Goal: Transaction & Acquisition: Purchase product/service

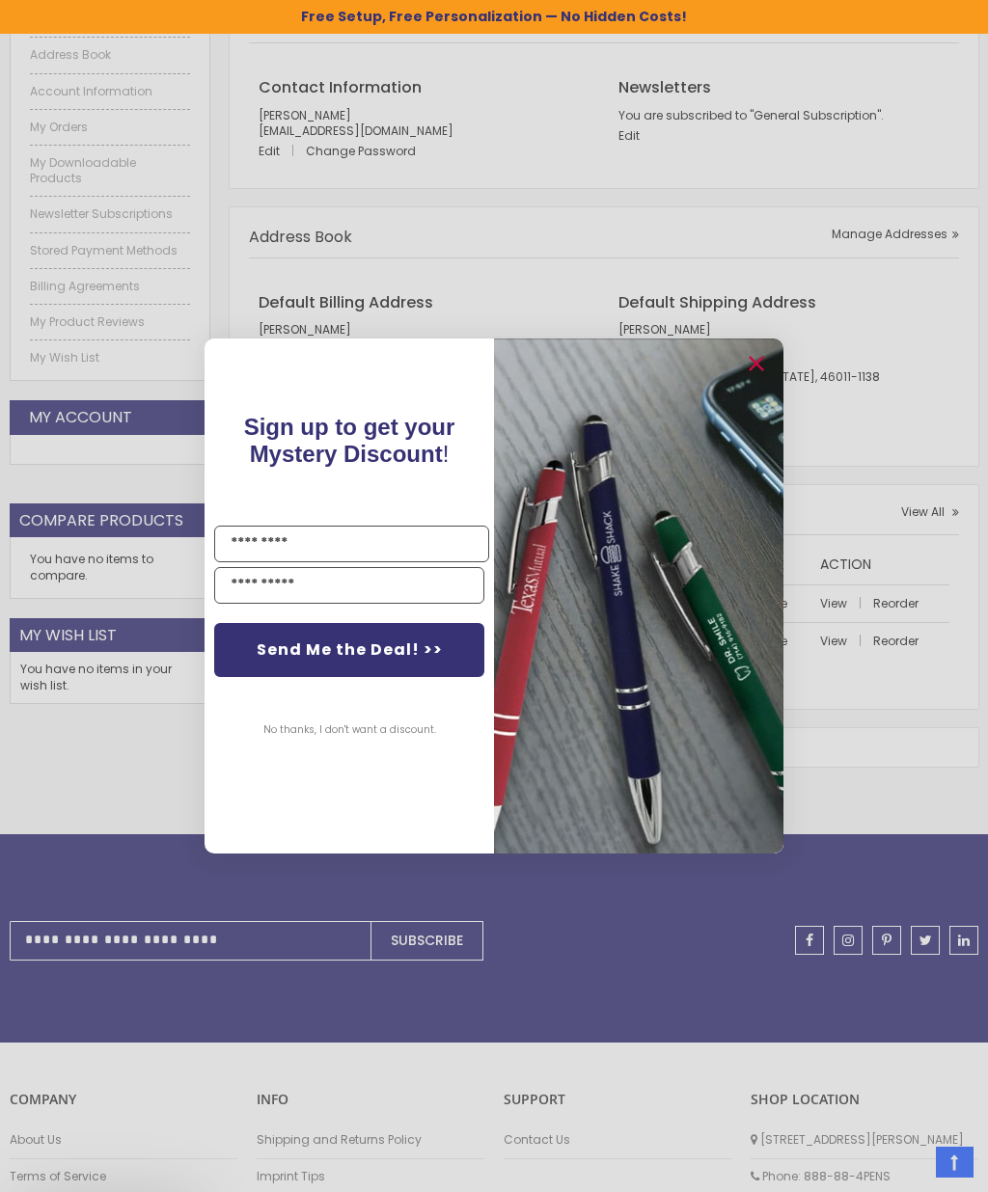
scroll to position [373, 0]
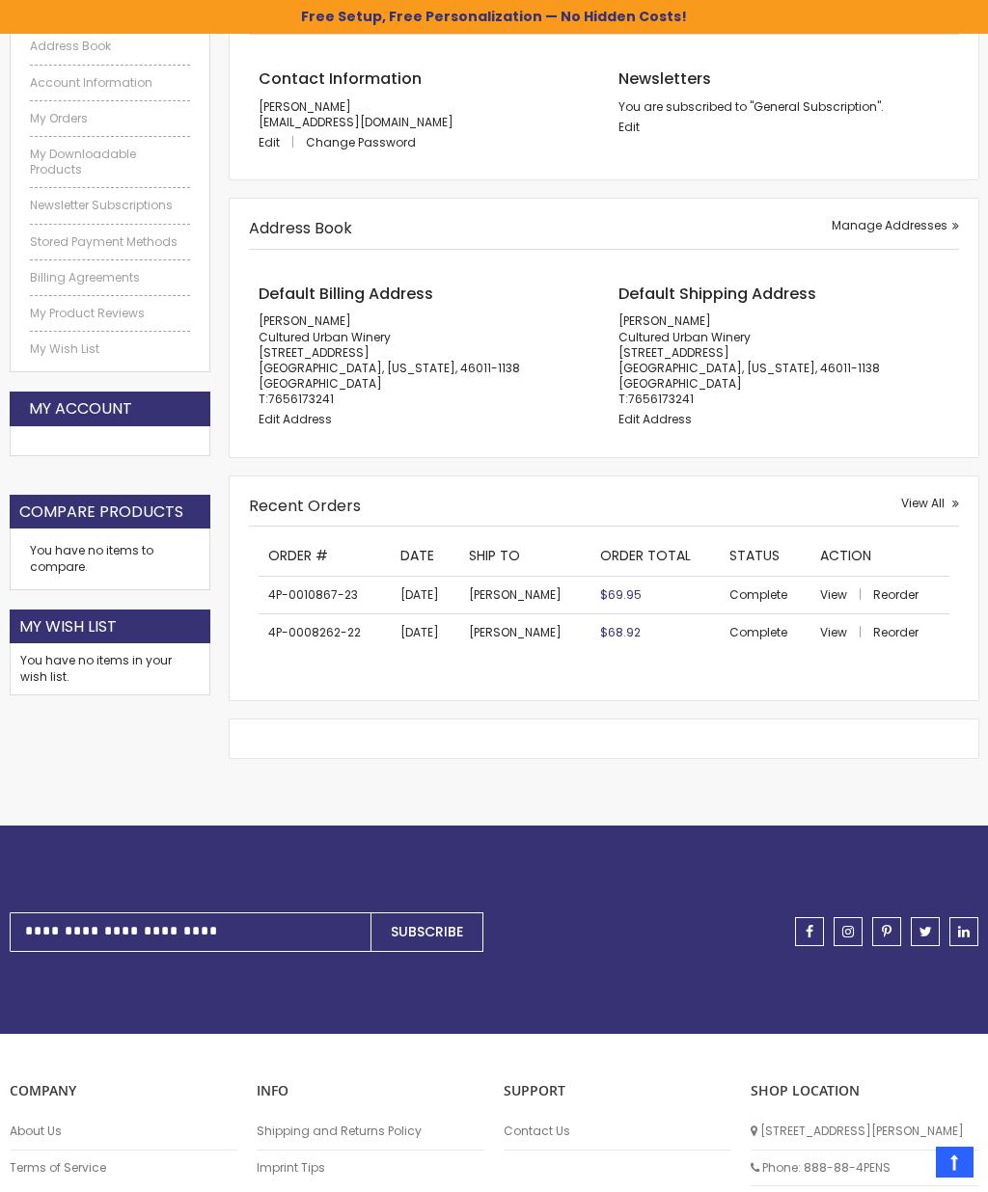
click at [912, 365] on div "Close dialog Sign up to get your Mystery Discount ! Name Email Send Me the Deal…" at bounding box center [494, 596] width 988 height 1192
click at [923, 501] on span "View All" at bounding box center [922, 503] width 43 height 16
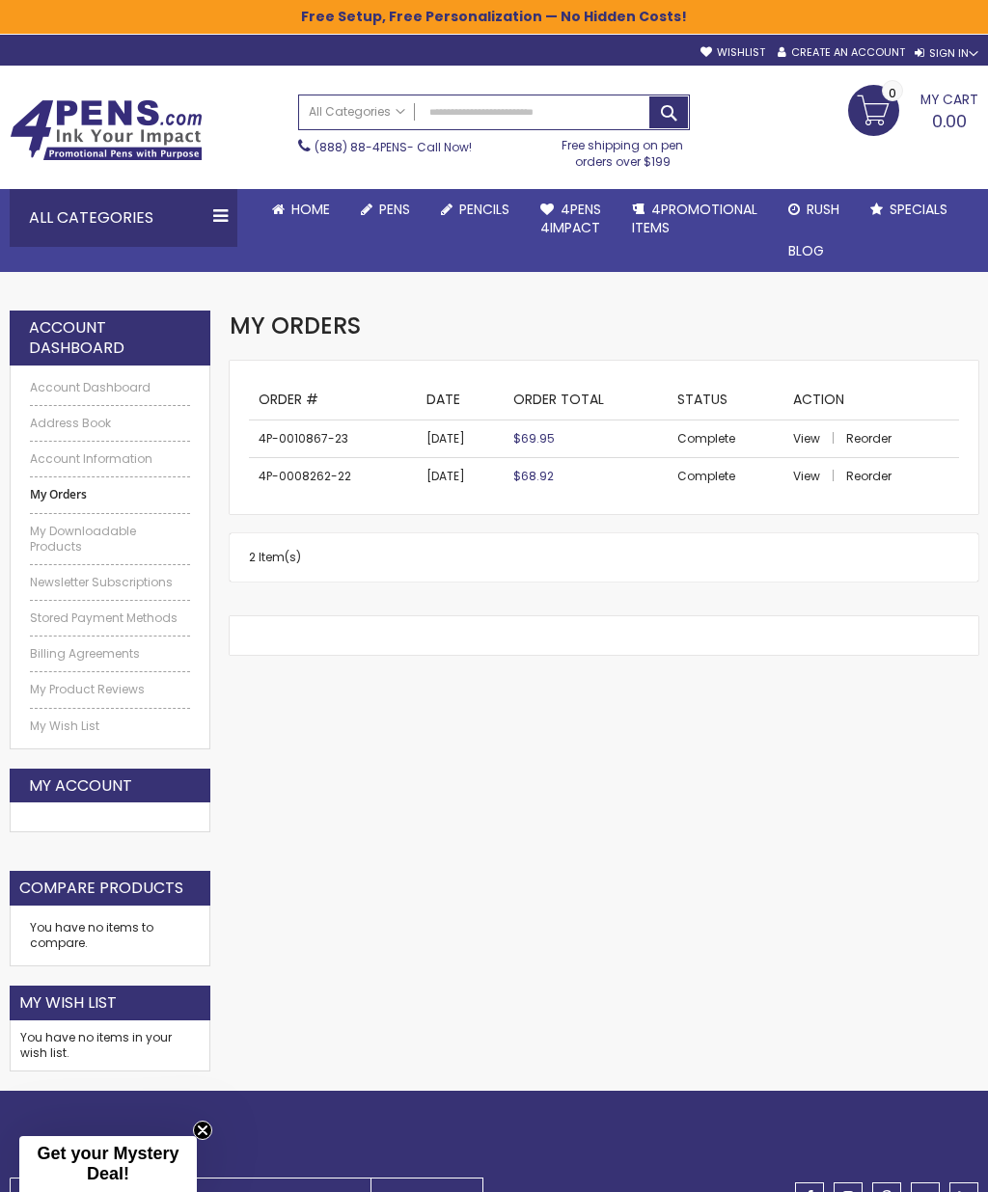
click at [872, 434] on span "Reorder" at bounding box center [868, 438] width 45 height 16
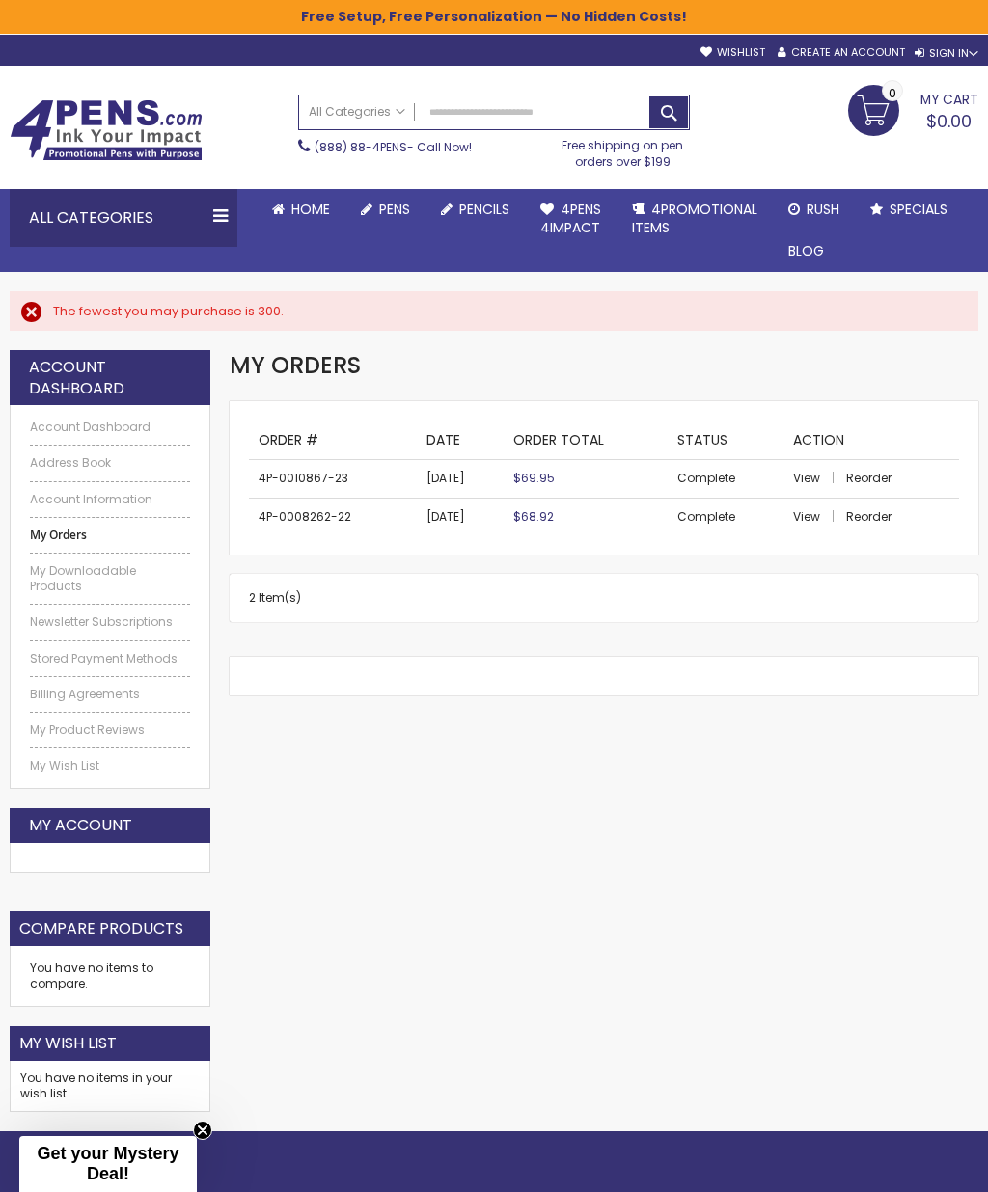
click at [303, 486] on td "4P-0010867-23" at bounding box center [332, 479] width 167 height 38
click at [276, 475] on td "4P-0010867-23" at bounding box center [332, 479] width 167 height 38
click at [107, 314] on div "The fewest you may purchase is 300." at bounding box center [506, 311] width 906 height 17
click at [867, 472] on span "Reorder" at bounding box center [868, 478] width 45 height 16
click at [81, 543] on ul "Account Dashboard Address Book Account Information My Orders My Downloadable Pr…" at bounding box center [110, 597] width 160 height 354
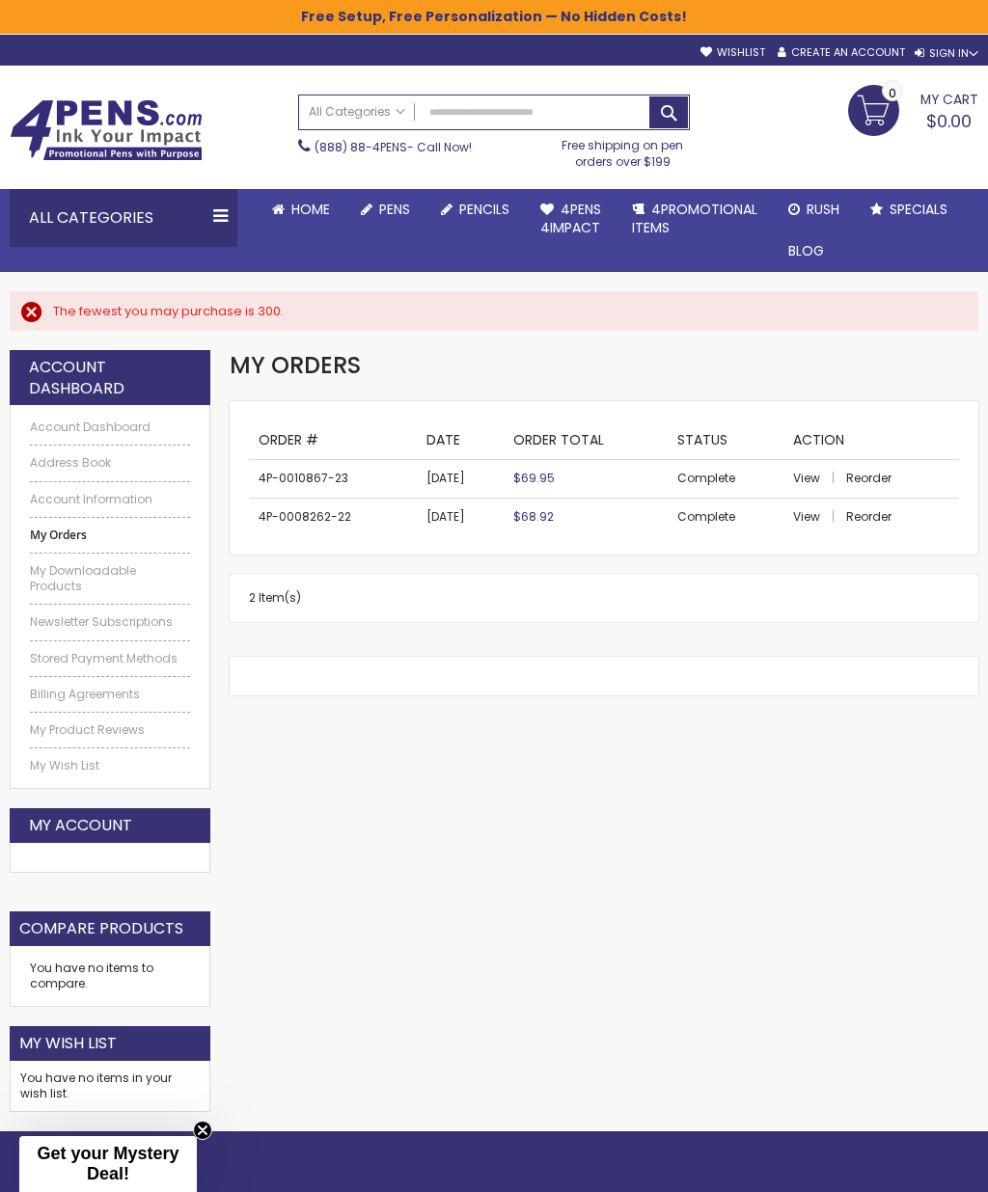
click at [285, 605] on p "2 Item(s)" at bounding box center [275, 598] width 52 height 29
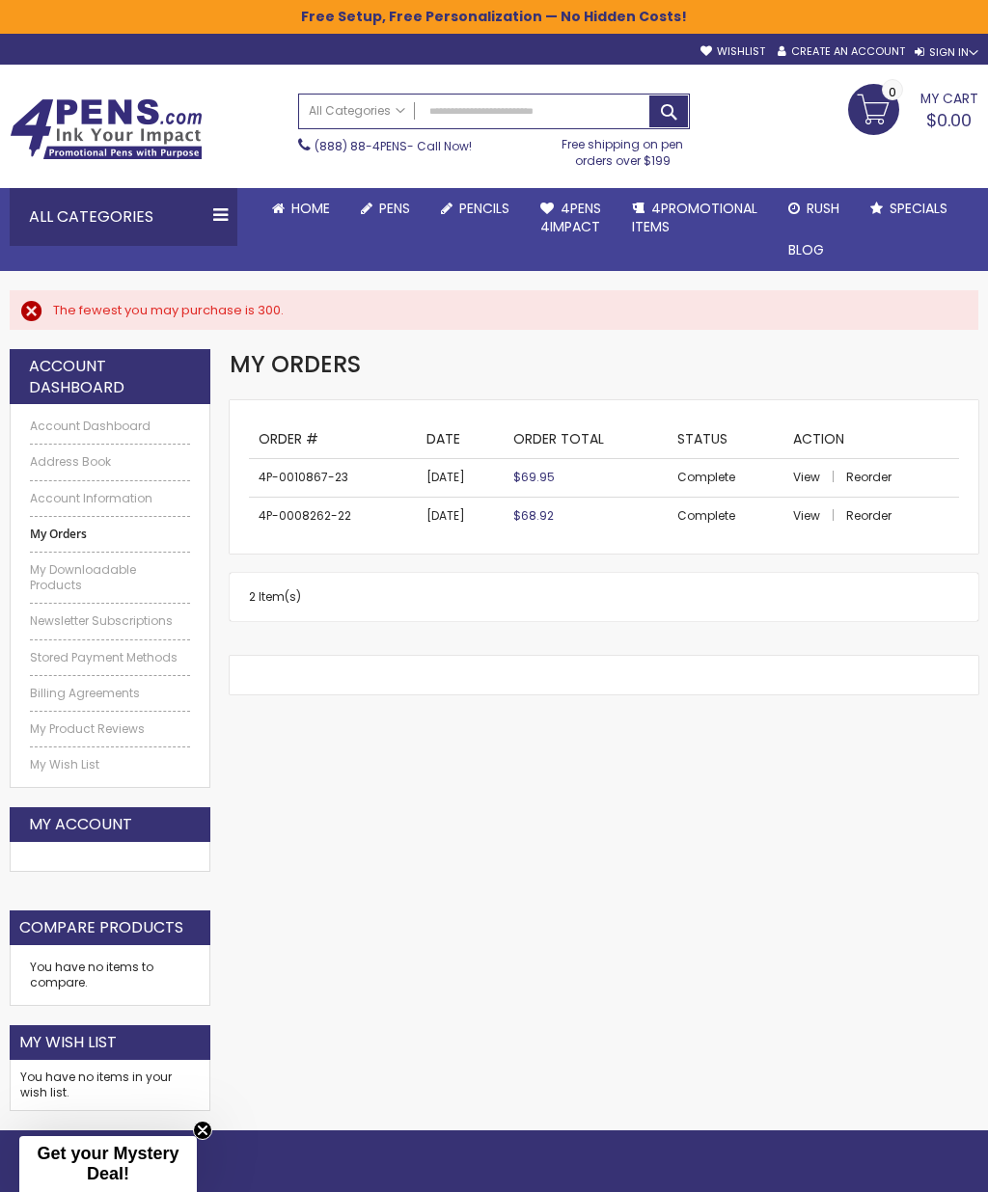
click at [263, 588] on span "2 Item(s)" at bounding box center [275, 596] width 52 height 16
click at [0, 0] on span "Specials" at bounding box center [0, 0] width 0 height 0
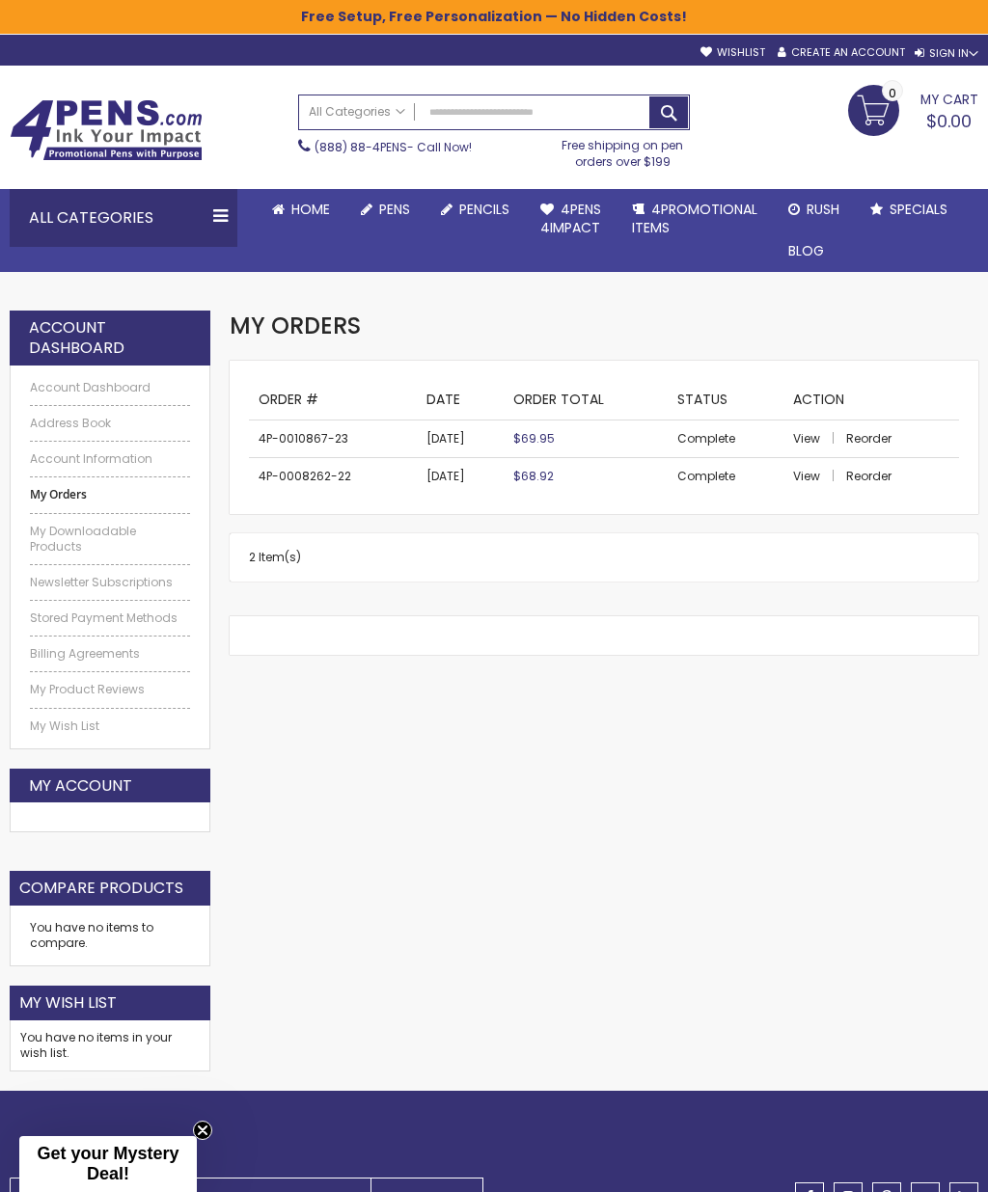
click at [807, 435] on span "View" at bounding box center [806, 438] width 27 height 16
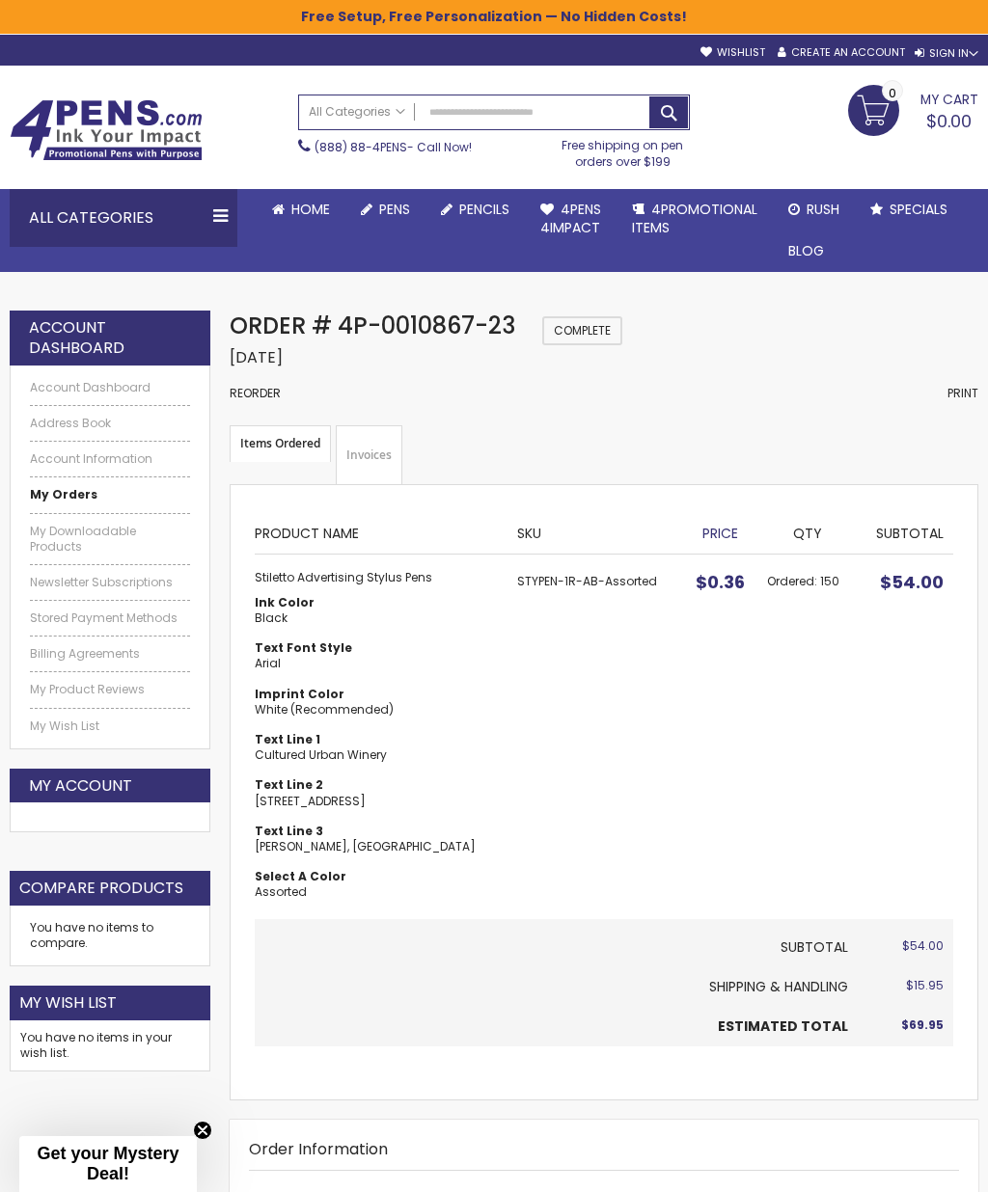
click at [376, 456] on link "Invoices" at bounding box center [369, 455] width 67 height 60
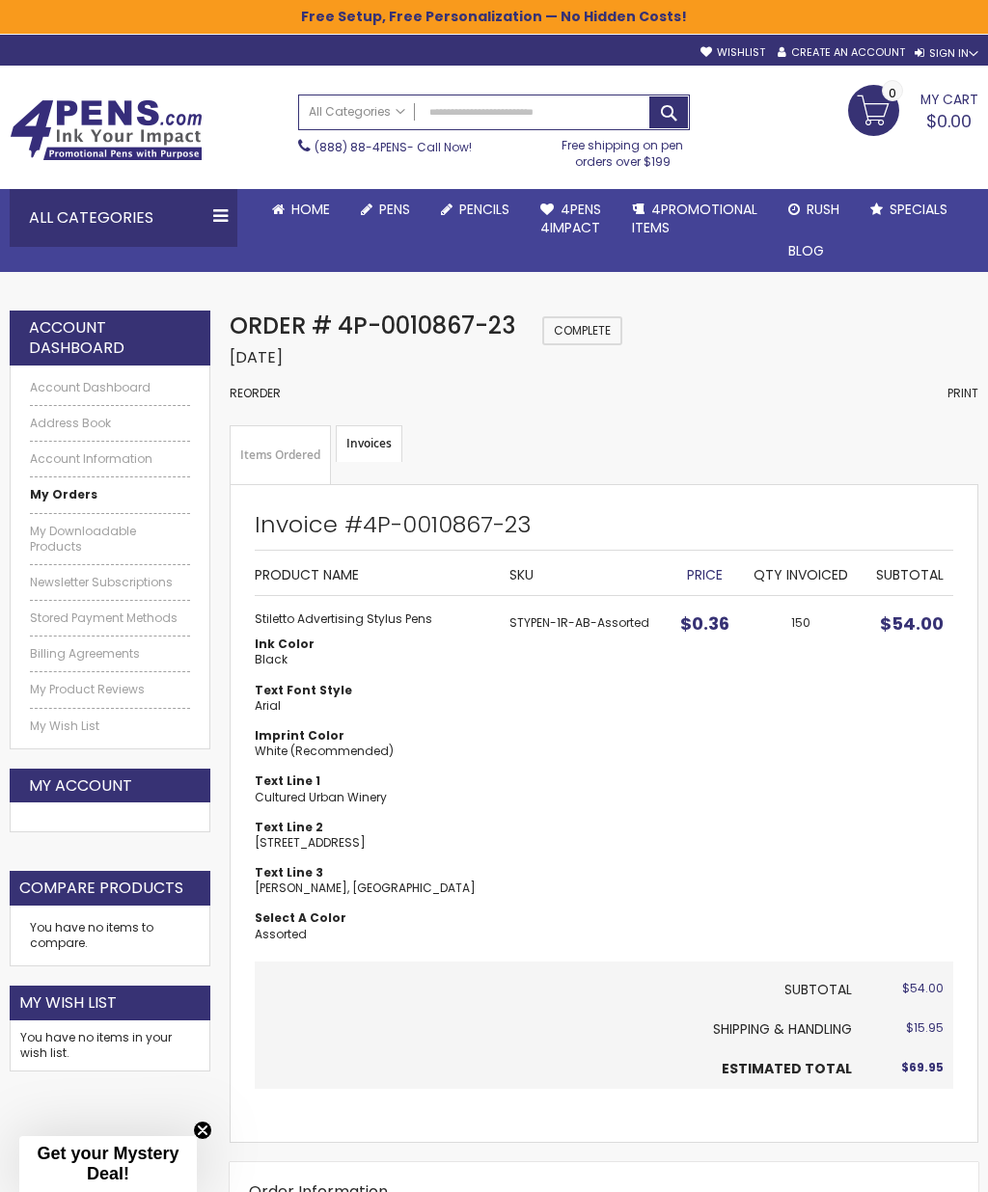
click at [799, 625] on span "150" at bounding box center [800, 622] width 19 height 16
click at [248, 385] on span "Reorder" at bounding box center [255, 393] width 51 height 16
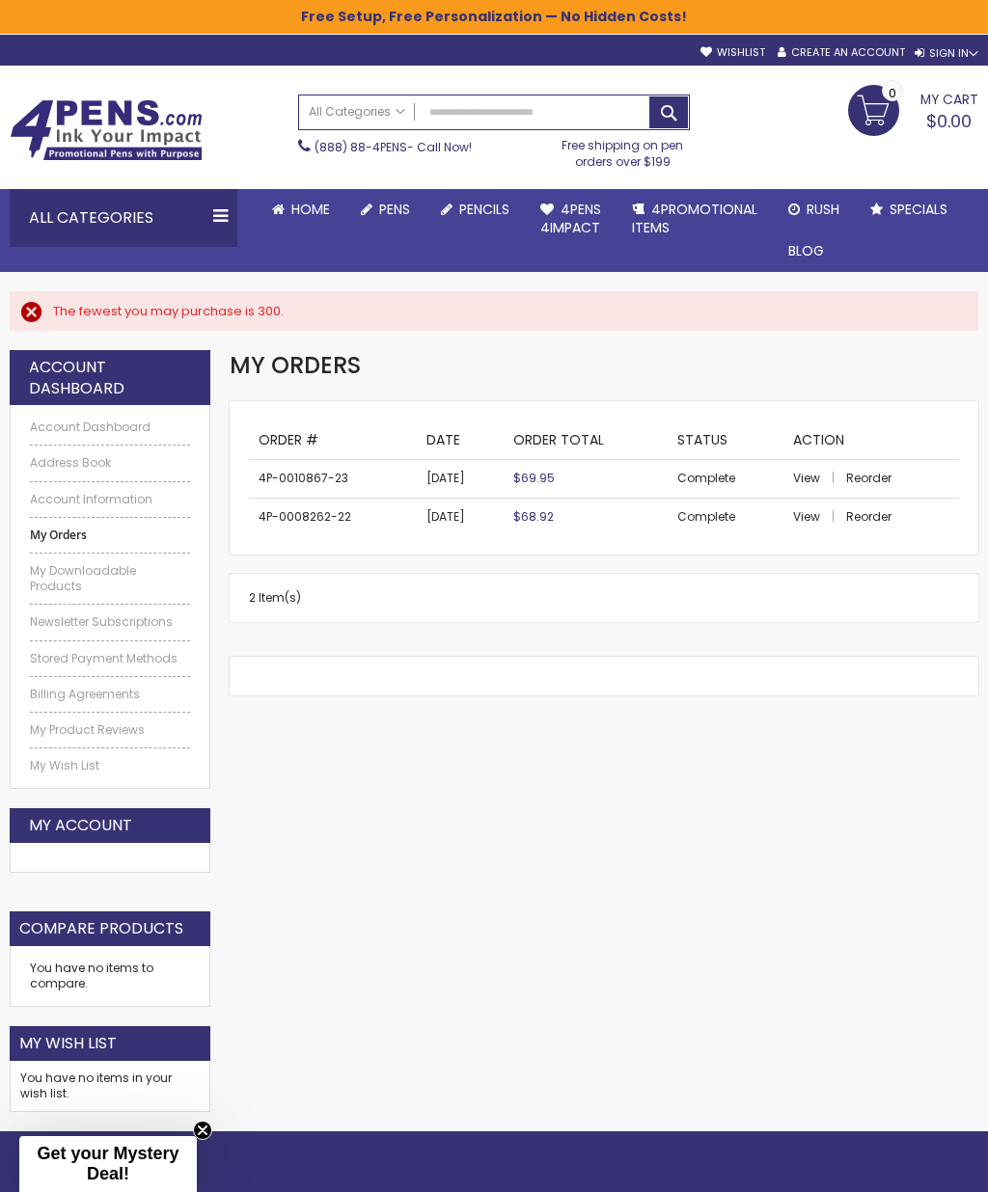
click at [308, 472] on td "4P-0010867-23" at bounding box center [332, 479] width 167 height 38
click at [299, 477] on td "4P-0010867-23" at bounding box center [332, 479] width 167 height 38
click at [436, 485] on td "2/21/23" at bounding box center [460, 479] width 87 height 38
click at [545, 480] on span "$69.95" at bounding box center [533, 478] width 41 height 16
click at [872, 471] on span "Reorder" at bounding box center [868, 478] width 45 height 16
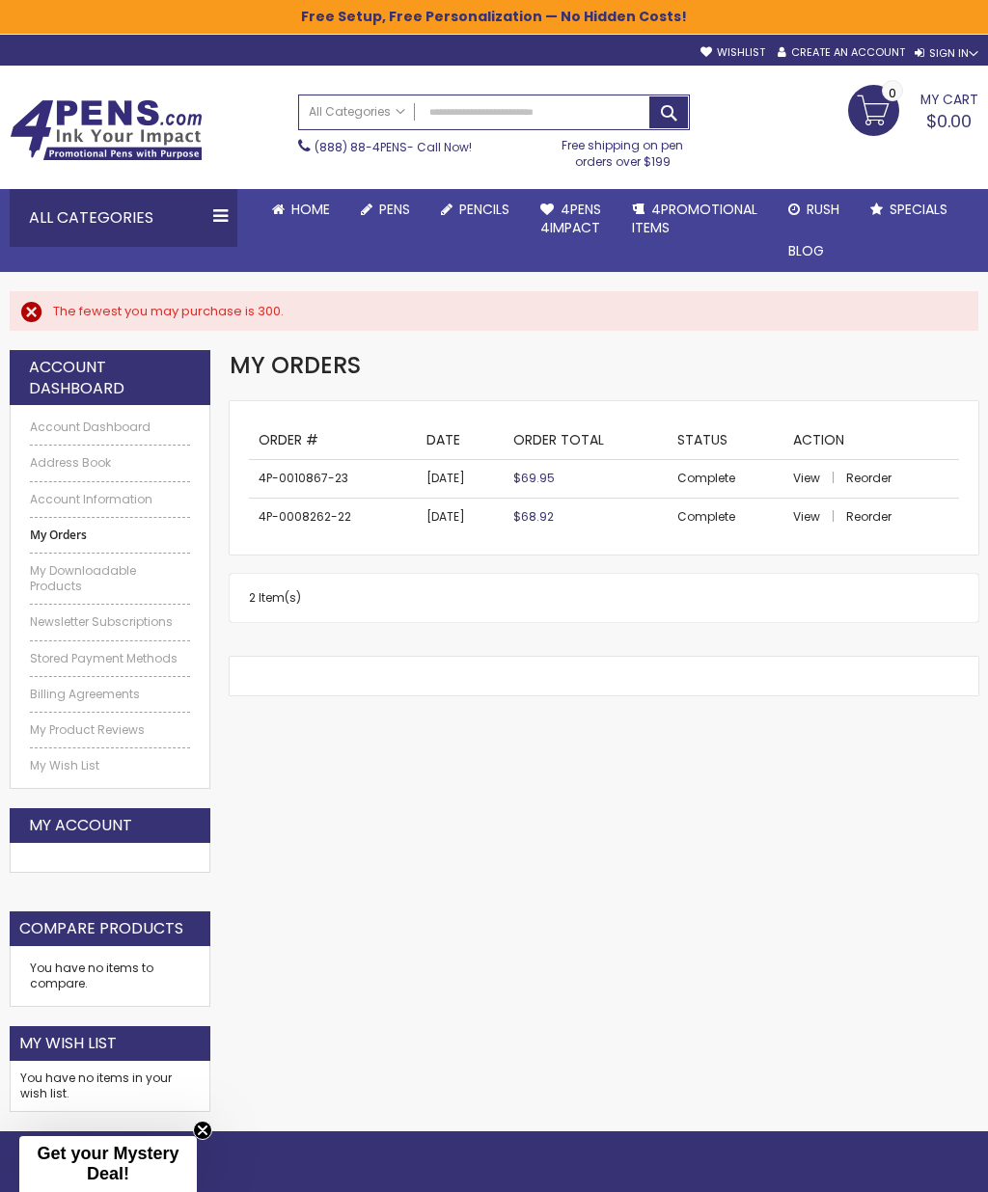
click at [53, 313] on div "The fewest you may purchase is 300." at bounding box center [506, 311] width 906 height 17
click at [53, 307] on div "The fewest you may purchase is 300." at bounding box center [506, 311] width 906 height 17
click at [804, 806] on div "My Orders Checkout as a new customer Creating an account has many benefits: See…" at bounding box center [494, 740] width 988 height 781
click at [804, 473] on span "View" at bounding box center [806, 478] width 27 height 16
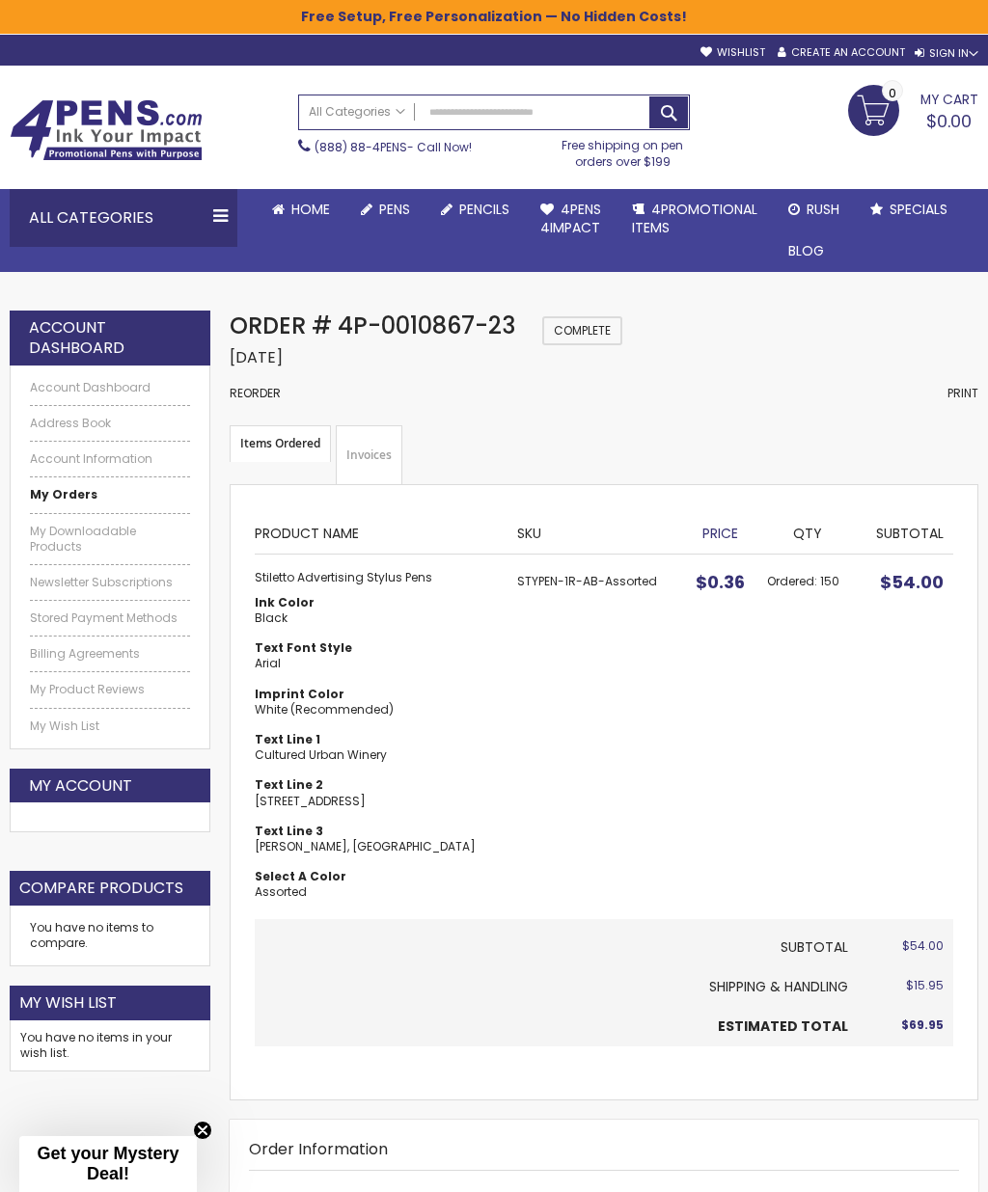
click at [768, 147] on div "Toggle Nav Search All Categories All Categories Pens Plastic Pens Metal Pens Gr…" at bounding box center [494, 132] width 988 height 94
click at [507, 116] on input "Search" at bounding box center [494, 112] width 391 height 34
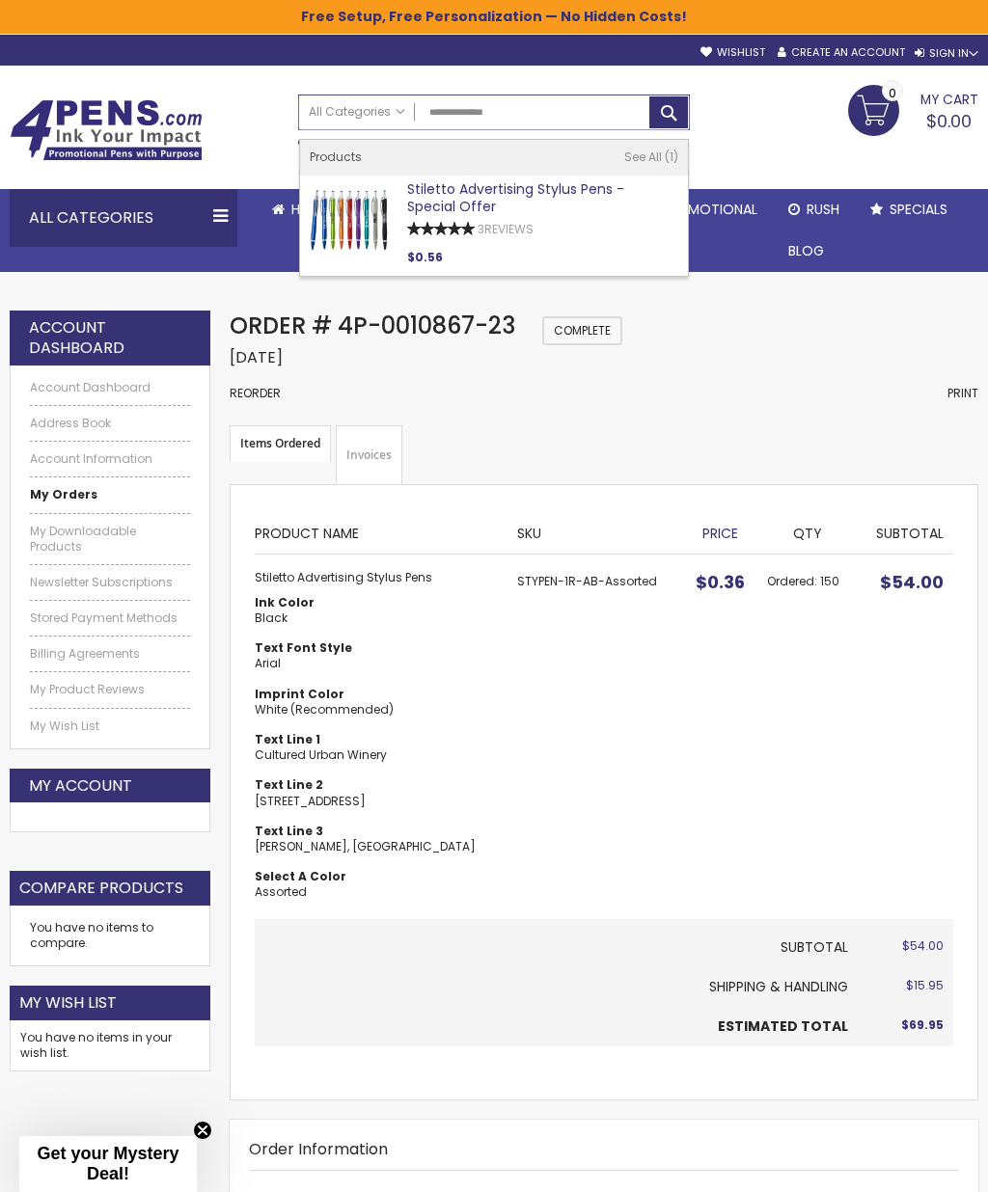
type input "**********"
click at [469, 202] on link "Stiletto Advertising Stylus Pens - Special Offer" at bounding box center [515, 198] width 217 height 38
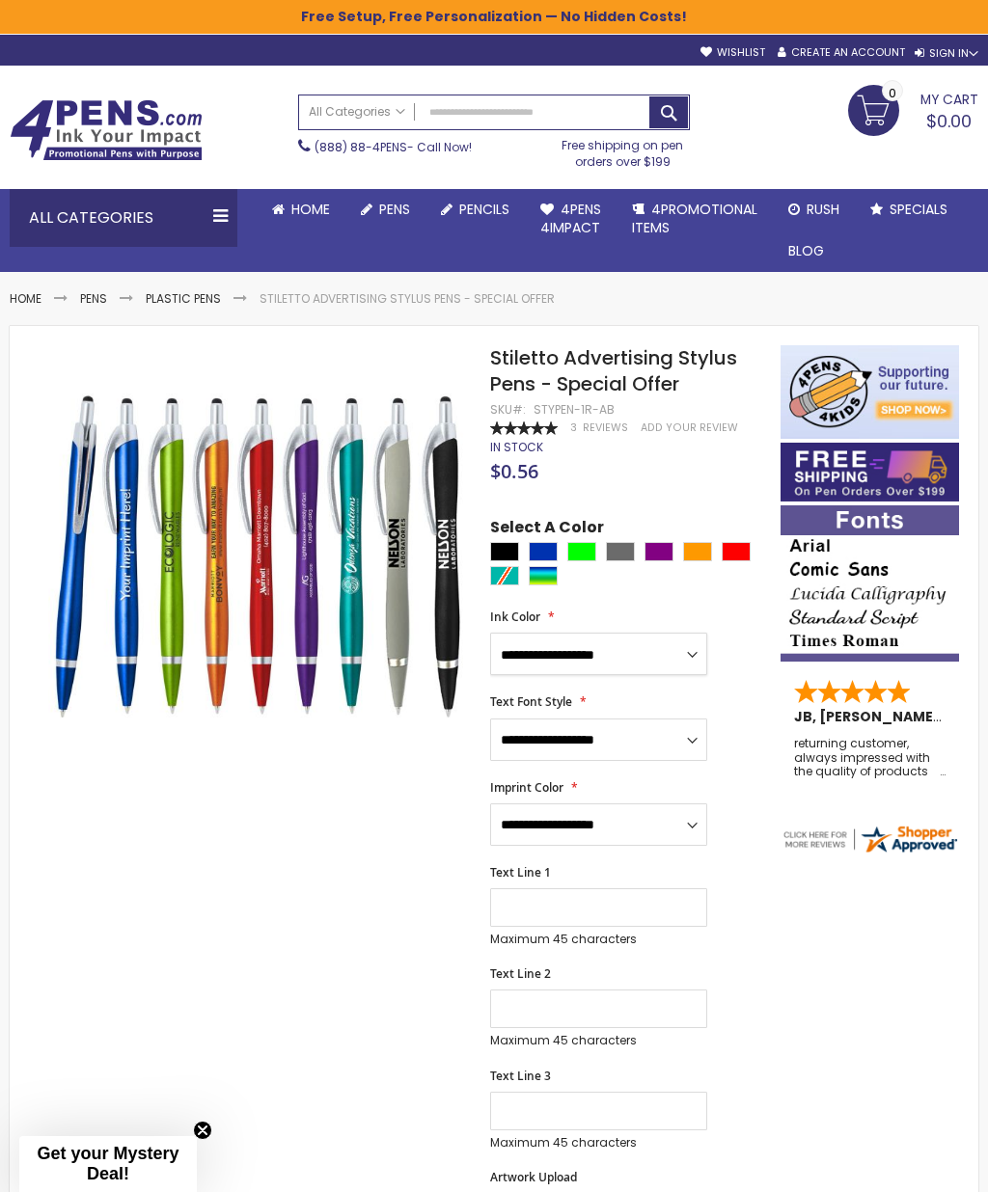
click at [681, 650] on select "**********" at bounding box center [598, 654] width 217 height 42
select select "****"
click at [697, 740] on select "**********" at bounding box center [598, 740] width 217 height 42
select select "****"
click at [685, 810] on select "**********" at bounding box center [598, 825] width 217 height 42
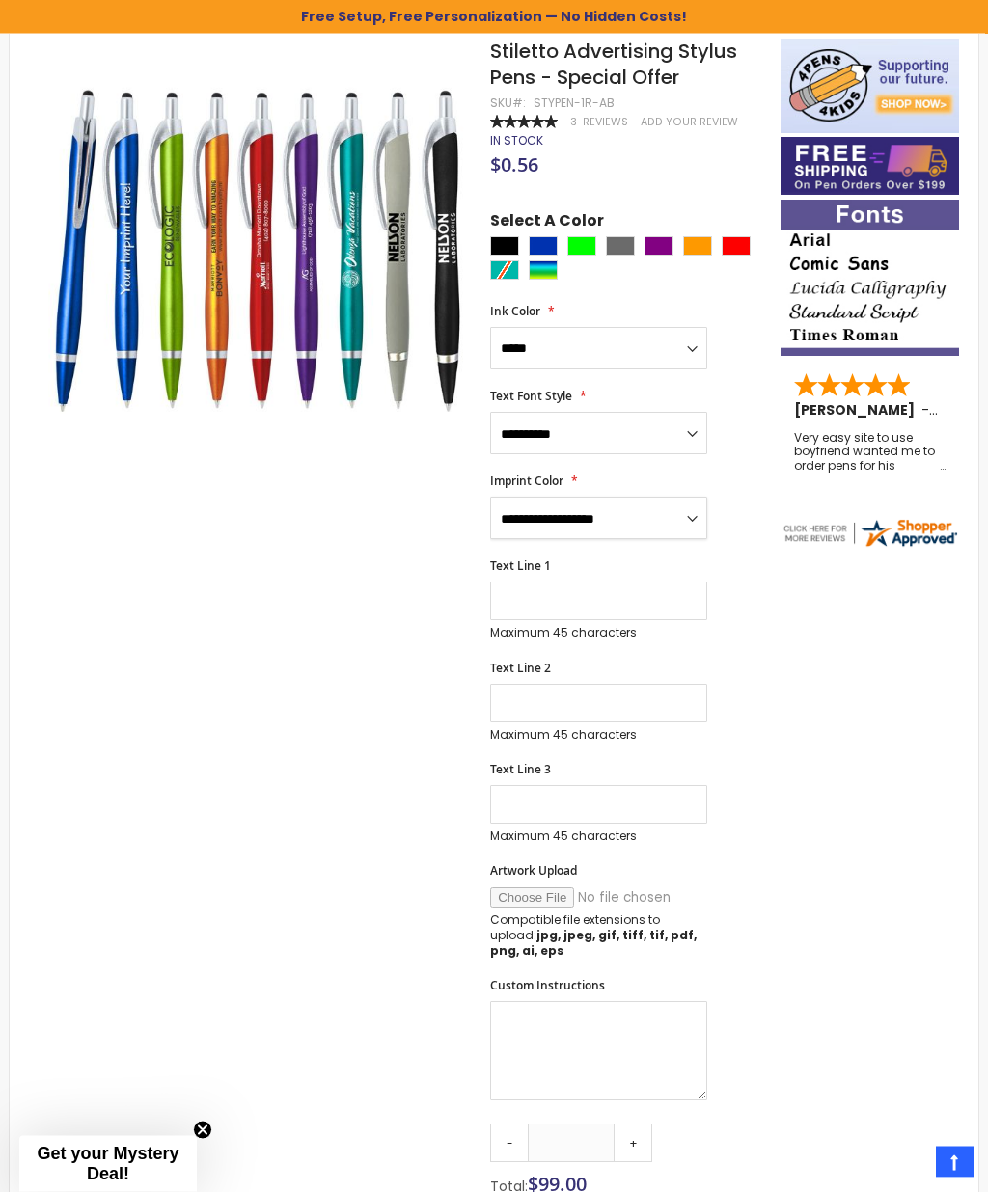
scroll to position [304, 0]
click at [630, 1022] on textarea "Custom Instructions" at bounding box center [598, 1049] width 217 height 99
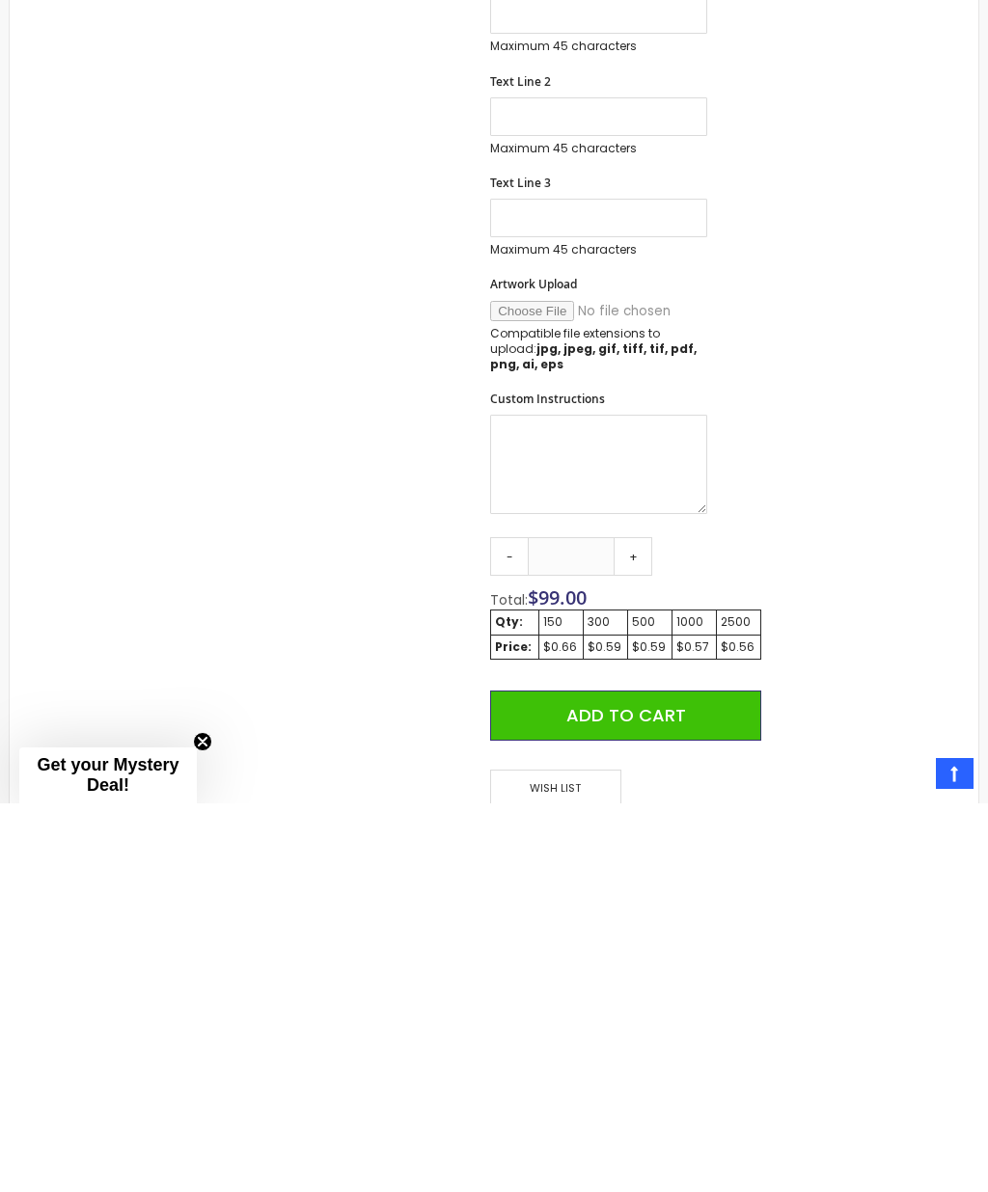
click at [530, 690] on input "Artwork Upload" at bounding box center [621, 700] width 262 height 20
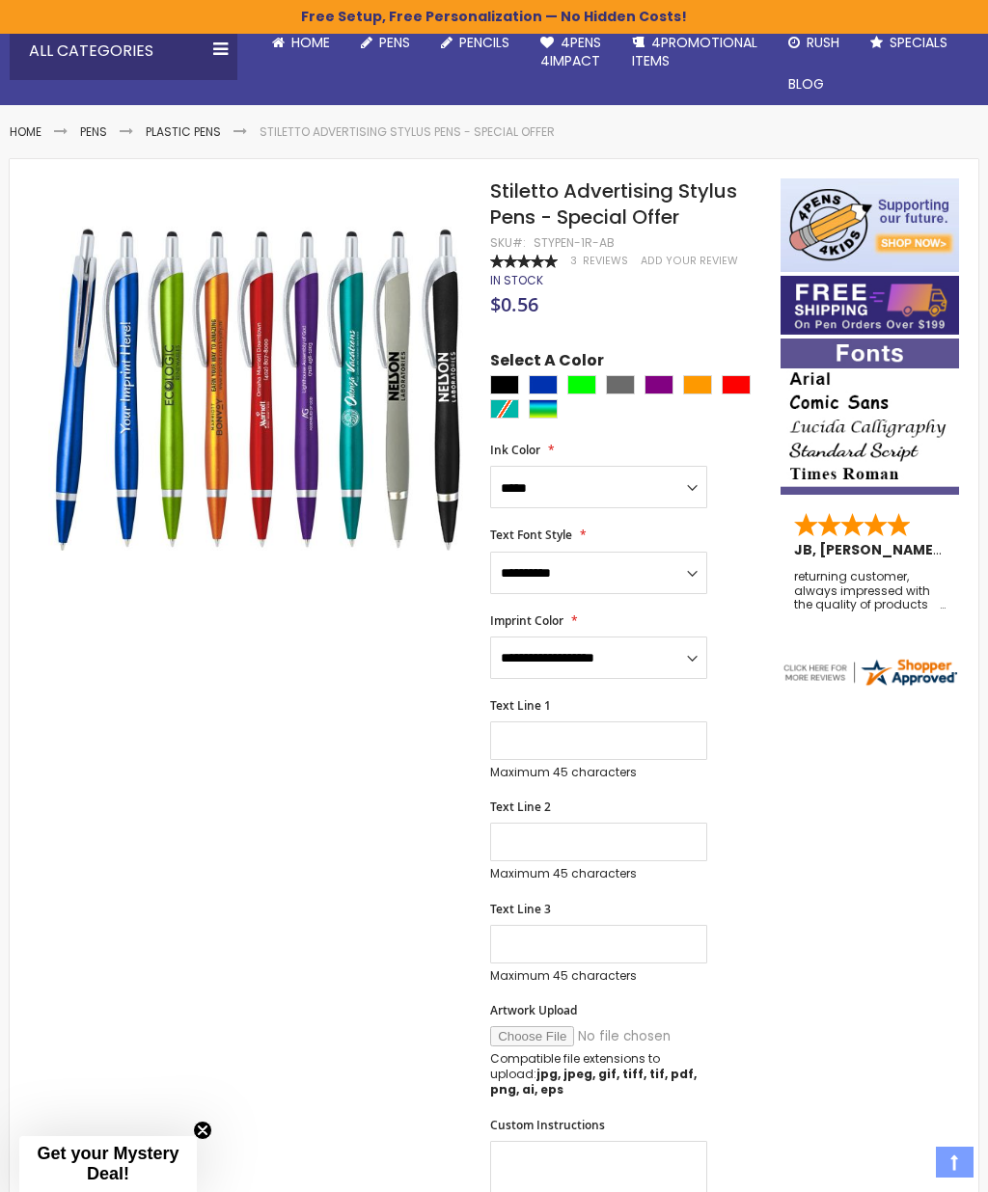
scroll to position [41, 0]
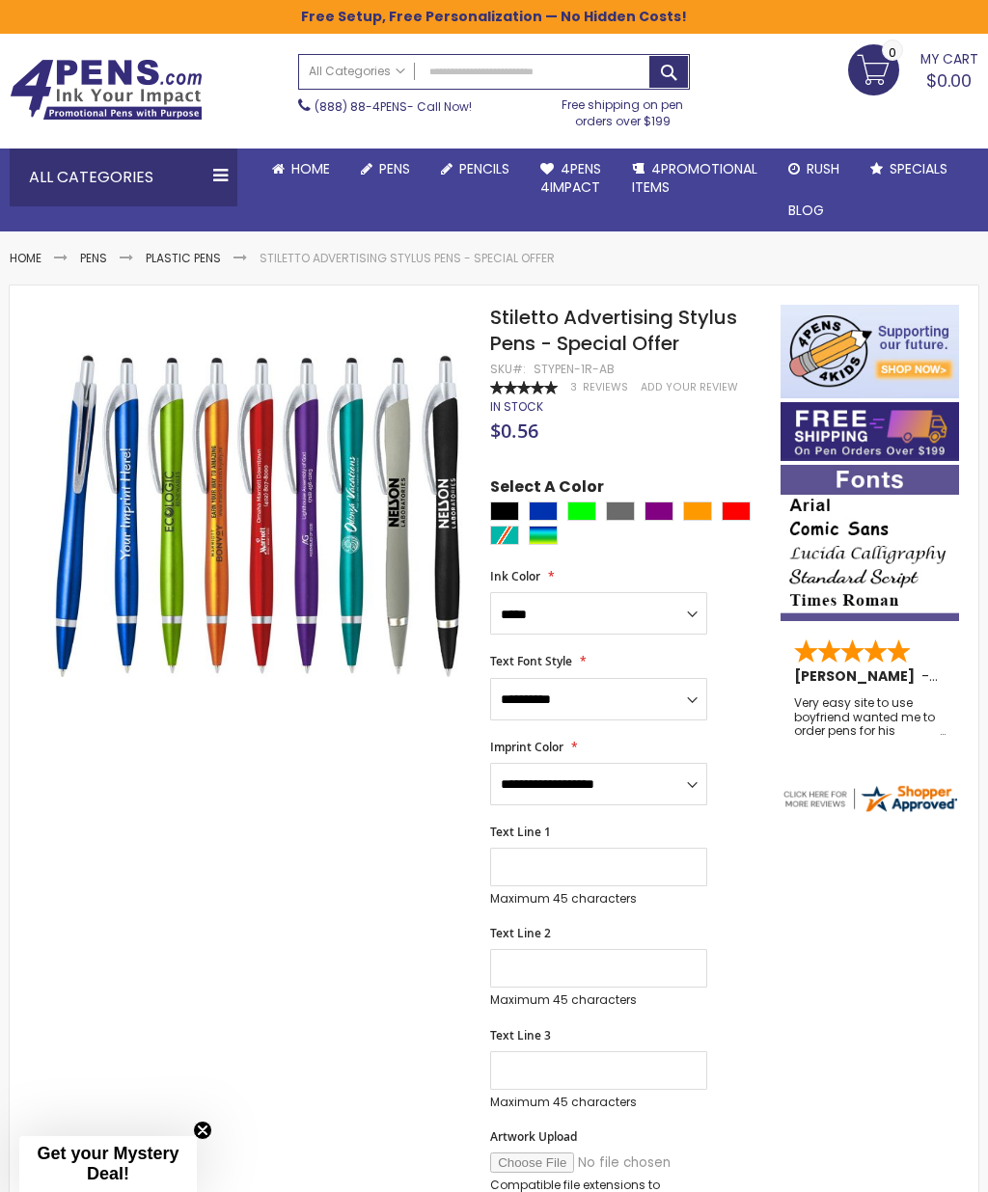
click at [811, 505] on img at bounding box center [869, 543] width 178 height 156
click at [699, 696] on select "**********" at bounding box center [598, 699] width 217 height 42
click at [697, 772] on select "**********" at bounding box center [598, 784] width 217 height 42
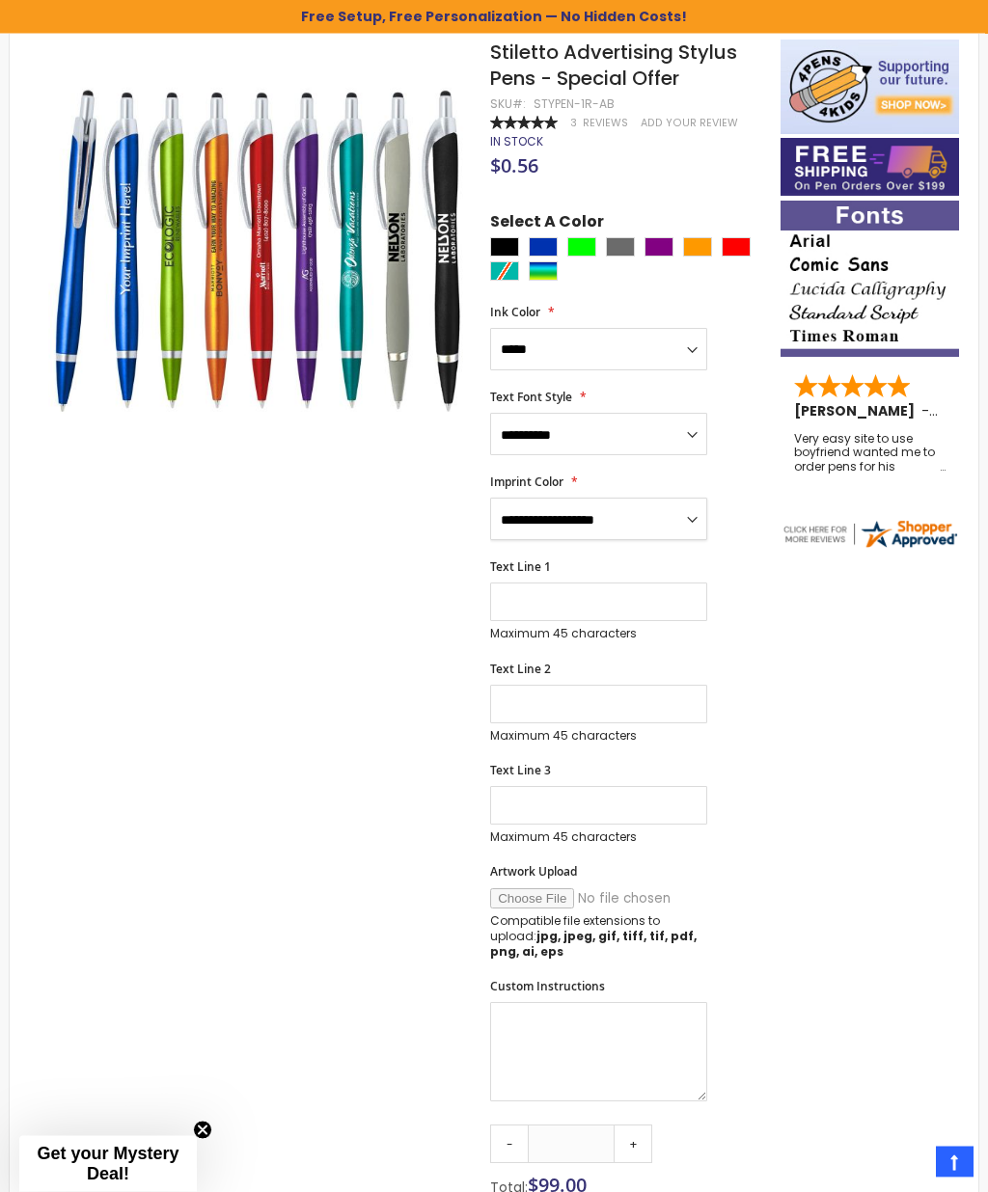
scroll to position [360, 0]
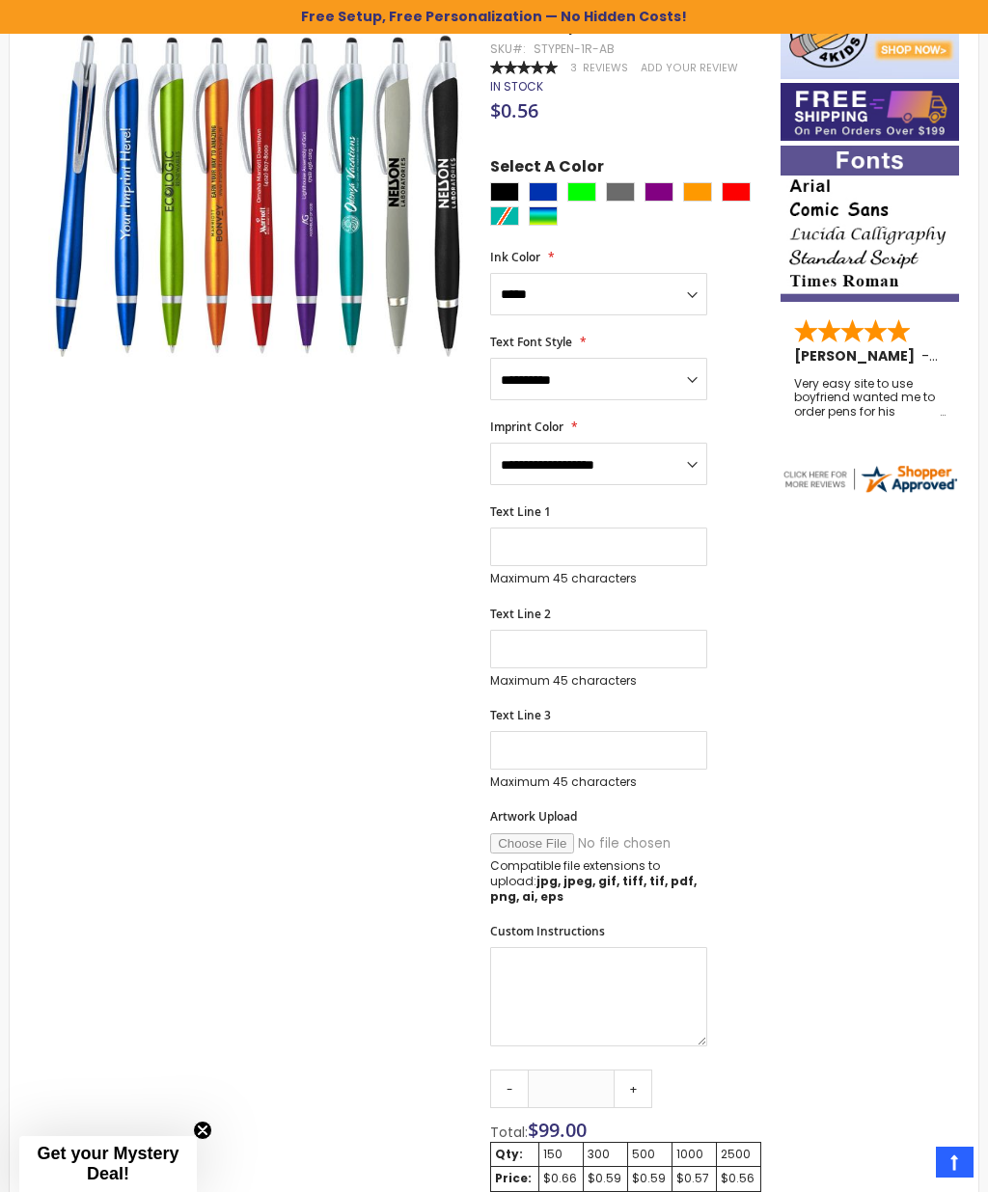
click at [534, 834] on input "Artwork Upload" at bounding box center [621, 843] width 262 height 20
type input "**********"
click at [679, 469] on select "**********" at bounding box center [598, 464] width 217 height 42
select select "****"
click at [615, 544] on input "Text Line 1" at bounding box center [598, 547] width 217 height 39
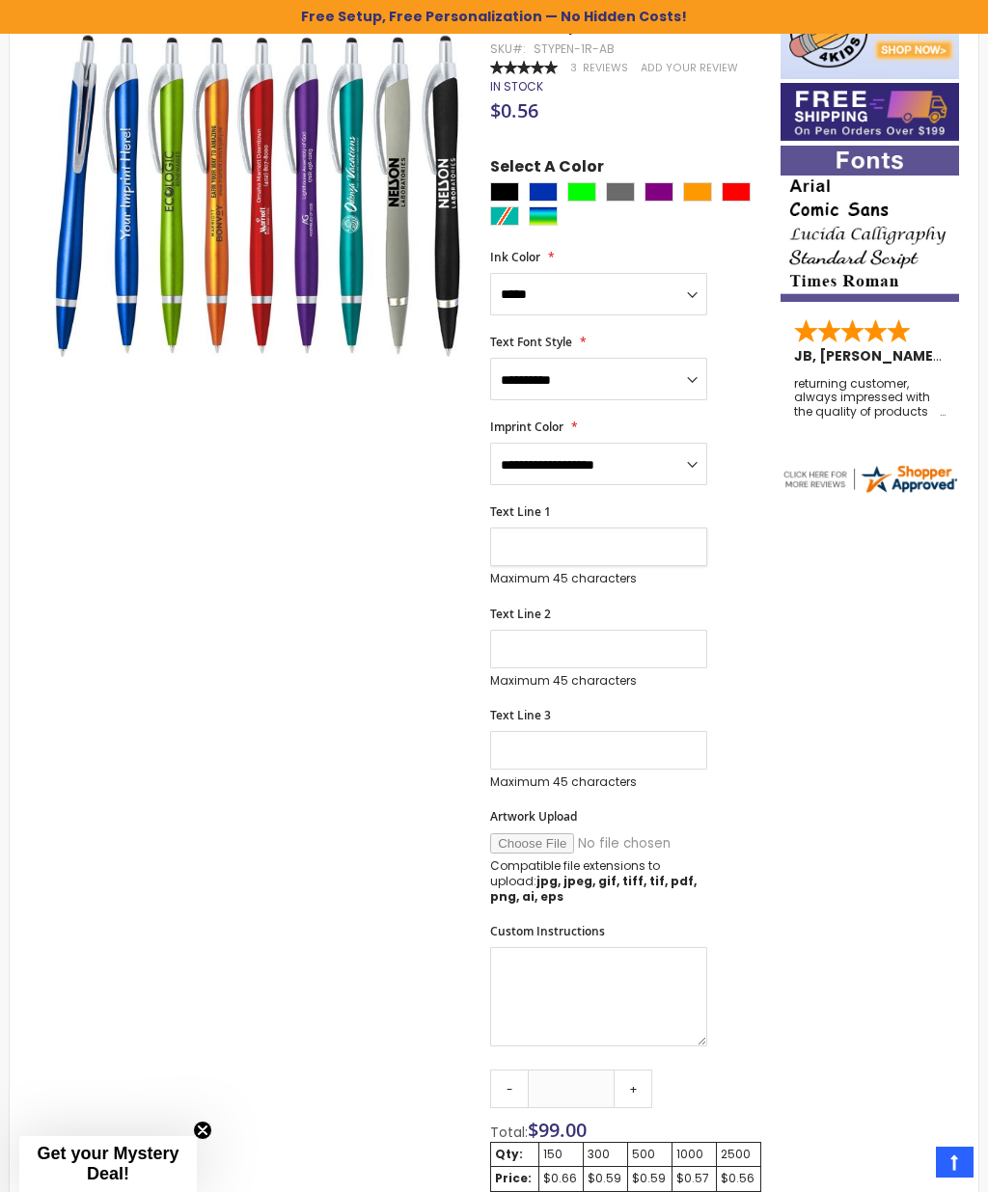
scroll to position [359, 0]
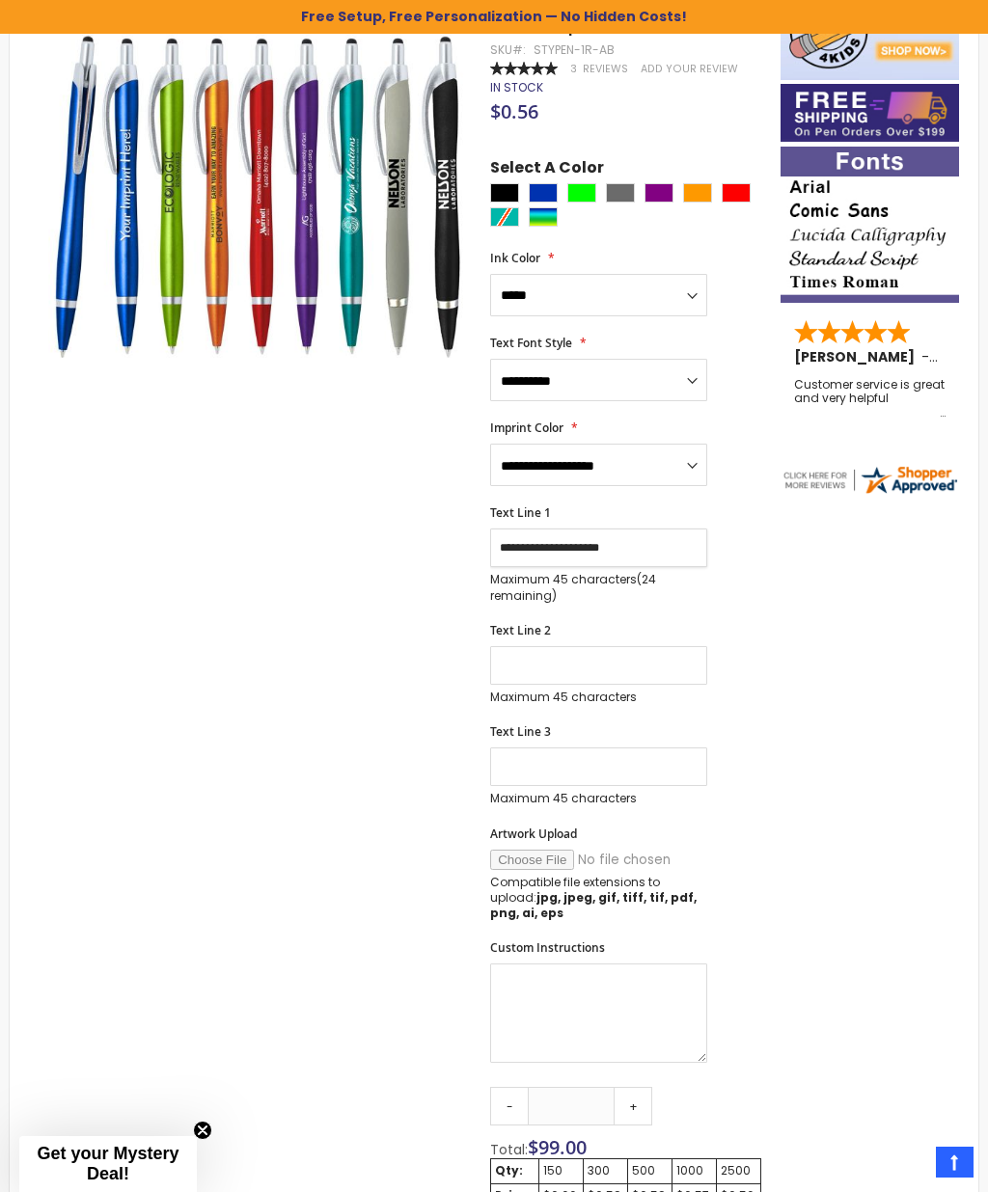
type input "**********"
click at [550, 658] on input "Text Line 2" at bounding box center [598, 665] width 217 height 39
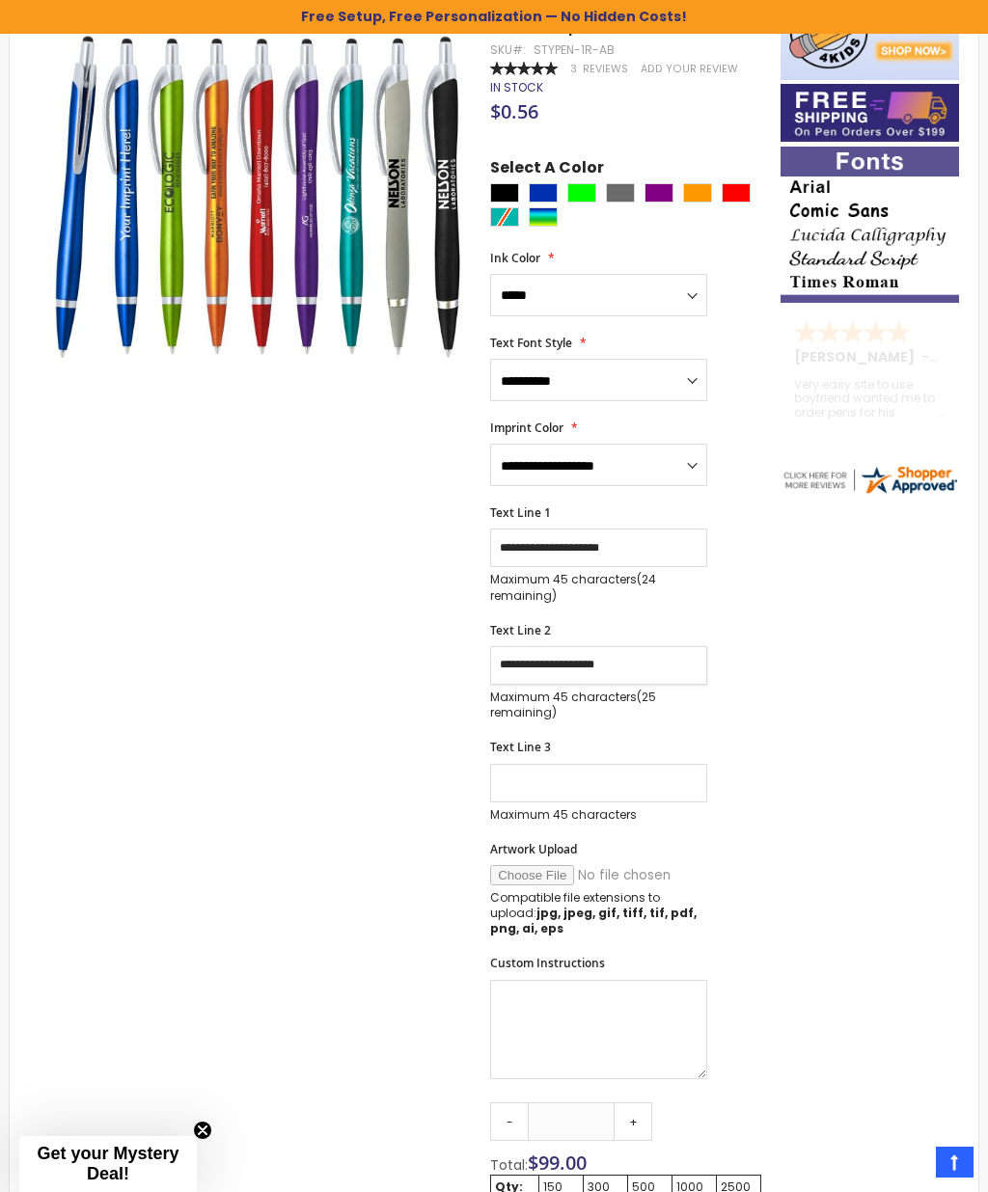
type input "**********"
click at [558, 778] on input "Text Line 3" at bounding box center [598, 783] width 217 height 39
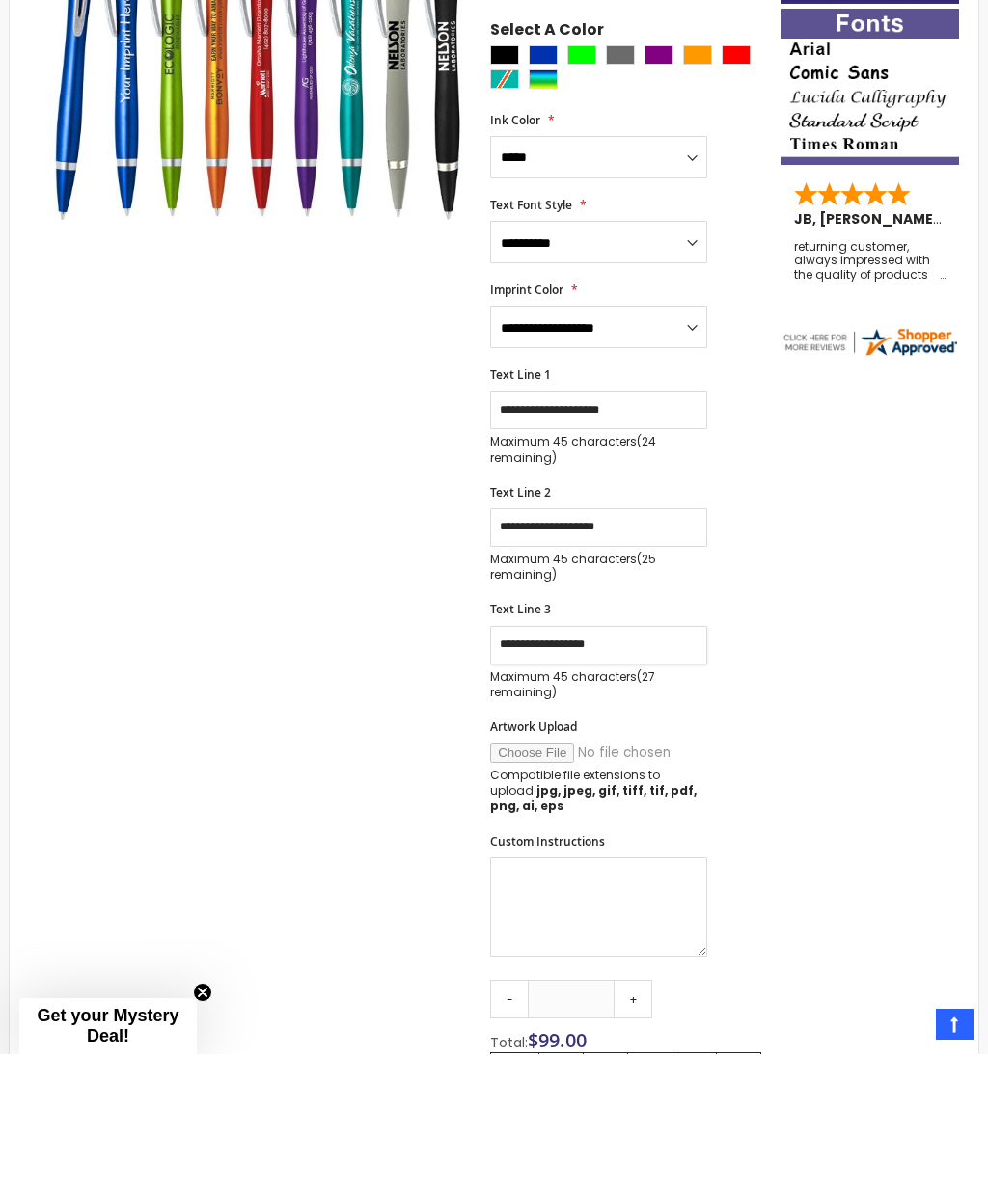
type input "**********"
click at [656, 529] on input "**********" at bounding box center [598, 548] width 217 height 39
type input "*"
type input "**********"
click at [641, 646] on input "**********" at bounding box center [598, 665] width 217 height 39
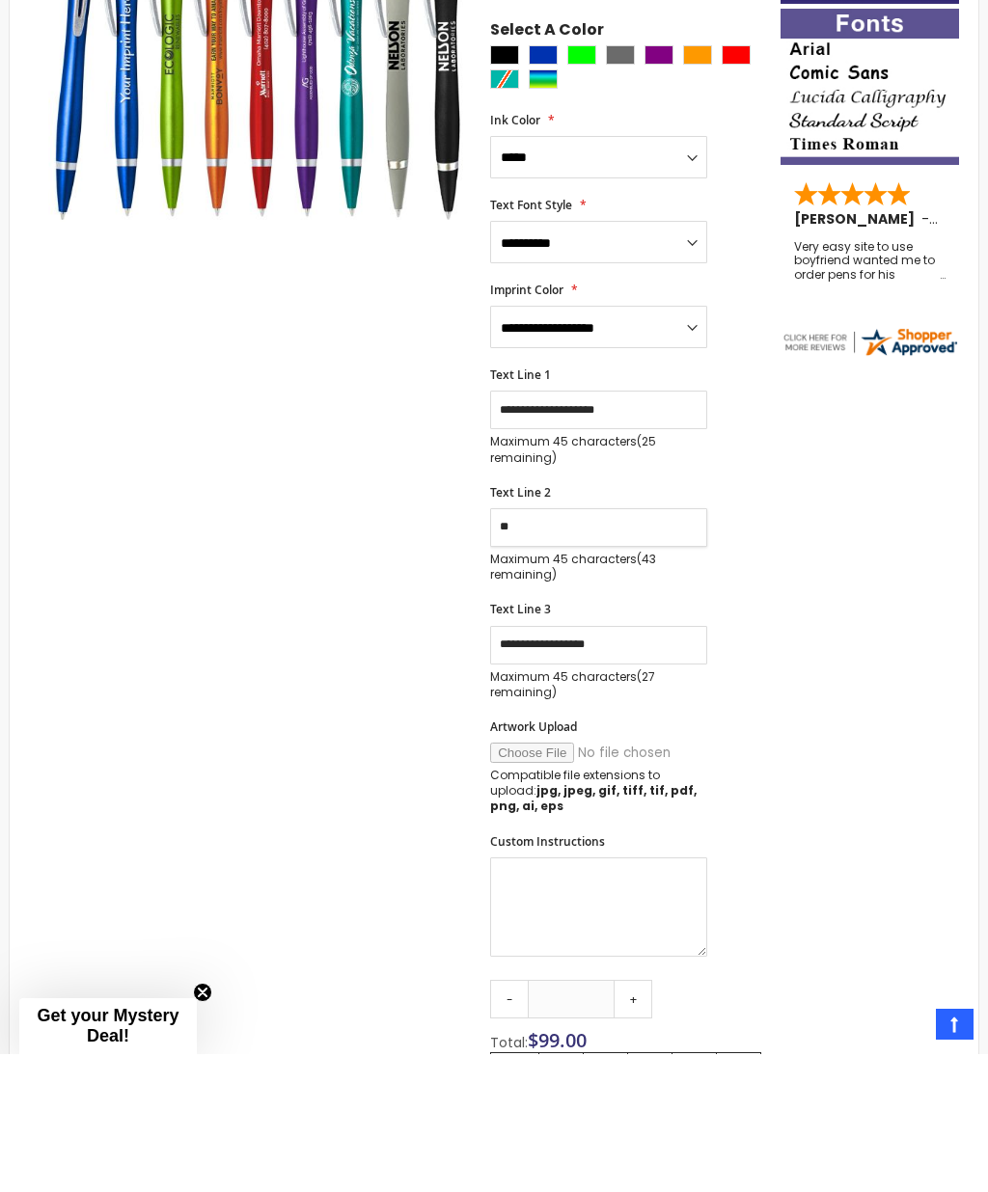
type input "*"
type input "**********"
click at [639, 764] on input "**********" at bounding box center [598, 783] width 217 height 39
type input "*"
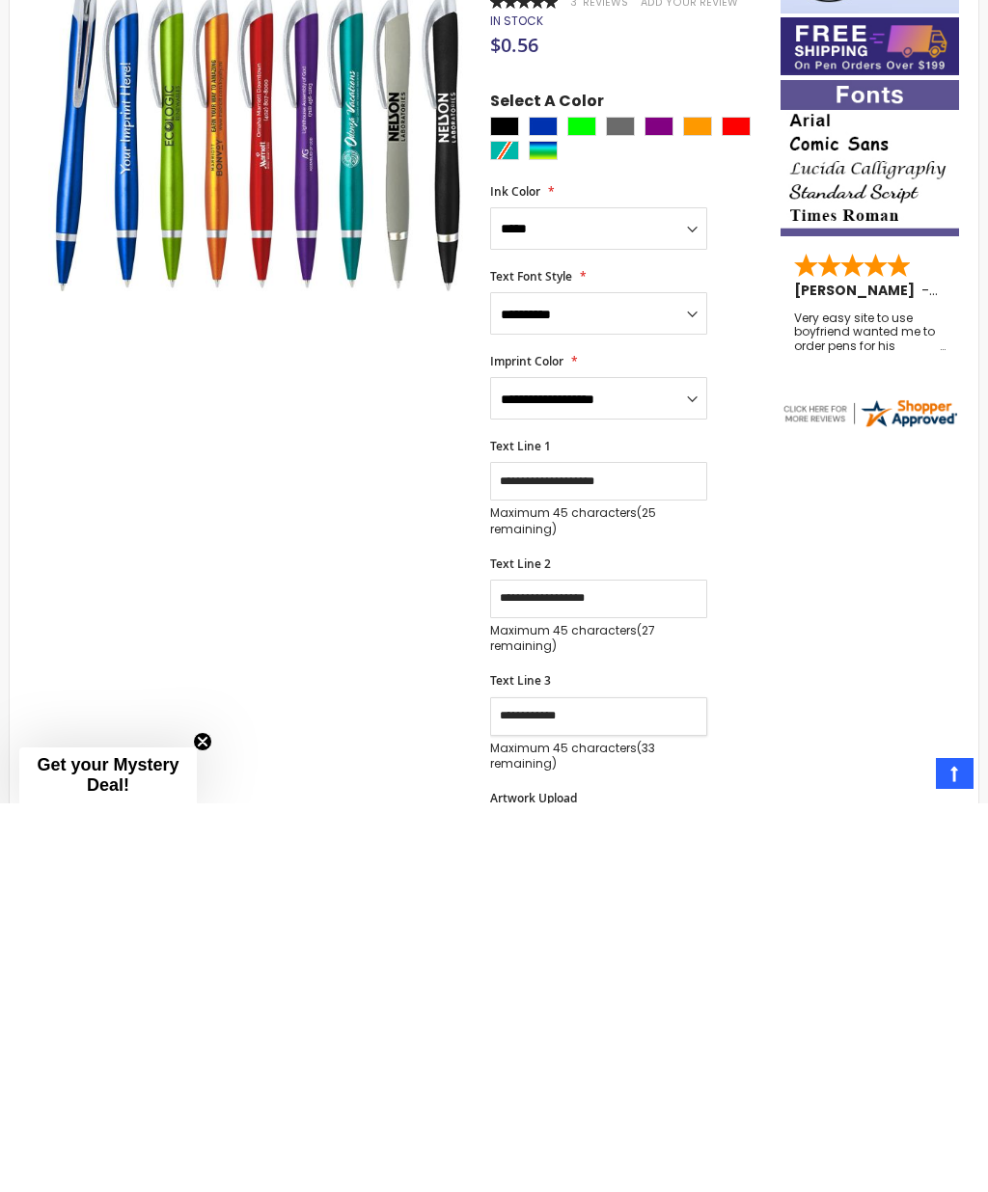
scroll to position [38, 0]
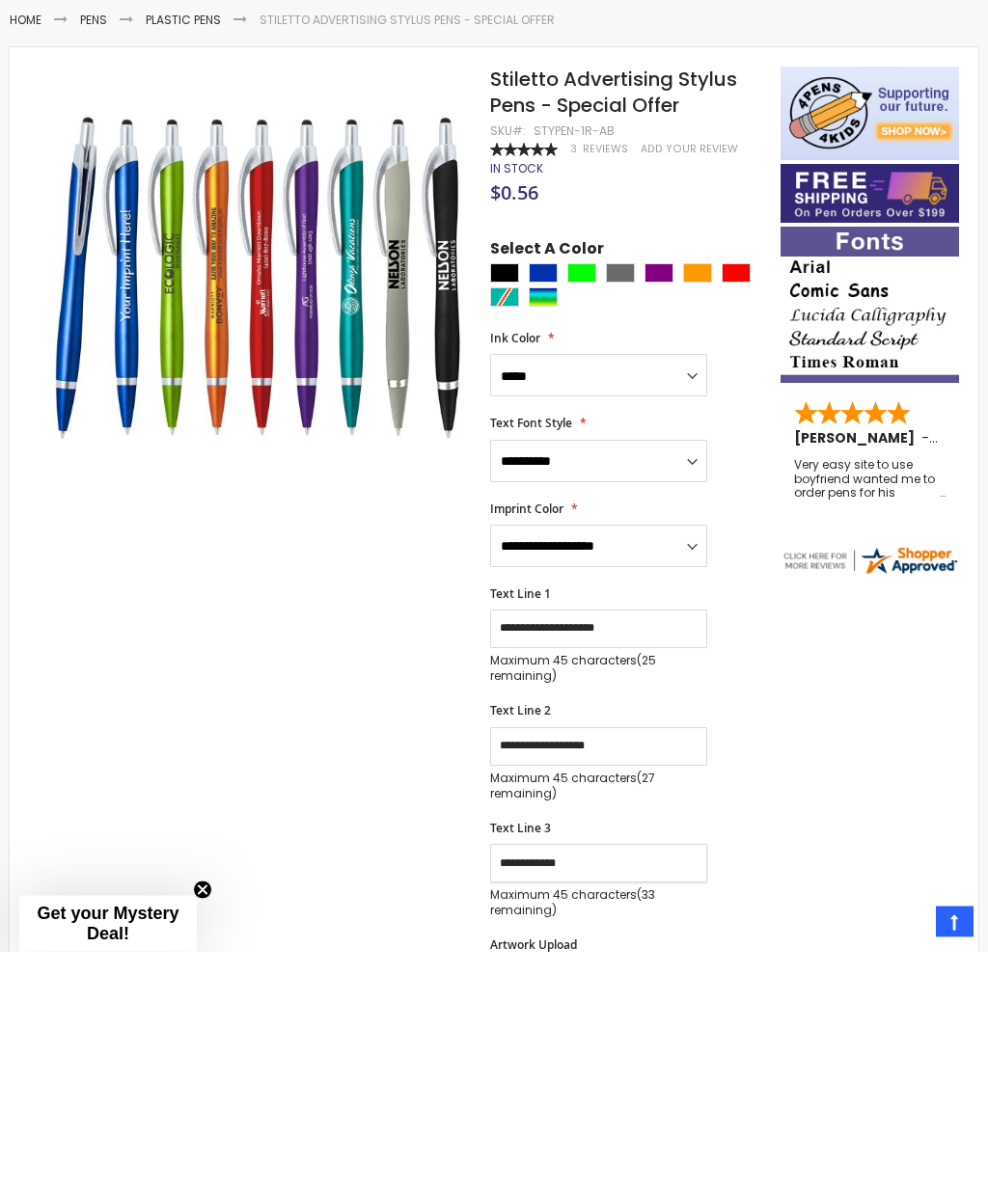
type input "**********"
click at [548, 529] on div "Assorted" at bounding box center [543, 538] width 29 height 19
type input "****"
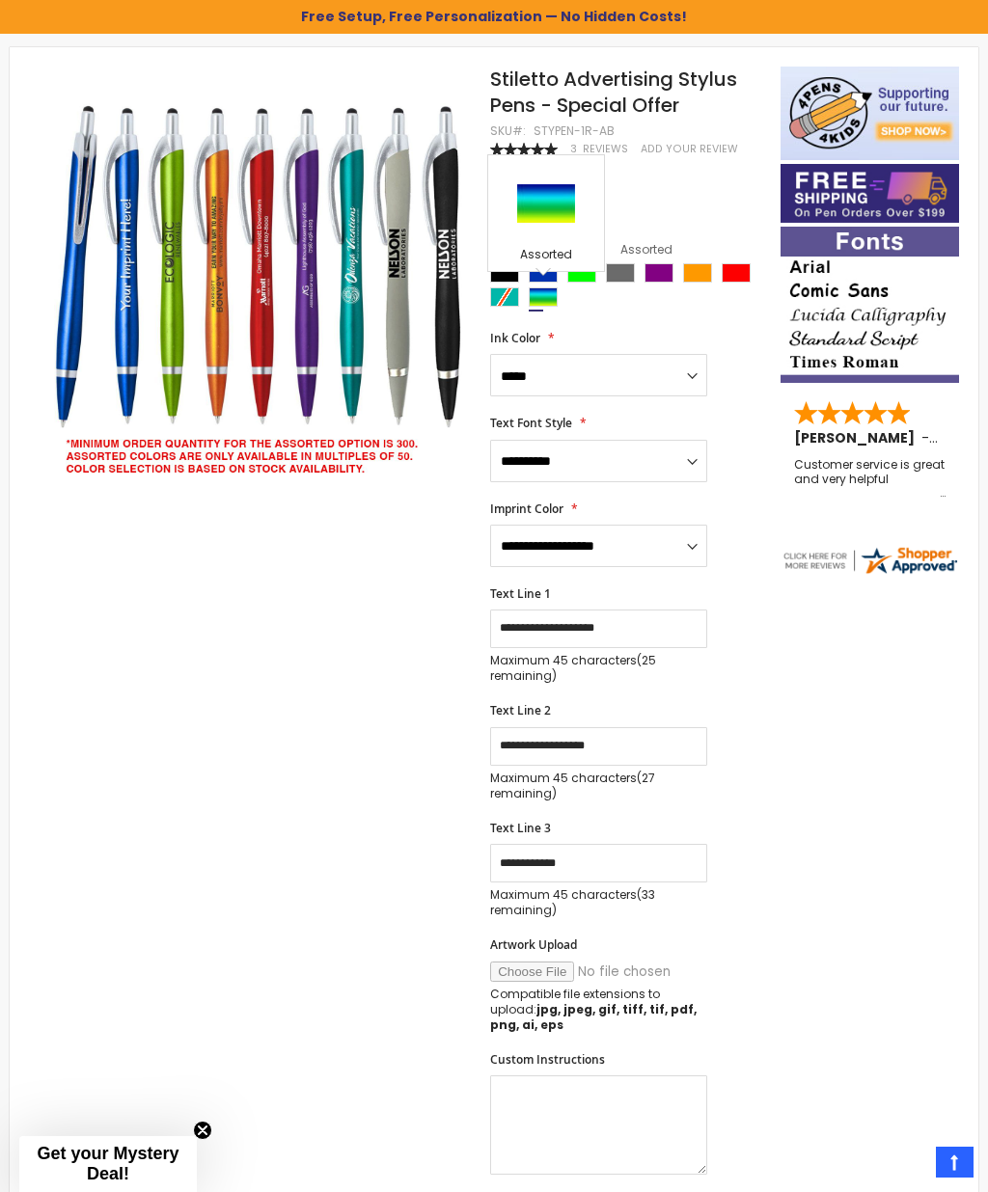
click at [846, 676] on div "Skip to the end of the images gallery Skip to the beginning of the images galle…" at bounding box center [493, 890] width 949 height 1647
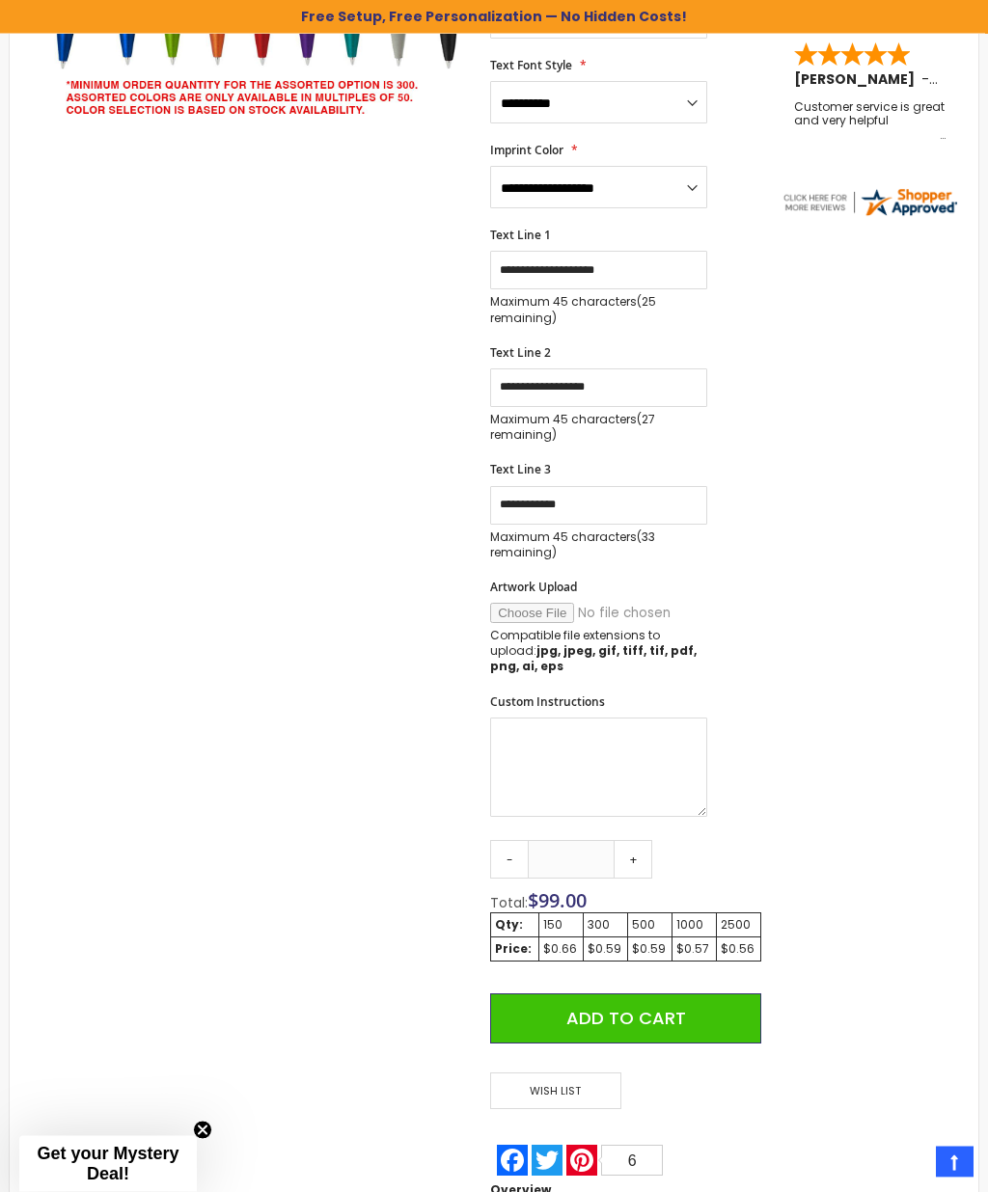
scroll to position [706, 0]
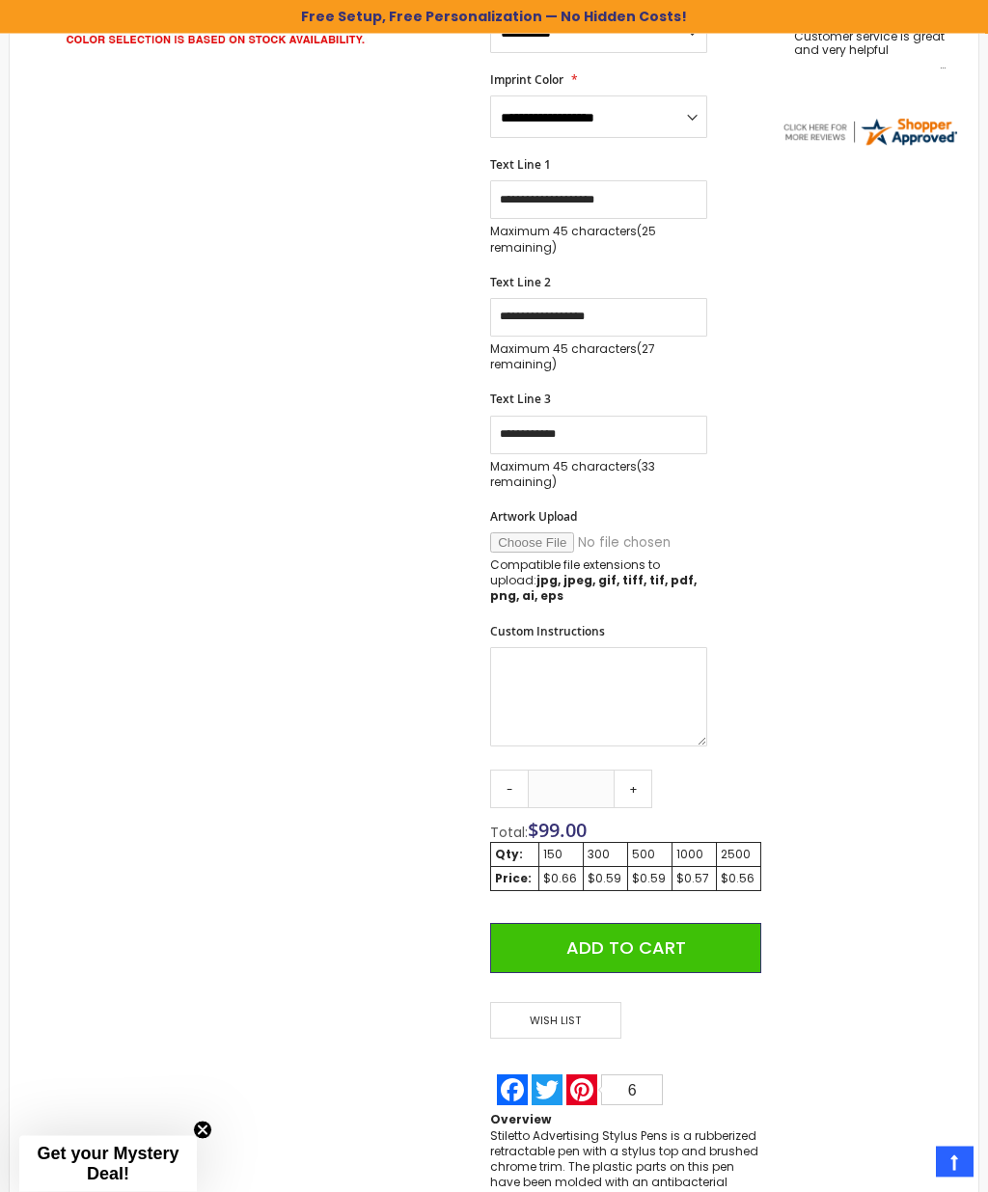
click at [700, 924] on button "Add to Cart" at bounding box center [625, 949] width 271 height 50
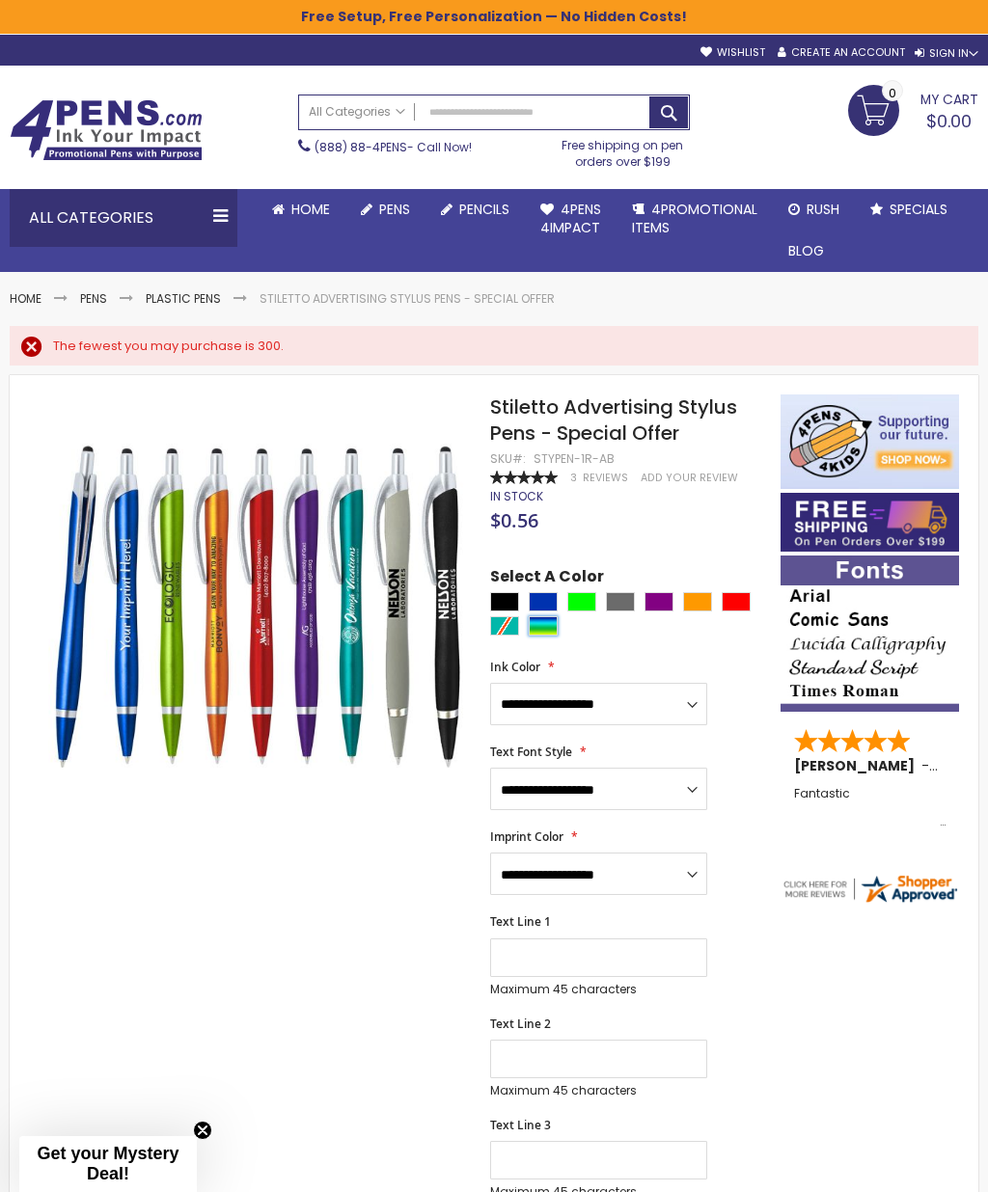
click at [543, 618] on div "Assorted" at bounding box center [543, 625] width 29 height 19
type input "****"
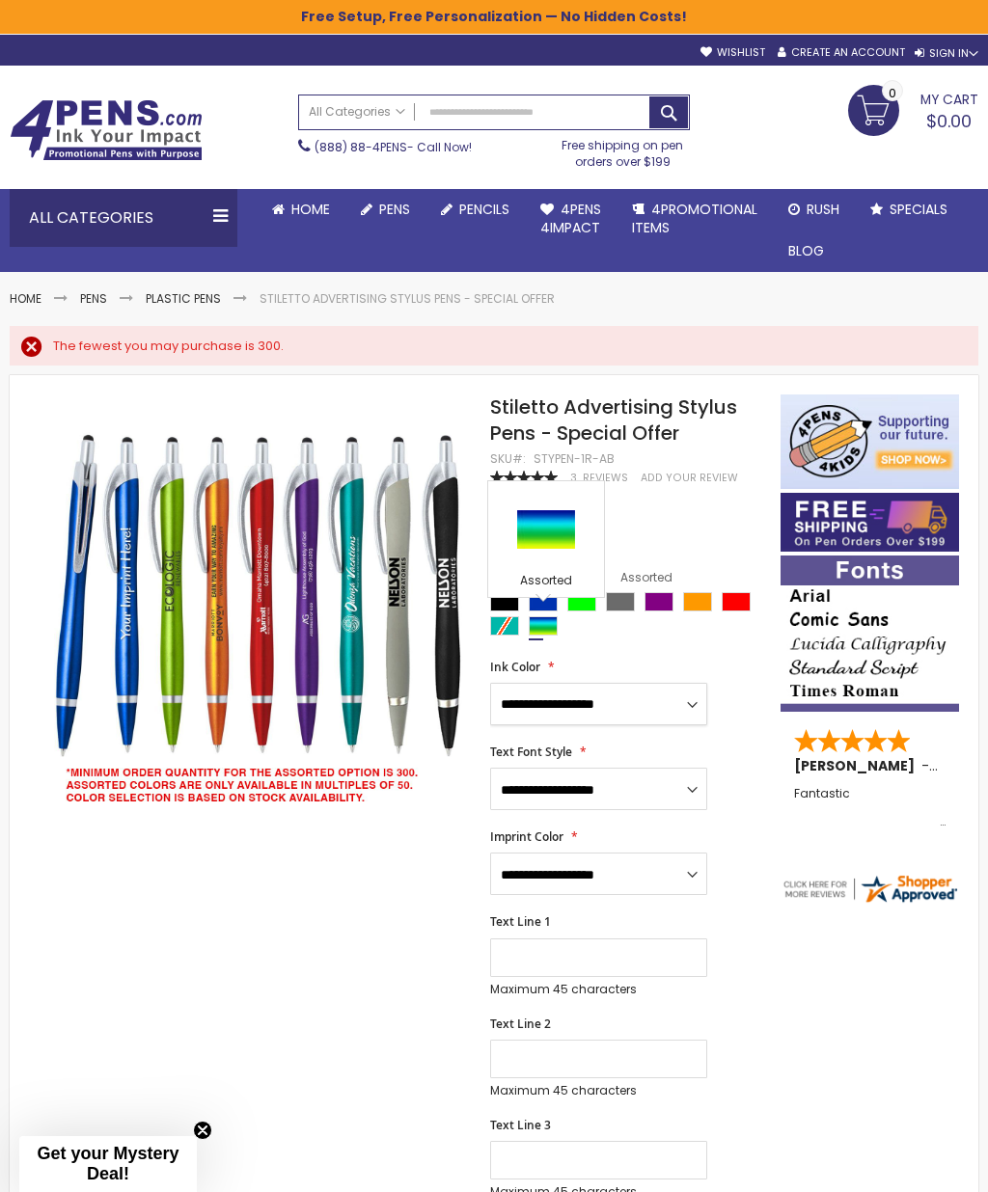
click at [696, 703] on select "**********" at bounding box center [598, 704] width 217 height 42
select select "****"
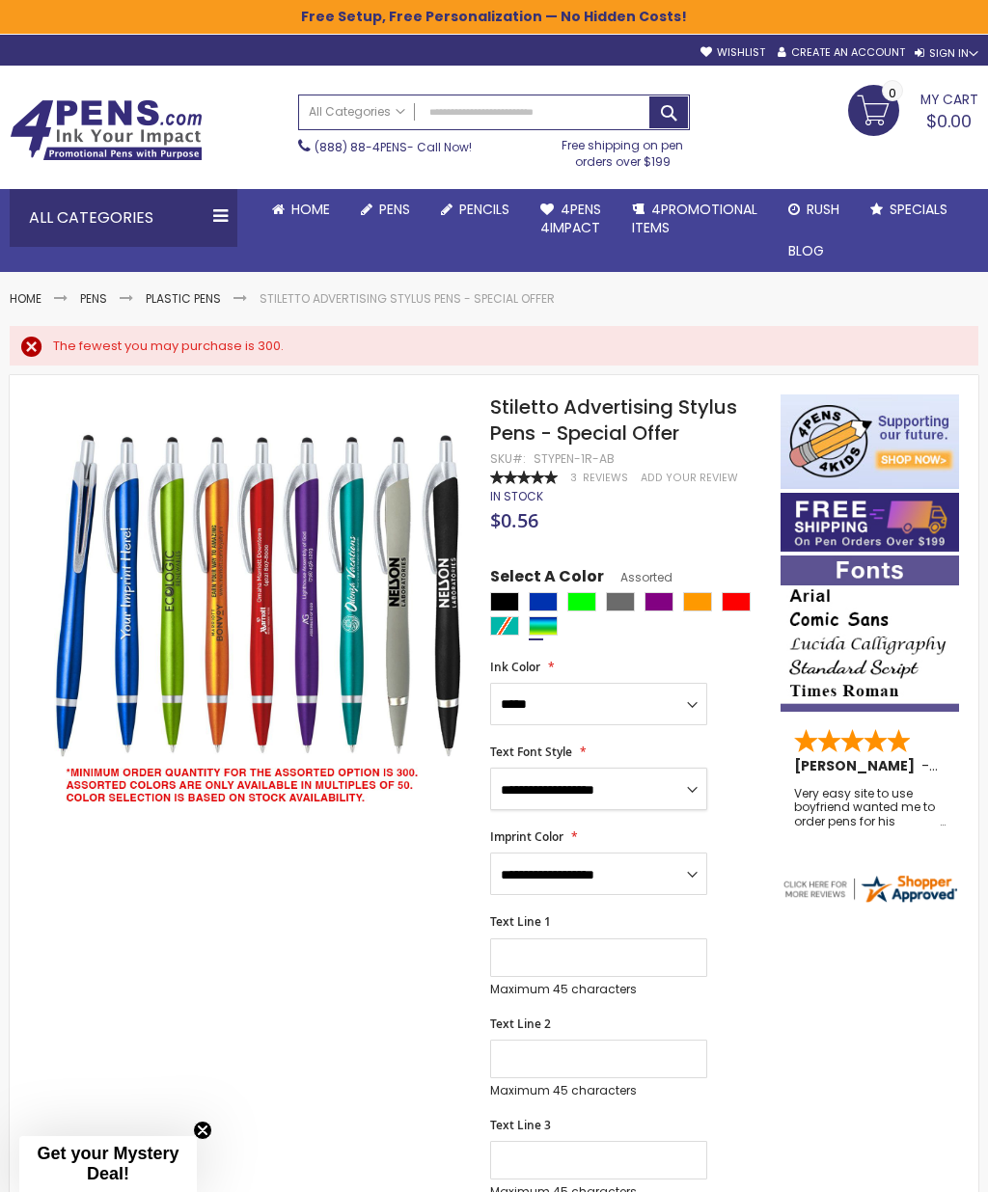
click at [695, 786] on select "**********" at bounding box center [598, 789] width 217 height 42
select select "****"
click at [660, 860] on select "**********" at bounding box center [598, 874] width 217 height 42
select select "****"
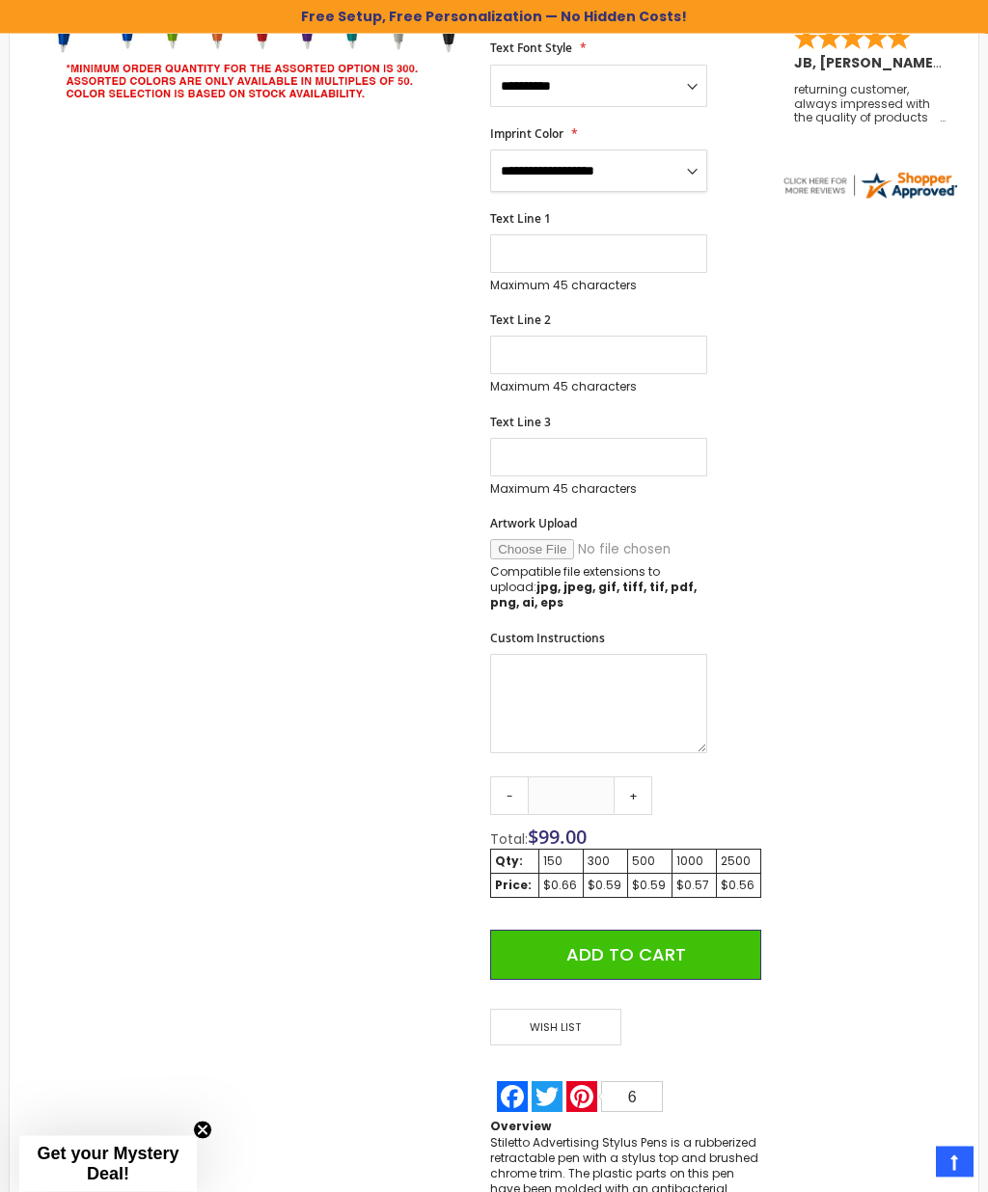
scroll to position [700, 0]
click at [641, 777] on link "+" at bounding box center [633, 796] width 39 height 39
click at [606, 878] on div "$0.59" at bounding box center [605, 885] width 36 height 15
click at [604, 854] on div "300" at bounding box center [605, 861] width 36 height 15
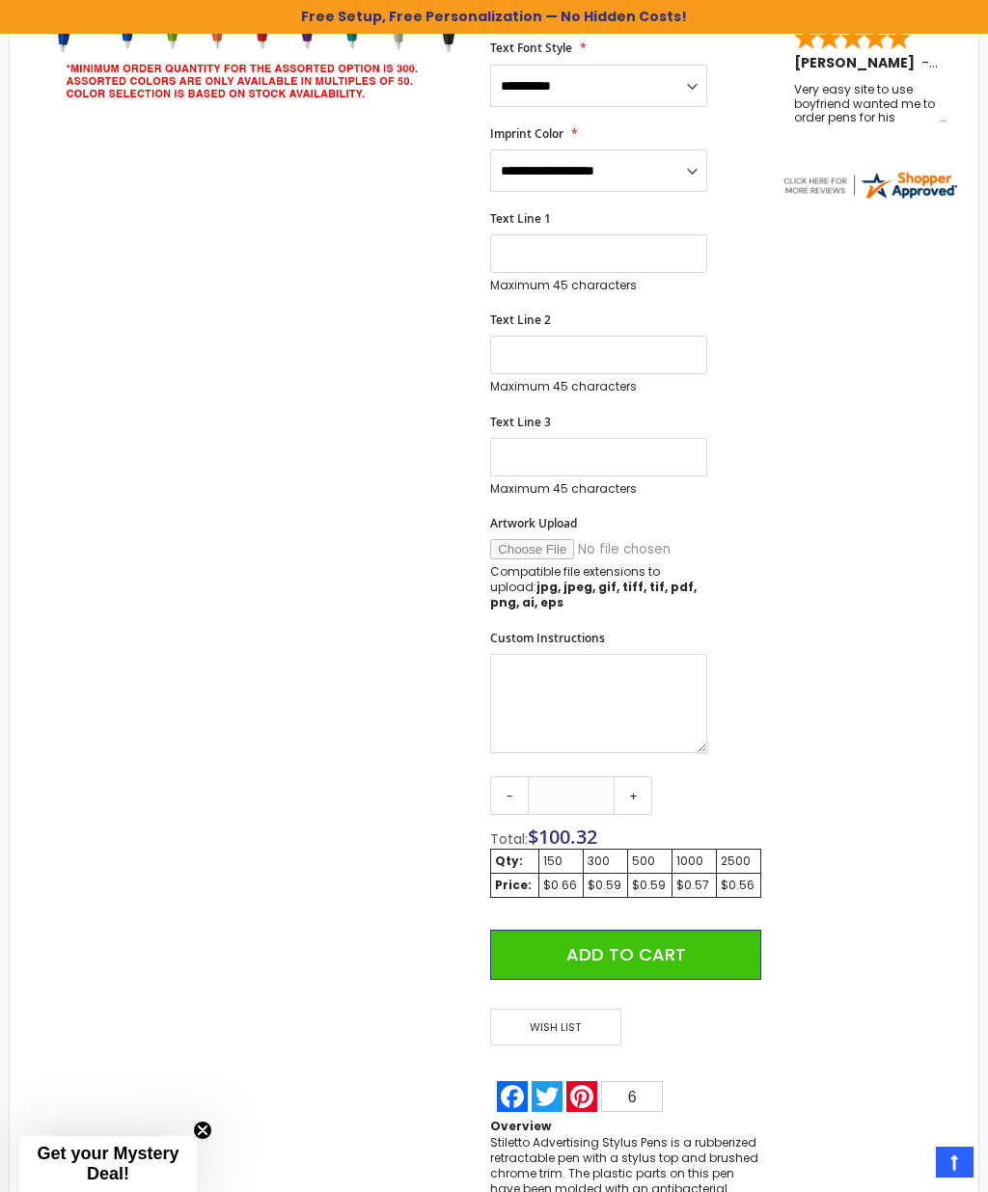
click at [611, 876] on div "Qty: 150 300 500 1000 2500 Price: $0.66 $0.59 $0.59 $0.57 $0.56" at bounding box center [625, 889] width 271 height 81
click at [641, 777] on link "+" at bounding box center [633, 796] width 39 height 39
click at [640, 777] on link "+" at bounding box center [633, 796] width 39 height 39
click at [643, 777] on link "+" at bounding box center [633, 796] width 39 height 39
click at [649, 777] on link "+" at bounding box center [633, 796] width 39 height 39
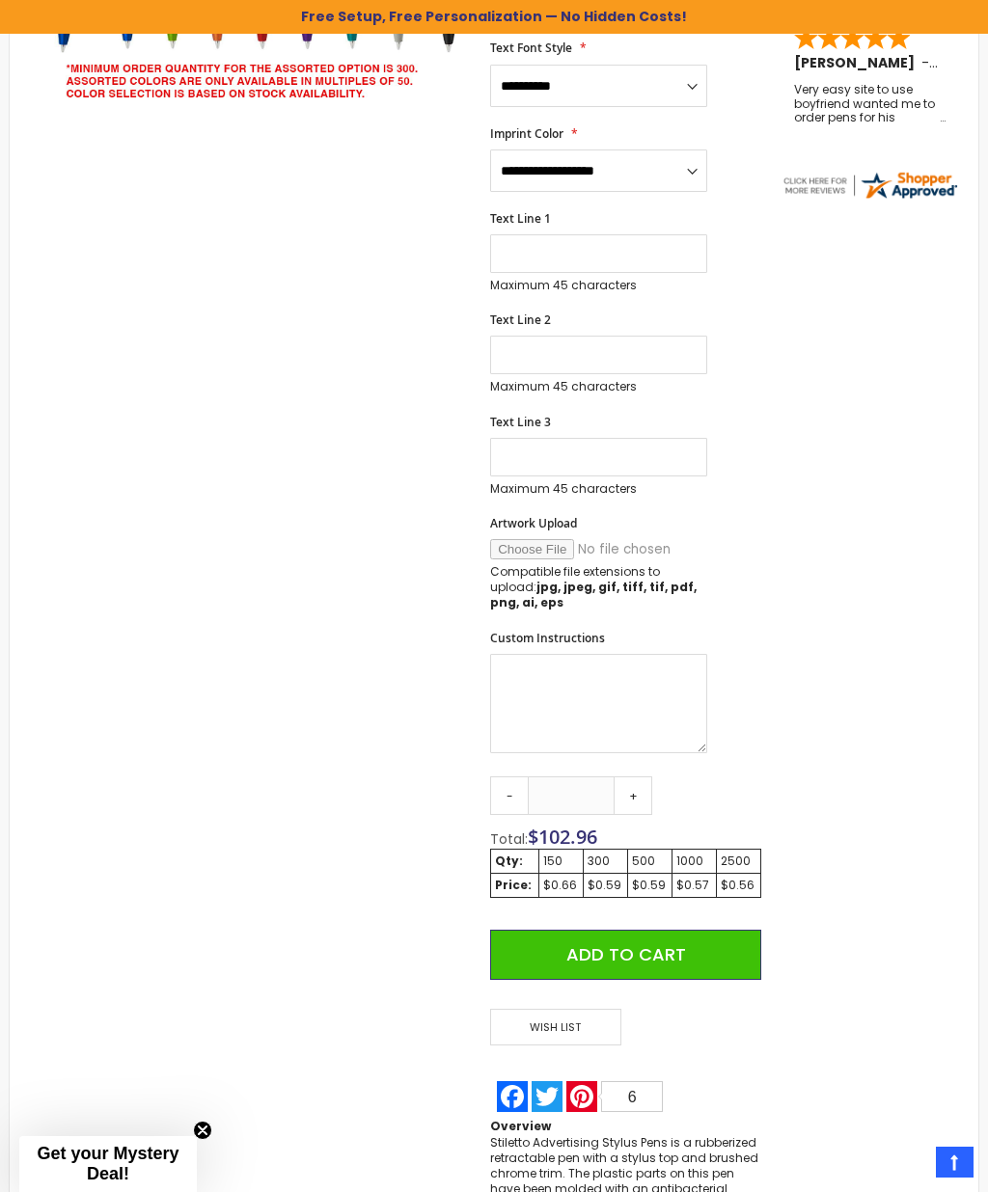
click at [645, 777] on link "+" at bounding box center [633, 796] width 39 height 39
click at [647, 777] on link "+" at bounding box center [633, 796] width 39 height 39
click at [641, 777] on link "+" at bounding box center [633, 796] width 39 height 39
click at [636, 777] on link "+" at bounding box center [633, 796] width 39 height 39
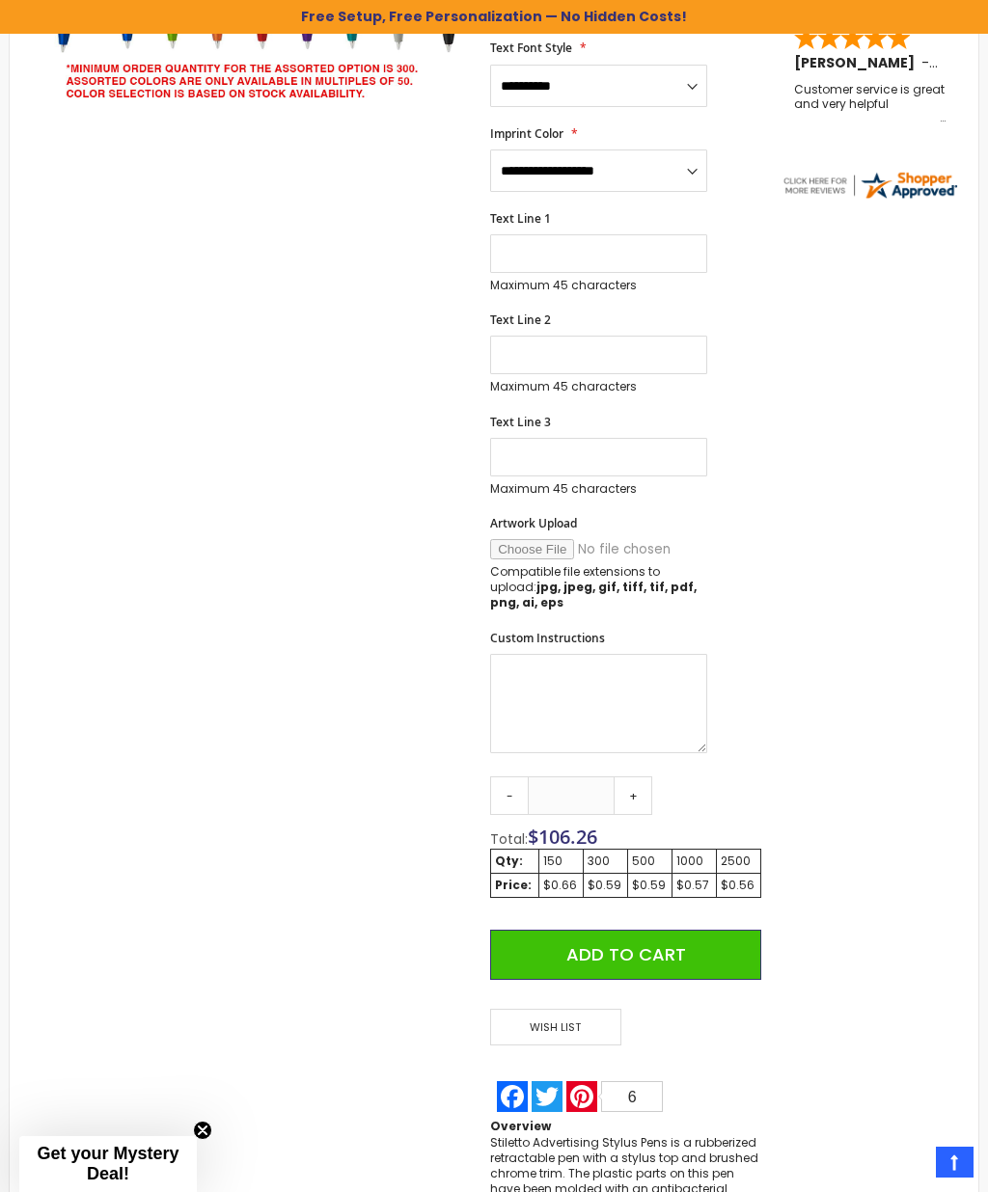
click at [639, 777] on link "+" at bounding box center [633, 796] width 39 height 39
click at [637, 777] on link "+" at bounding box center [633, 796] width 39 height 39
click at [636, 777] on link "+" at bounding box center [633, 796] width 39 height 39
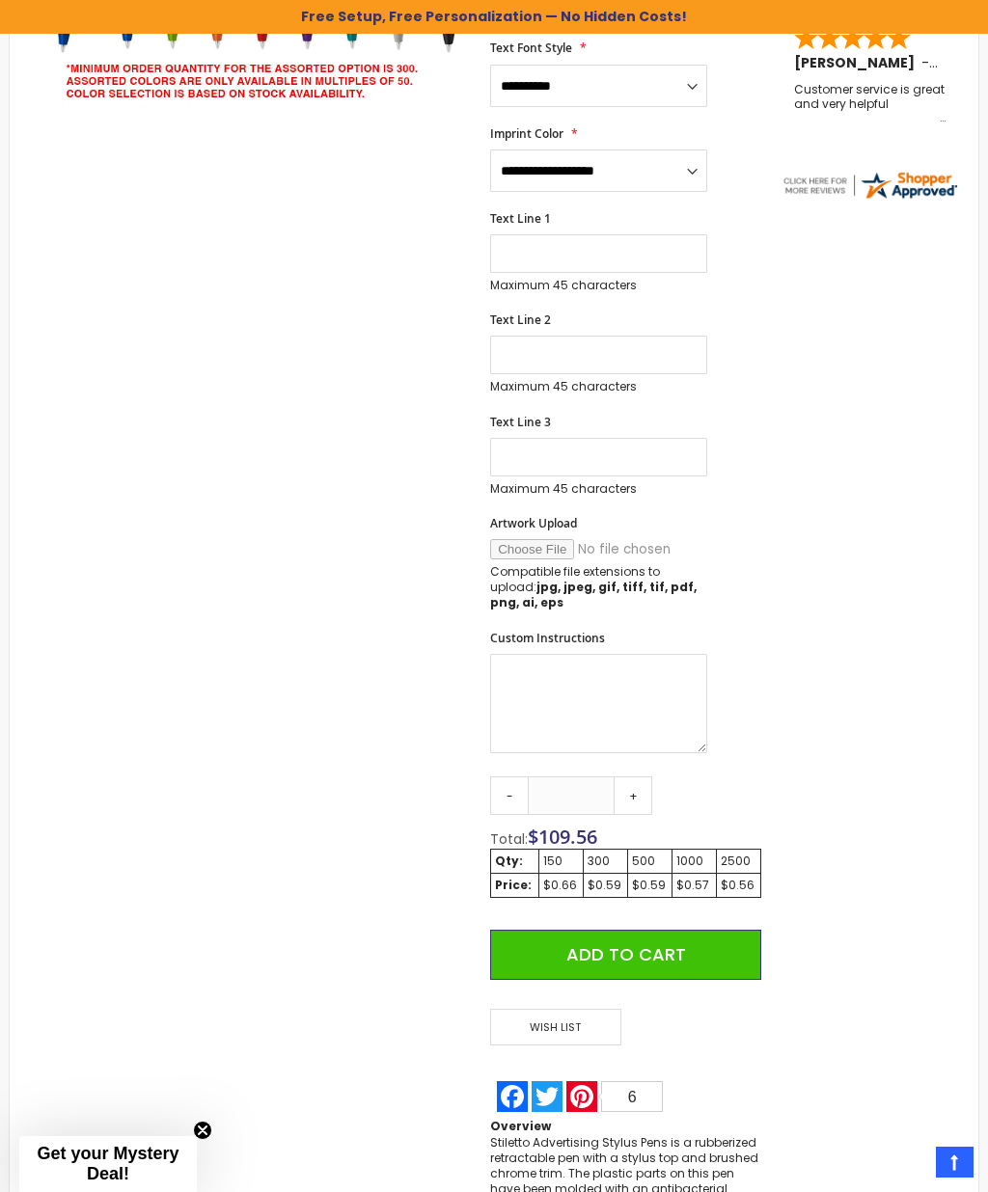
click at [645, 777] on link "+" at bounding box center [633, 796] width 39 height 39
click at [639, 777] on link "+" at bounding box center [633, 796] width 39 height 39
click at [642, 777] on link "+" at bounding box center [633, 796] width 39 height 39
click at [637, 777] on link "+" at bounding box center [633, 796] width 39 height 39
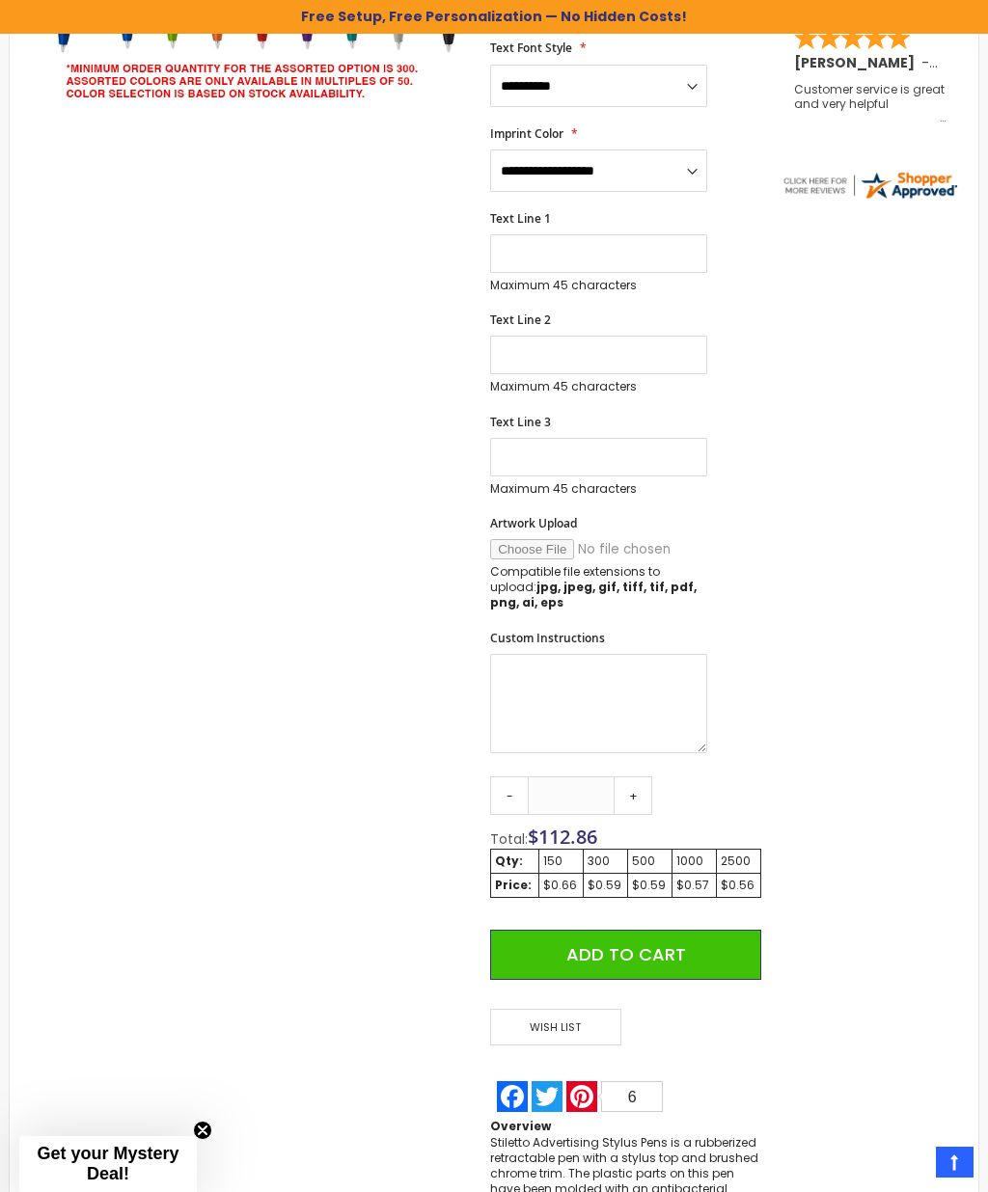
click at [640, 777] on link "+" at bounding box center [633, 796] width 39 height 39
click at [642, 777] on link "+" at bounding box center [633, 796] width 39 height 39
click at [641, 777] on link "+" at bounding box center [633, 796] width 39 height 39
click at [643, 777] on link "+" at bounding box center [633, 796] width 39 height 39
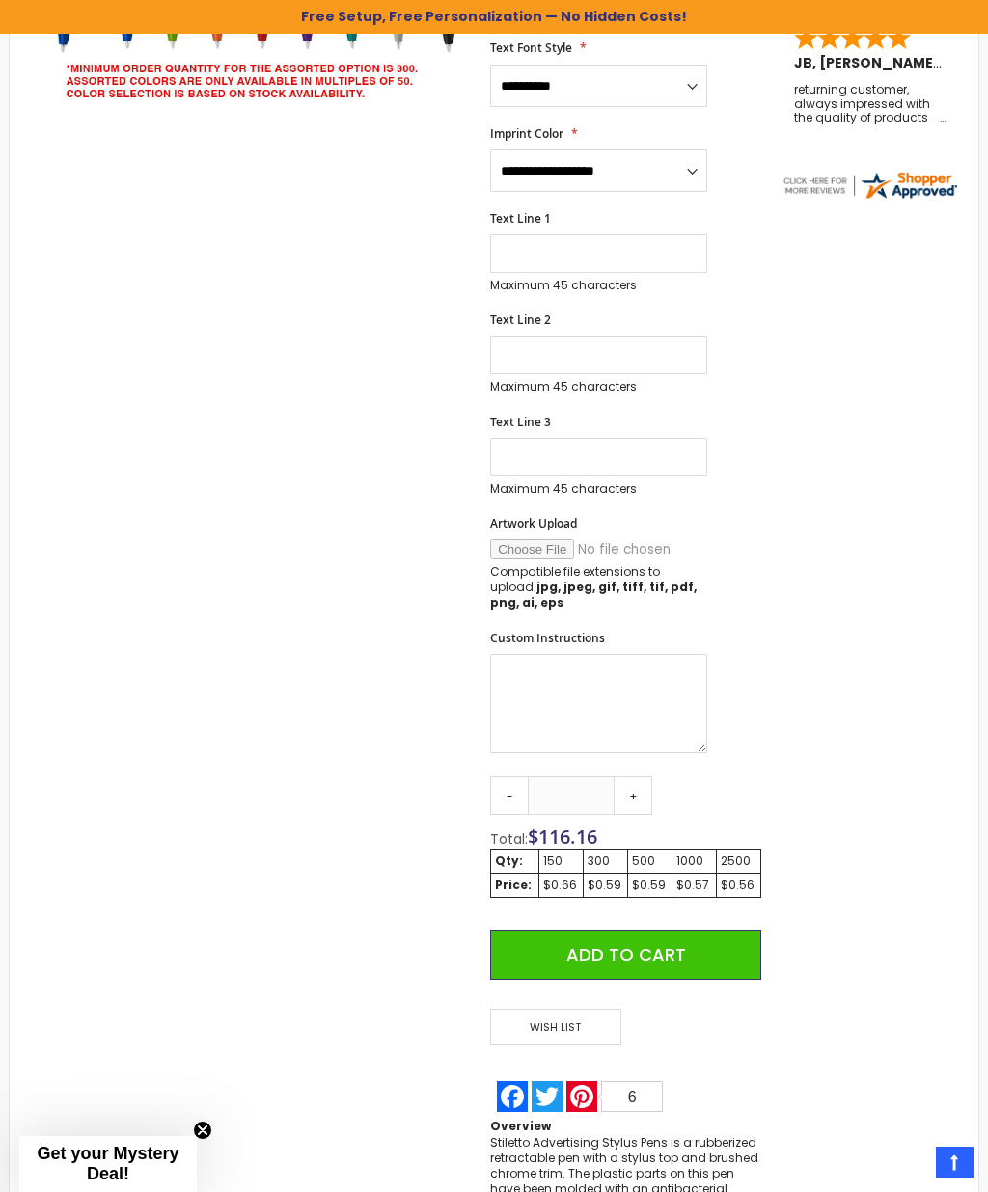
click at [644, 777] on link "+" at bounding box center [633, 796] width 39 height 39
click at [641, 777] on link "+" at bounding box center [633, 796] width 39 height 39
click at [645, 777] on link "+" at bounding box center [633, 796] width 39 height 39
click at [650, 777] on link "+" at bounding box center [633, 796] width 39 height 39
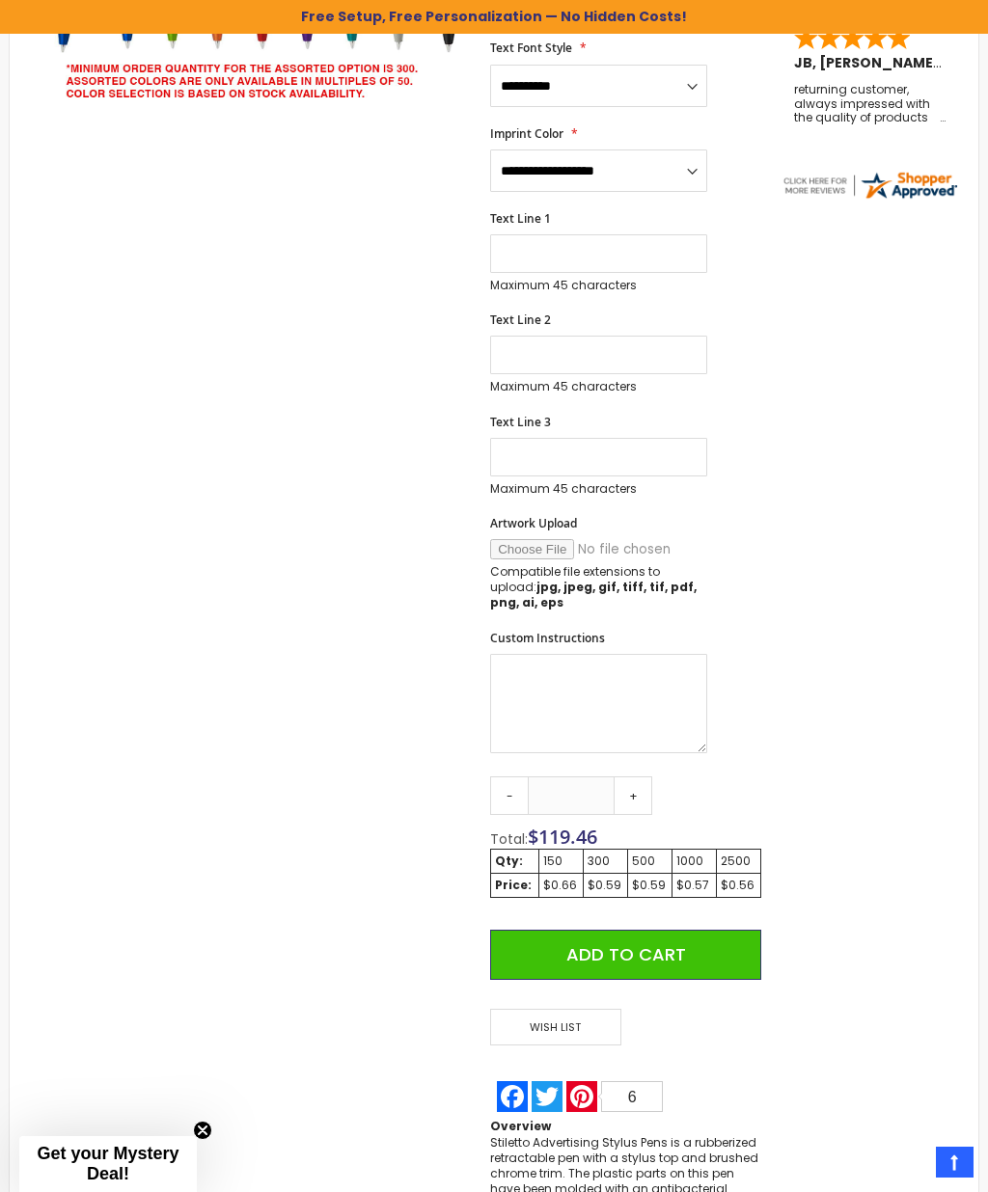
click at [647, 777] on link "+" at bounding box center [633, 796] width 39 height 39
click at [649, 777] on link "+" at bounding box center [633, 796] width 39 height 39
click at [647, 777] on link "+" at bounding box center [633, 796] width 39 height 39
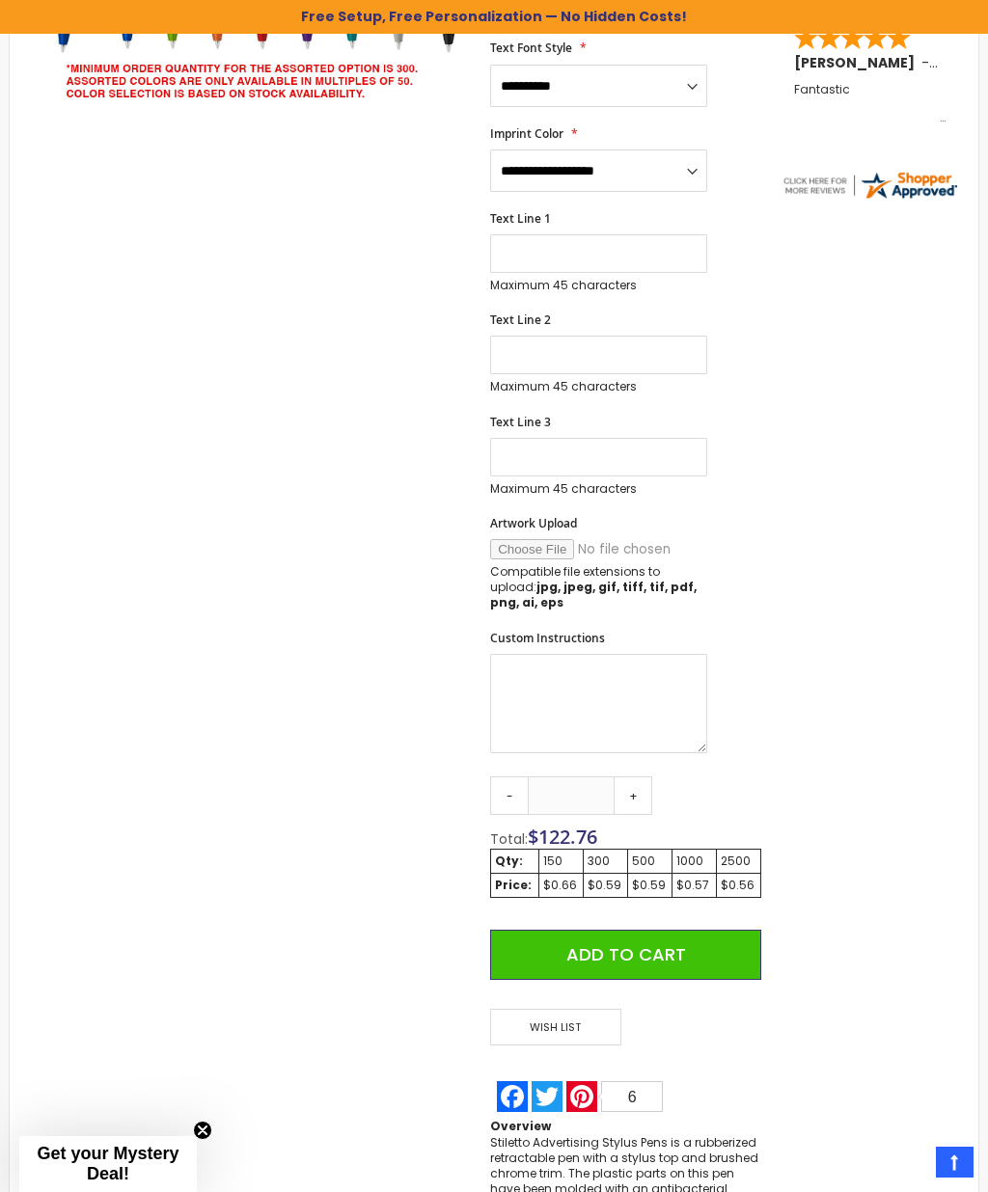
click at [652, 777] on link "+" at bounding box center [633, 796] width 39 height 39
click at [648, 777] on link "+" at bounding box center [633, 796] width 39 height 39
click at [647, 777] on link "+" at bounding box center [633, 796] width 39 height 39
click at [649, 777] on link "+" at bounding box center [633, 796] width 39 height 39
click at [645, 777] on link "+" at bounding box center [633, 796] width 39 height 39
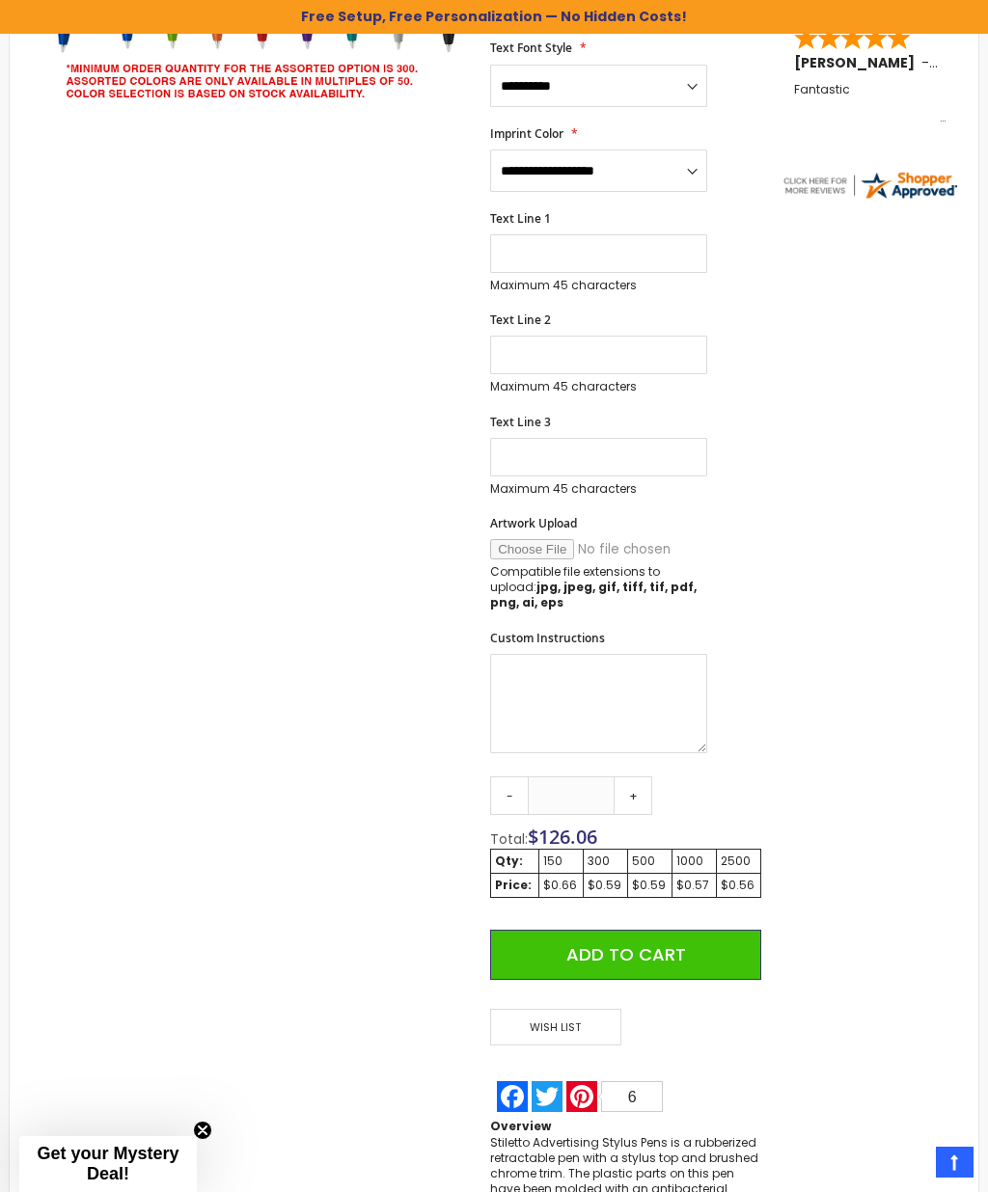
click at [646, 777] on link "+" at bounding box center [633, 796] width 39 height 39
click at [644, 777] on link "+" at bounding box center [633, 796] width 39 height 39
click at [642, 777] on link "+" at bounding box center [633, 796] width 39 height 39
click at [643, 777] on link "+" at bounding box center [633, 796] width 39 height 39
click at [646, 777] on link "+" at bounding box center [633, 796] width 39 height 39
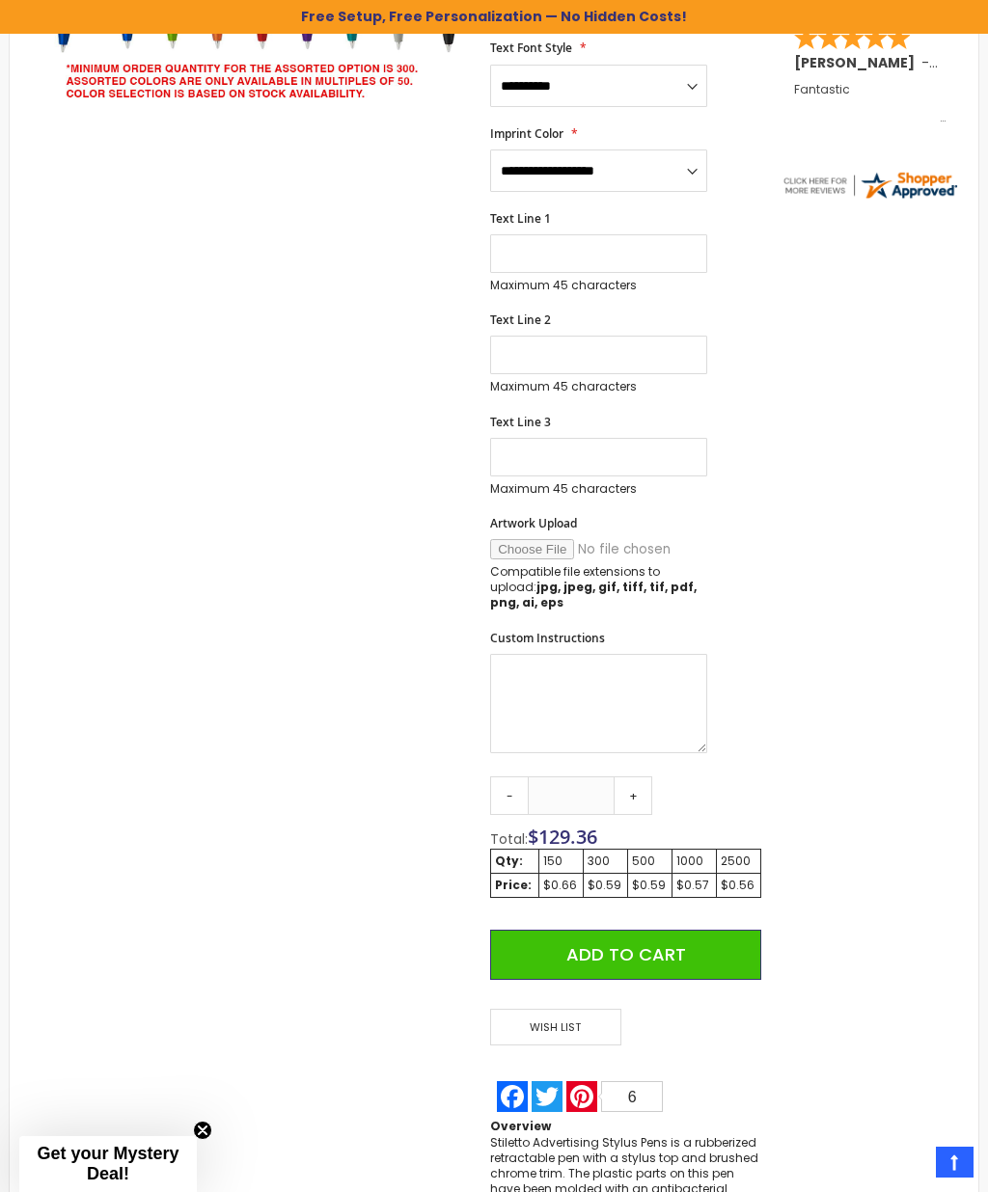
click at [645, 777] on link "+" at bounding box center [633, 796] width 39 height 39
click at [648, 777] on link "+" at bounding box center [633, 796] width 39 height 39
click at [646, 777] on link "+" at bounding box center [633, 796] width 39 height 39
click at [643, 777] on link "+" at bounding box center [633, 796] width 39 height 39
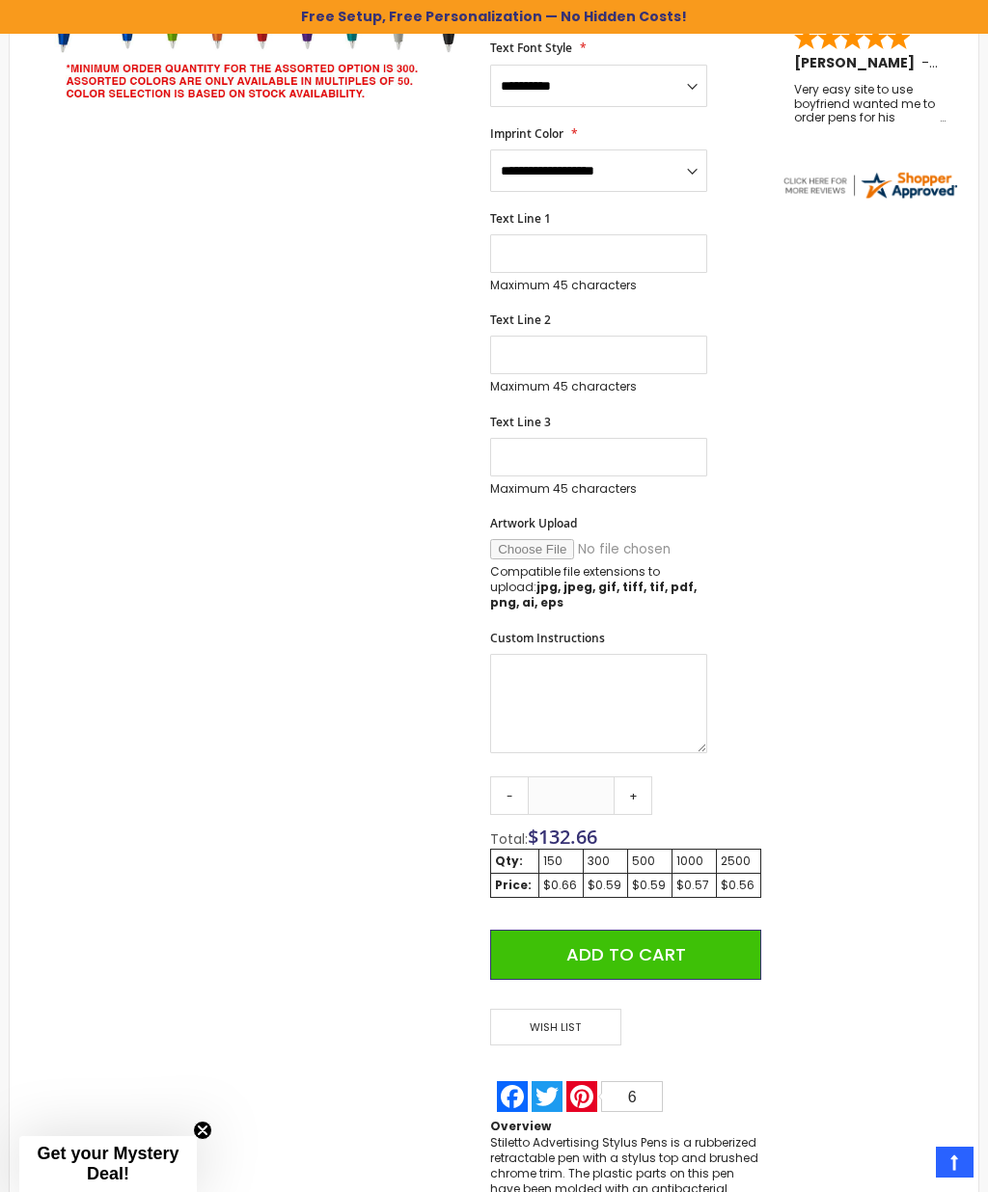
click at [641, 777] on link "+" at bounding box center [633, 796] width 39 height 39
click at [642, 777] on link "+" at bounding box center [633, 796] width 39 height 39
click at [649, 777] on link "+" at bounding box center [633, 796] width 39 height 39
click at [647, 777] on link "+" at bounding box center [633, 796] width 39 height 39
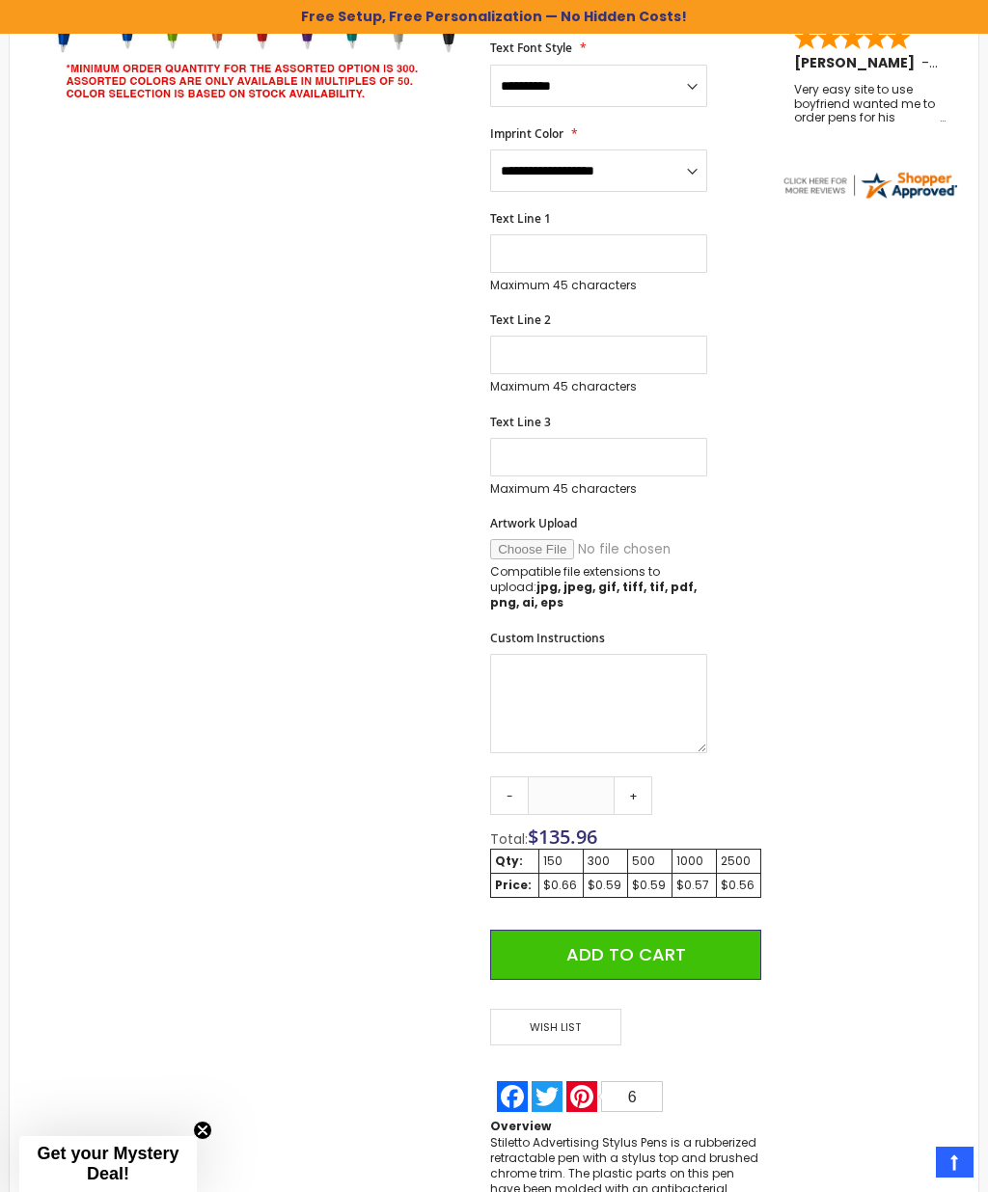
click at [643, 777] on link "+" at bounding box center [633, 796] width 39 height 39
click at [648, 777] on link "+" at bounding box center [633, 796] width 39 height 39
click at [638, 777] on link "+" at bounding box center [633, 796] width 39 height 39
click at [641, 777] on link "+" at bounding box center [633, 796] width 39 height 39
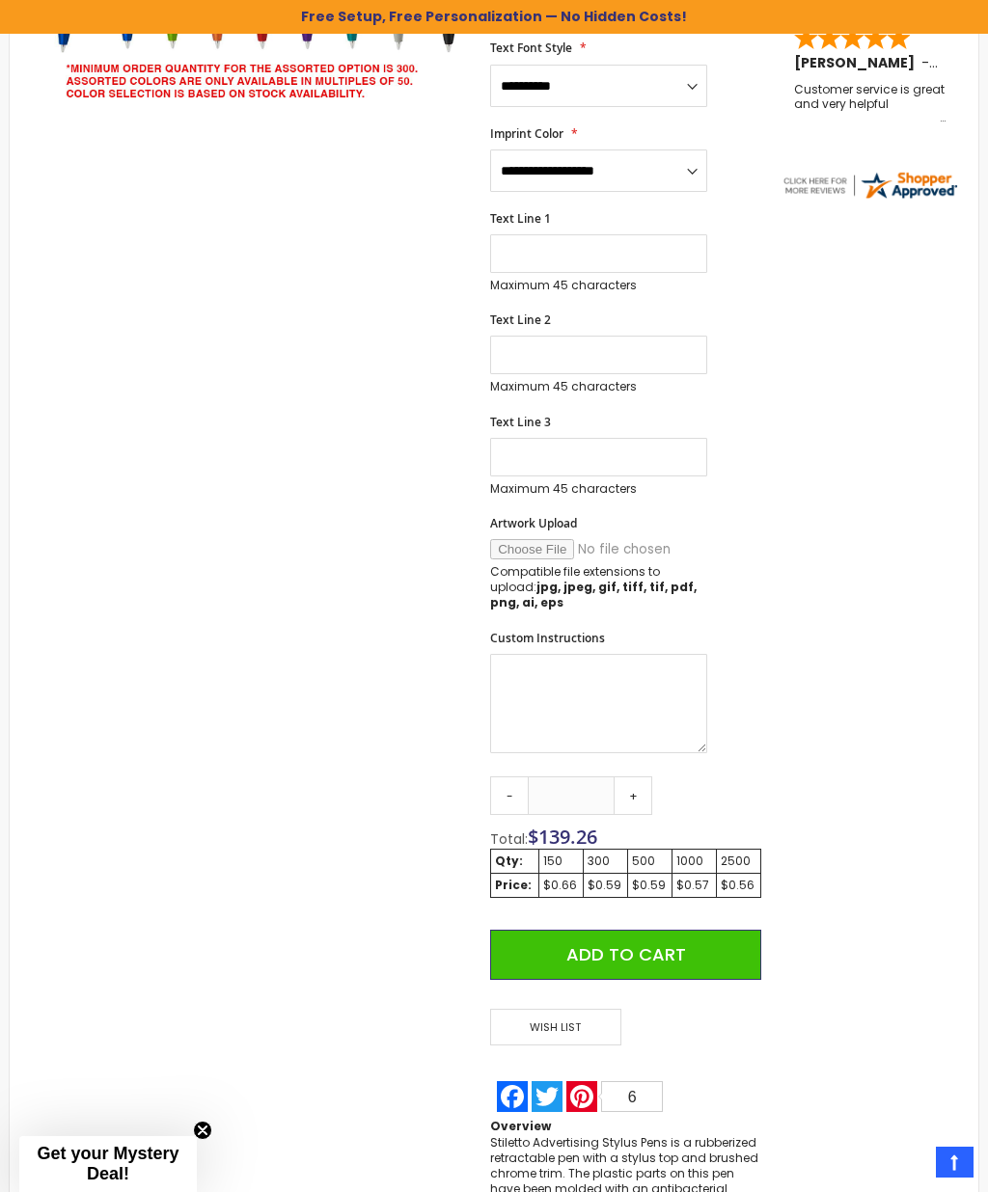
click at [642, 777] on link "+" at bounding box center [633, 796] width 39 height 39
click at [641, 777] on link "+" at bounding box center [633, 796] width 39 height 39
click at [634, 777] on link "+" at bounding box center [633, 796] width 39 height 39
click at [631, 777] on link "+" at bounding box center [633, 796] width 39 height 39
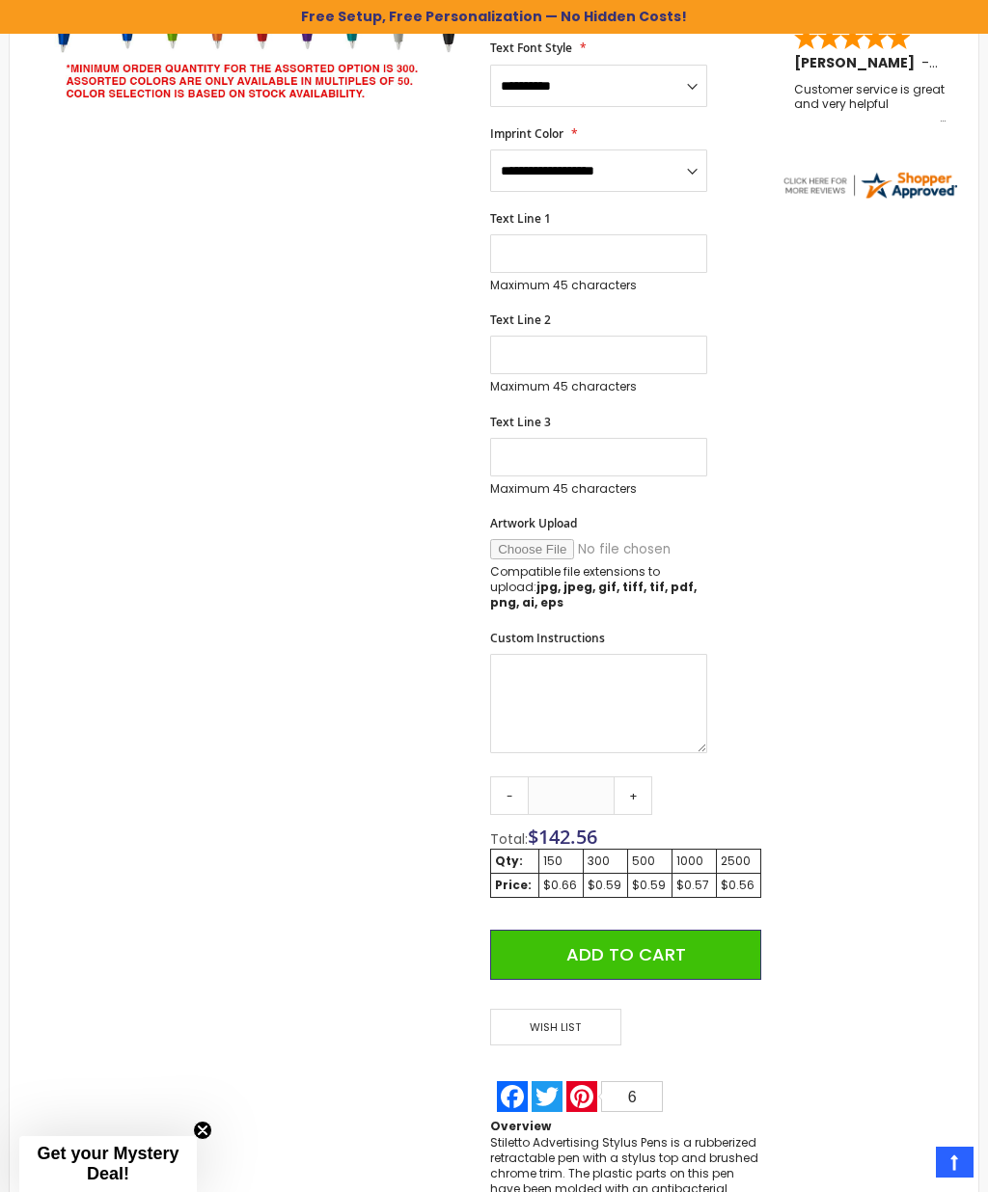
click at [641, 777] on link "+" at bounding box center [633, 796] width 39 height 39
click at [646, 777] on link "+" at bounding box center [633, 796] width 39 height 39
click at [642, 777] on link "+" at bounding box center [633, 796] width 39 height 39
click at [645, 777] on link "+" at bounding box center [633, 796] width 39 height 39
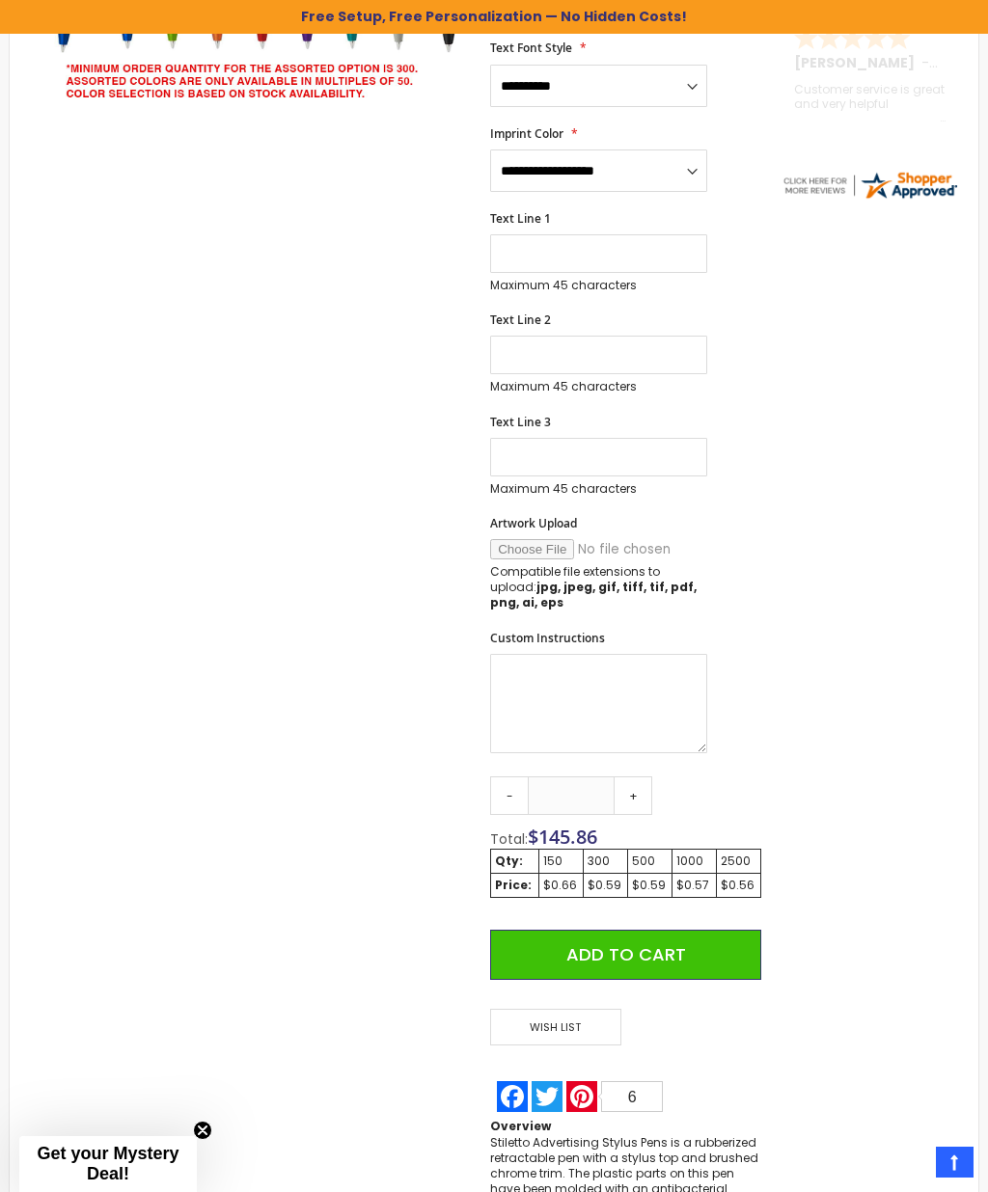
click at [641, 777] on link "+" at bounding box center [633, 796] width 39 height 39
click at [642, 777] on link "+" at bounding box center [633, 796] width 39 height 39
click at [643, 777] on link "+" at bounding box center [633, 796] width 39 height 39
click at [642, 777] on link "+" at bounding box center [633, 796] width 39 height 39
click at [641, 777] on link "+" at bounding box center [633, 796] width 39 height 39
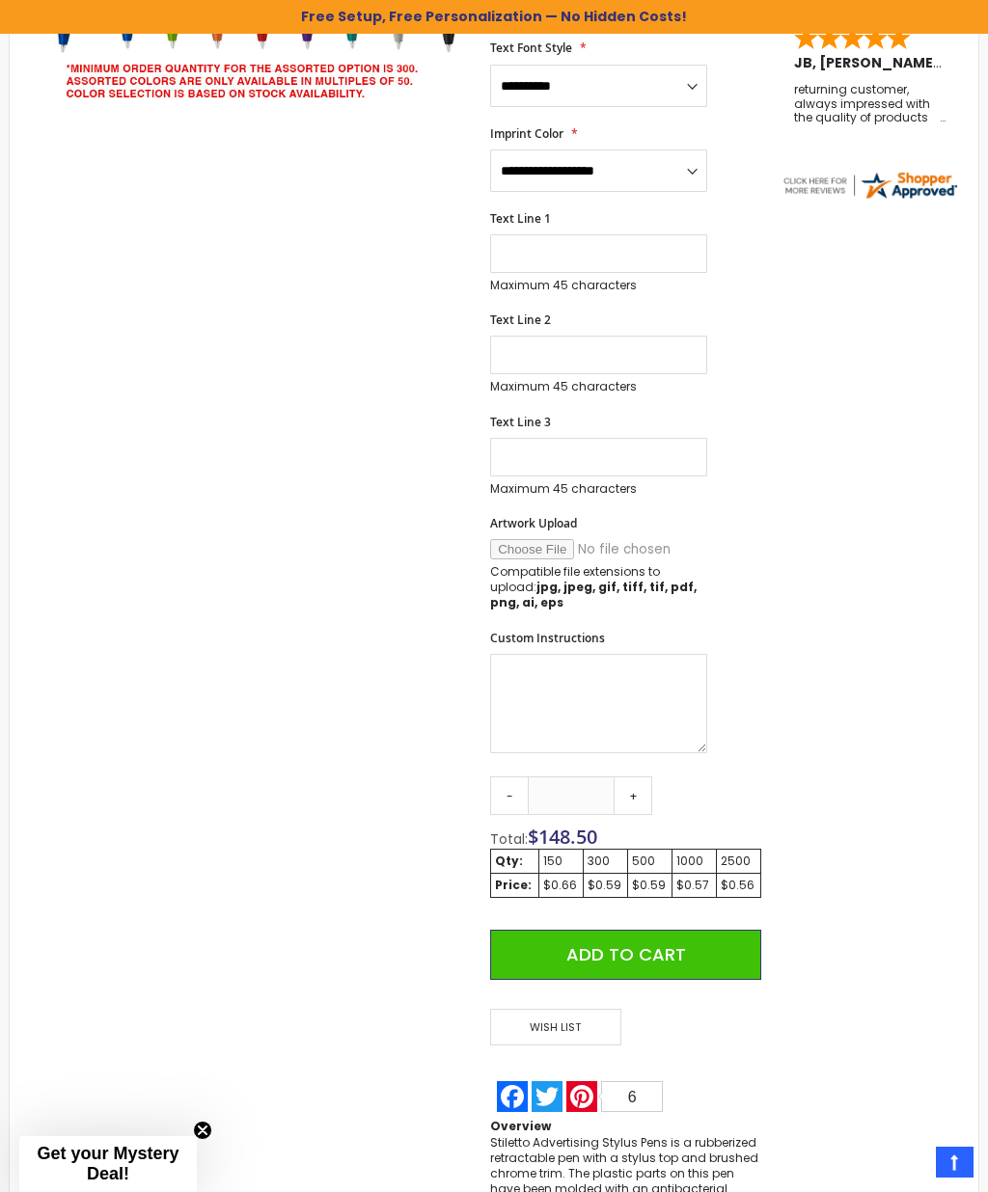
click at [641, 777] on link "+" at bounding box center [633, 796] width 39 height 39
click at [645, 777] on link "+" at bounding box center [633, 796] width 39 height 39
click at [643, 777] on link "+" at bounding box center [633, 796] width 39 height 39
click at [645, 777] on link "+" at bounding box center [633, 796] width 39 height 39
click at [650, 777] on link "+" at bounding box center [633, 796] width 39 height 39
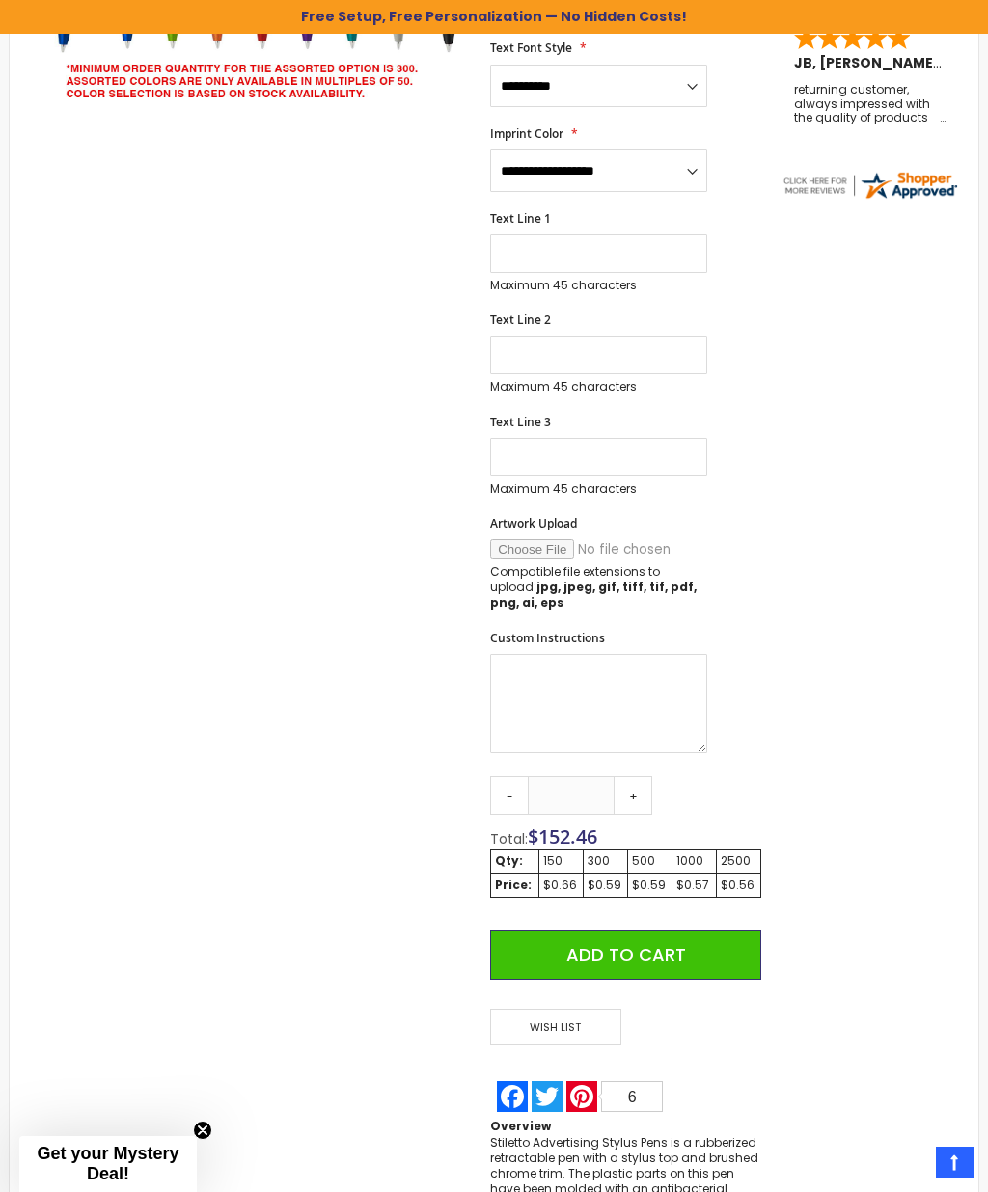
click at [650, 777] on link "+" at bounding box center [633, 796] width 39 height 39
click at [643, 777] on link "+" at bounding box center [633, 796] width 39 height 39
click at [646, 777] on link "+" at bounding box center [633, 796] width 39 height 39
click at [645, 777] on link "+" at bounding box center [633, 796] width 39 height 39
click at [642, 777] on link "+" at bounding box center [633, 796] width 39 height 39
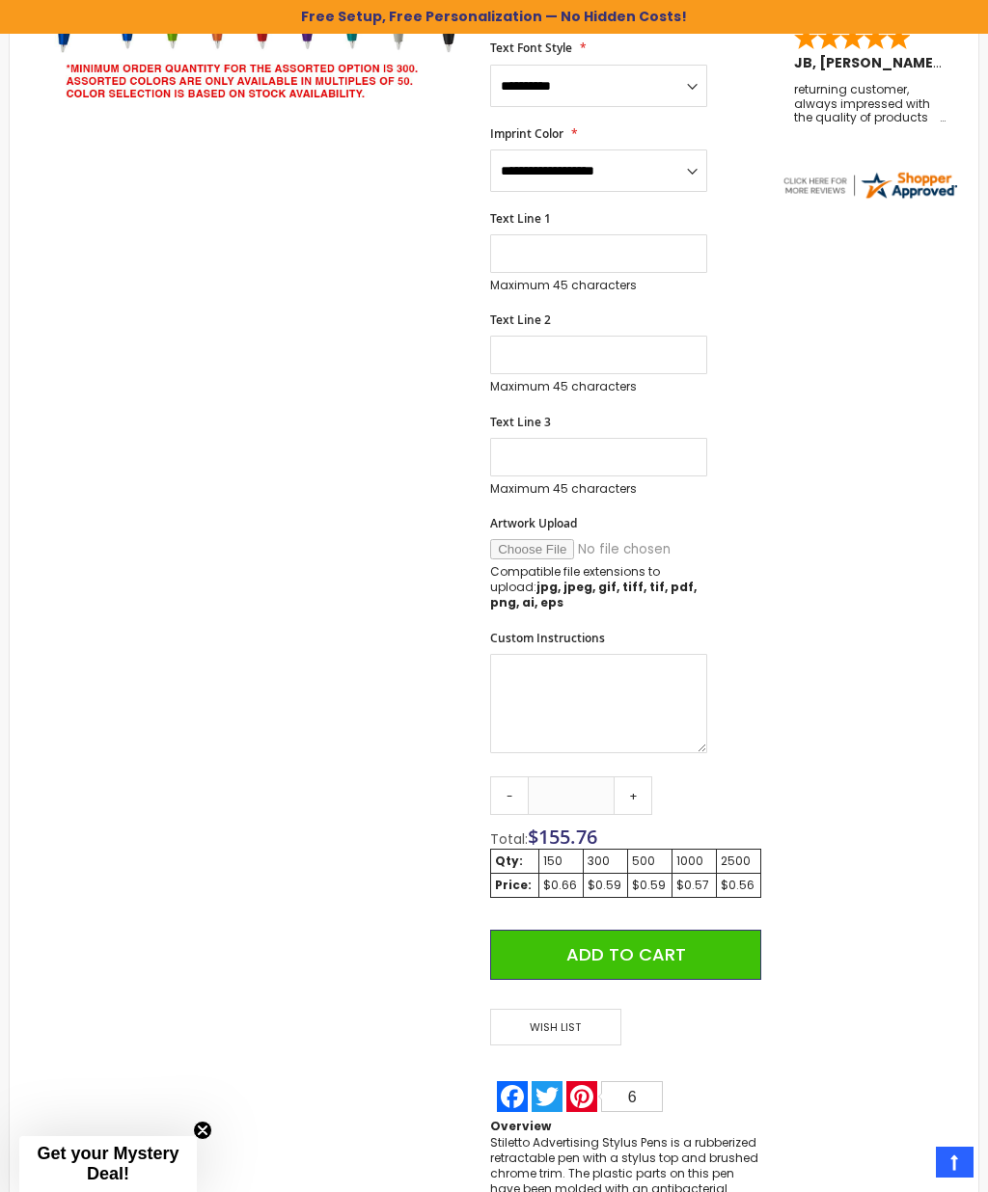
click at [646, 777] on link "+" at bounding box center [633, 796] width 39 height 39
click at [642, 777] on link "+" at bounding box center [633, 796] width 39 height 39
click at [643, 777] on link "+" at bounding box center [633, 796] width 39 height 39
click at [646, 777] on link "+" at bounding box center [633, 796] width 39 height 39
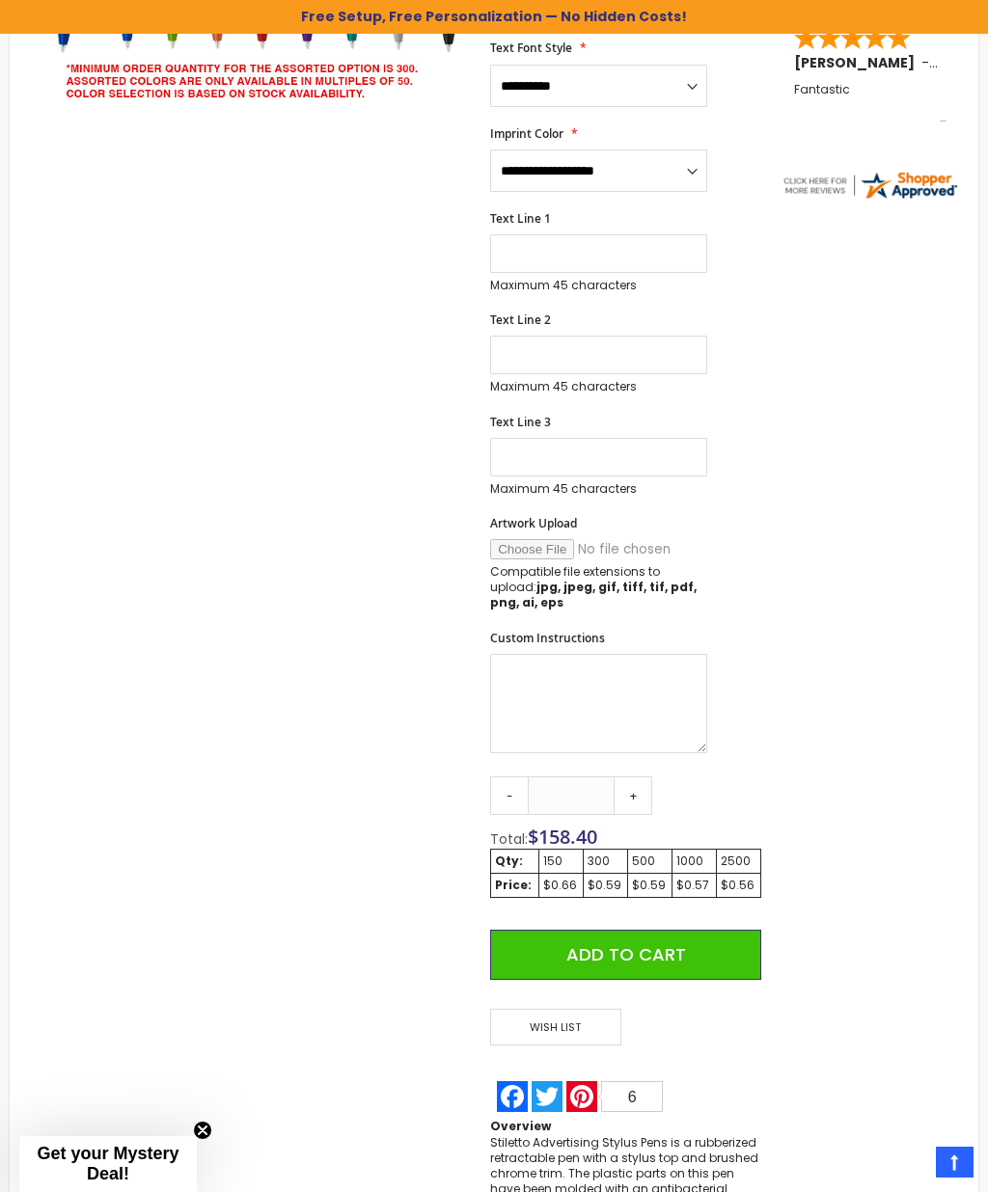
click at [645, 777] on link "+" at bounding box center [633, 796] width 39 height 39
click at [648, 777] on link "+" at bounding box center [633, 796] width 39 height 39
click at [641, 777] on link "+" at bounding box center [633, 796] width 39 height 39
click at [649, 777] on link "+" at bounding box center [633, 796] width 39 height 39
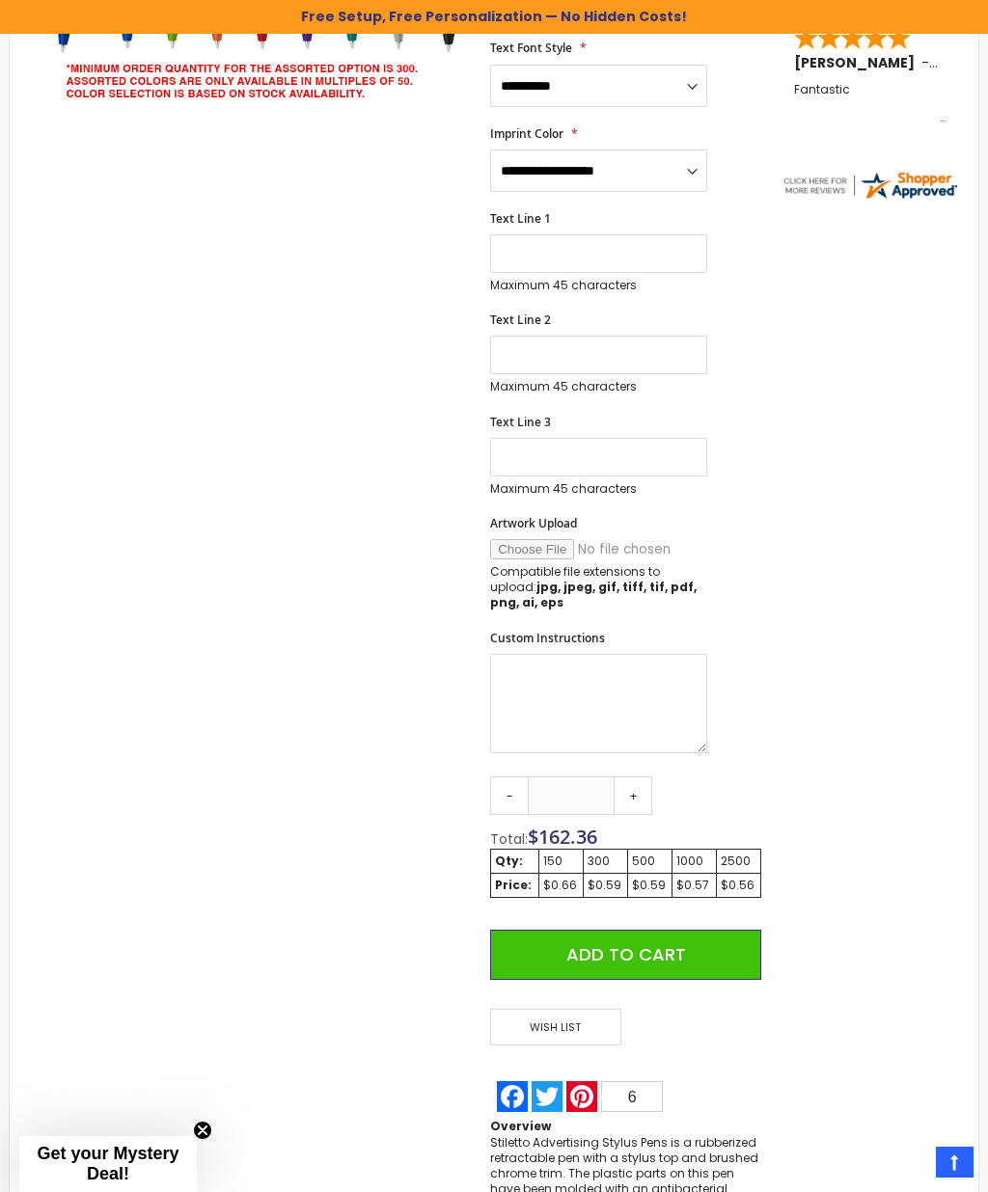
click at [649, 777] on link "+" at bounding box center [633, 796] width 39 height 39
click at [647, 777] on link "+" at bounding box center [633, 796] width 39 height 39
click at [646, 777] on link "+" at bounding box center [633, 796] width 39 height 39
click at [650, 777] on link "+" at bounding box center [633, 796] width 39 height 39
click at [649, 777] on link "+" at bounding box center [633, 796] width 39 height 39
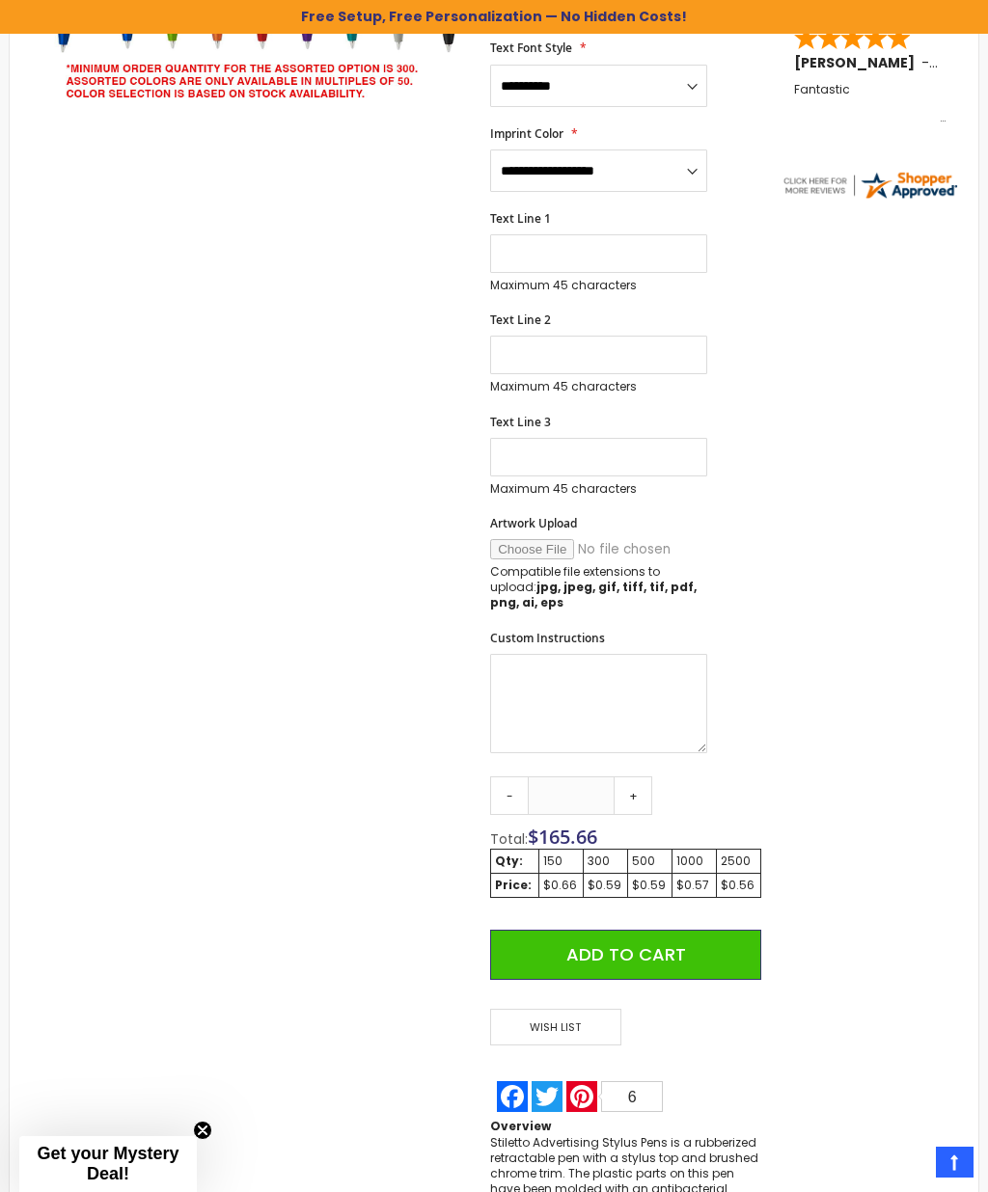
click at [652, 777] on link "+" at bounding box center [633, 796] width 39 height 39
click at [651, 777] on link "+" at bounding box center [633, 796] width 39 height 39
click at [652, 777] on link "+" at bounding box center [633, 796] width 39 height 39
click at [648, 777] on link "+" at bounding box center [633, 796] width 39 height 39
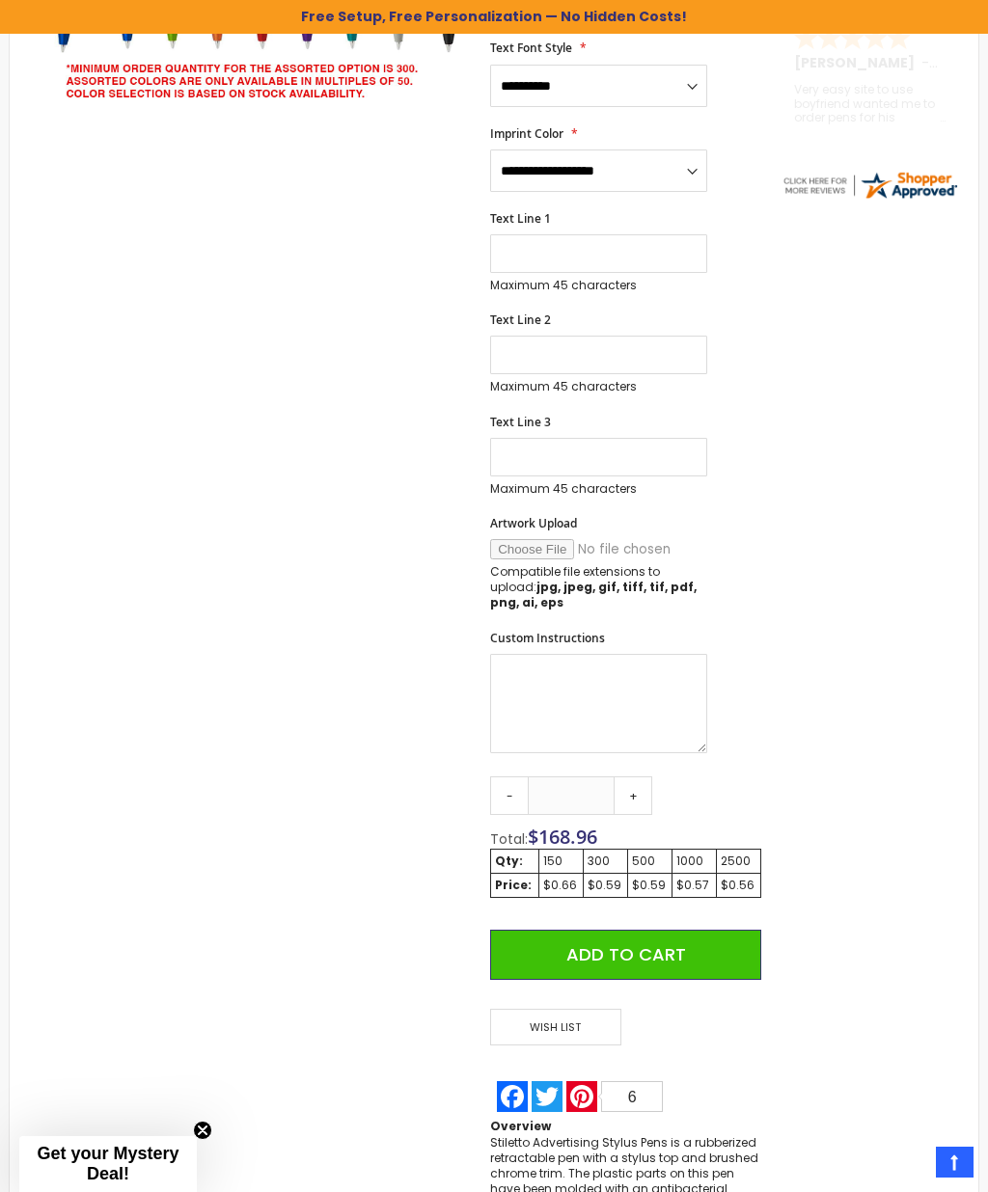
click at [644, 777] on link "+" at bounding box center [633, 796] width 39 height 39
click at [643, 777] on link "+" at bounding box center [633, 796] width 39 height 39
click at [642, 777] on link "+" at bounding box center [633, 796] width 39 height 39
click at [641, 777] on link "+" at bounding box center [633, 796] width 39 height 39
click at [642, 777] on link "+" at bounding box center [633, 796] width 39 height 39
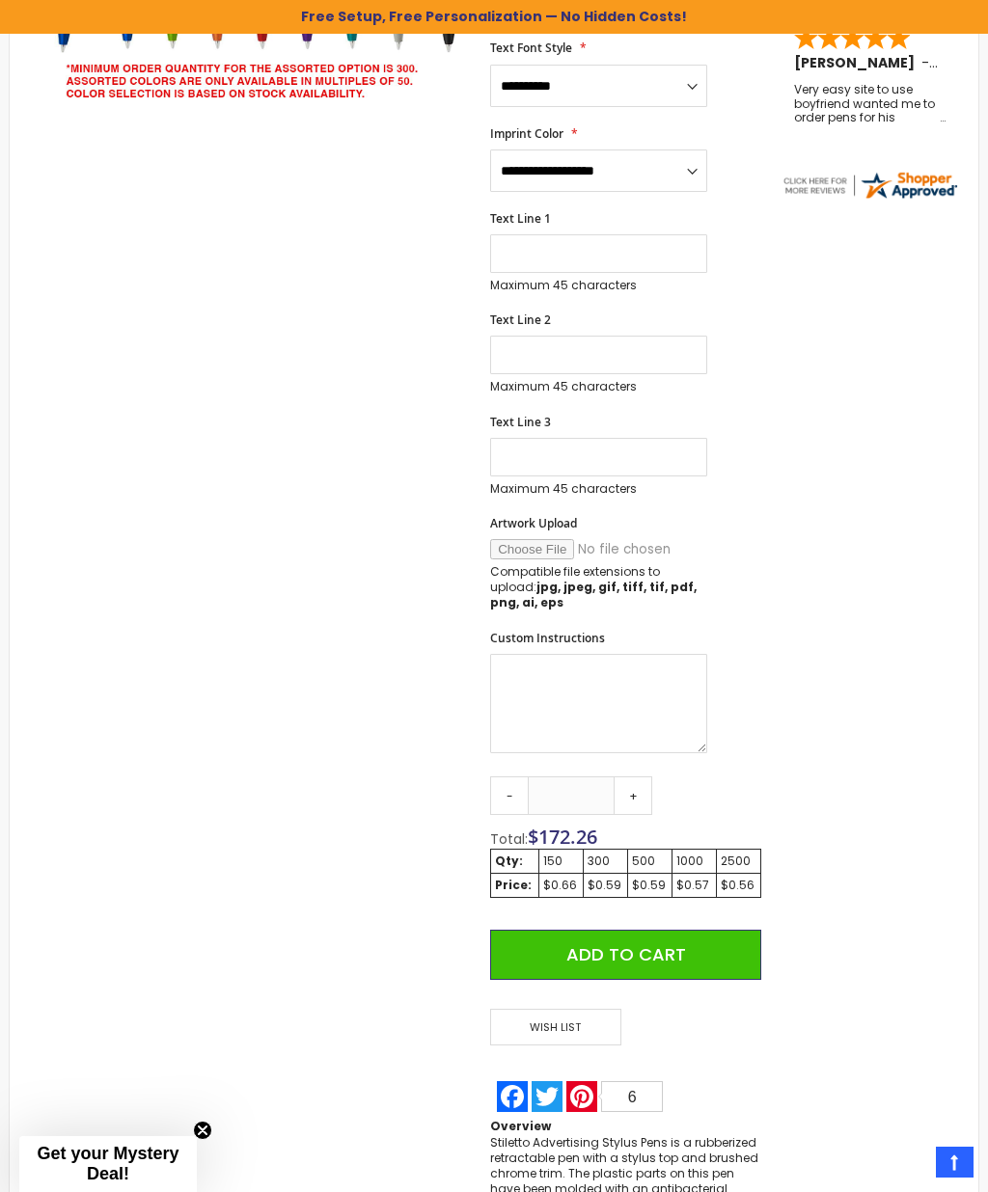
click at [645, 777] on link "+" at bounding box center [633, 796] width 39 height 39
click at [641, 777] on link "+" at bounding box center [633, 796] width 39 height 39
click at [640, 777] on link "+" at bounding box center [633, 796] width 39 height 39
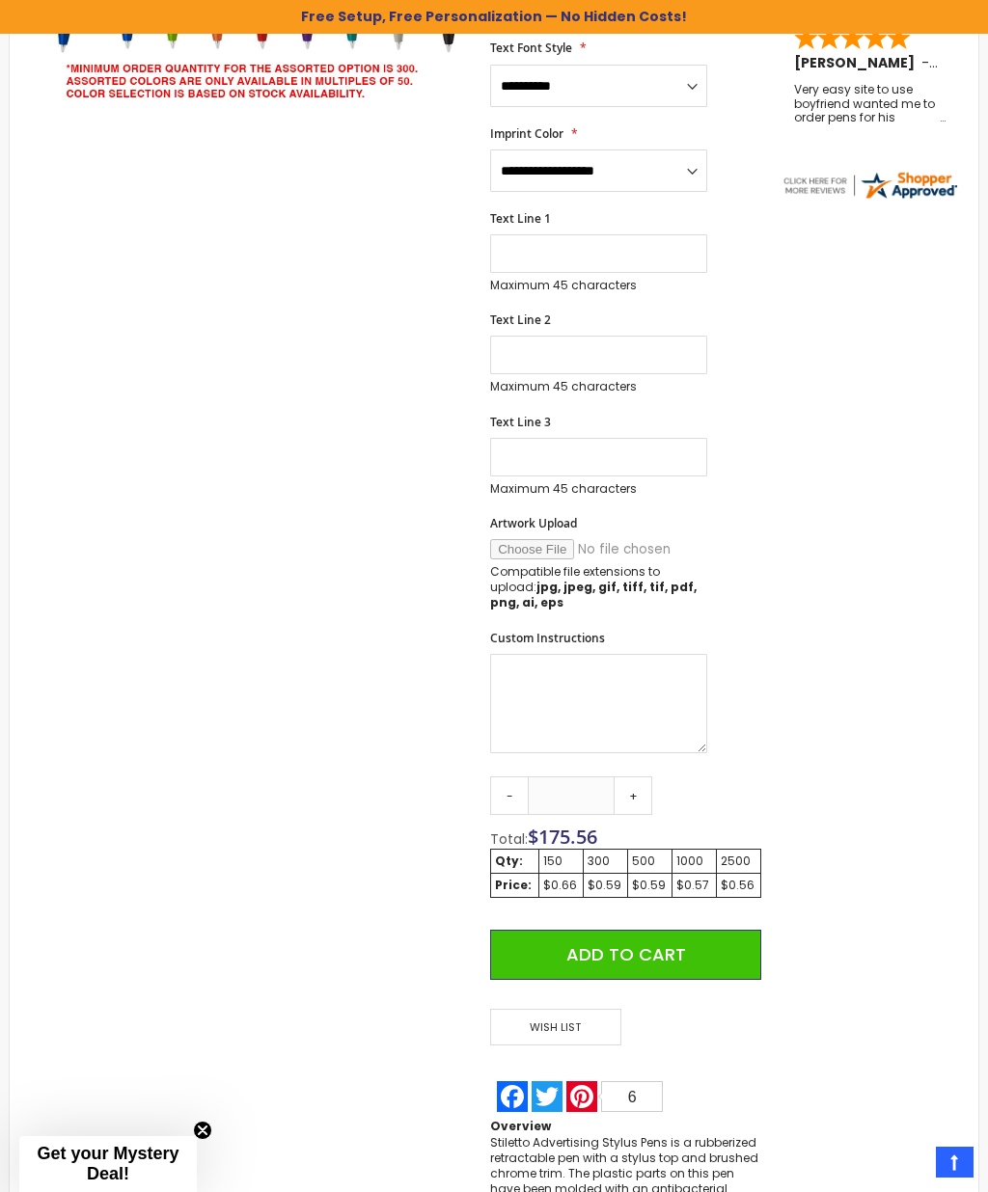
click at [639, 777] on link "+" at bounding box center [633, 796] width 39 height 39
click at [641, 777] on link "+" at bounding box center [633, 796] width 39 height 39
click at [642, 777] on link "+" at bounding box center [633, 796] width 39 height 39
click at [643, 777] on link "+" at bounding box center [633, 796] width 39 height 39
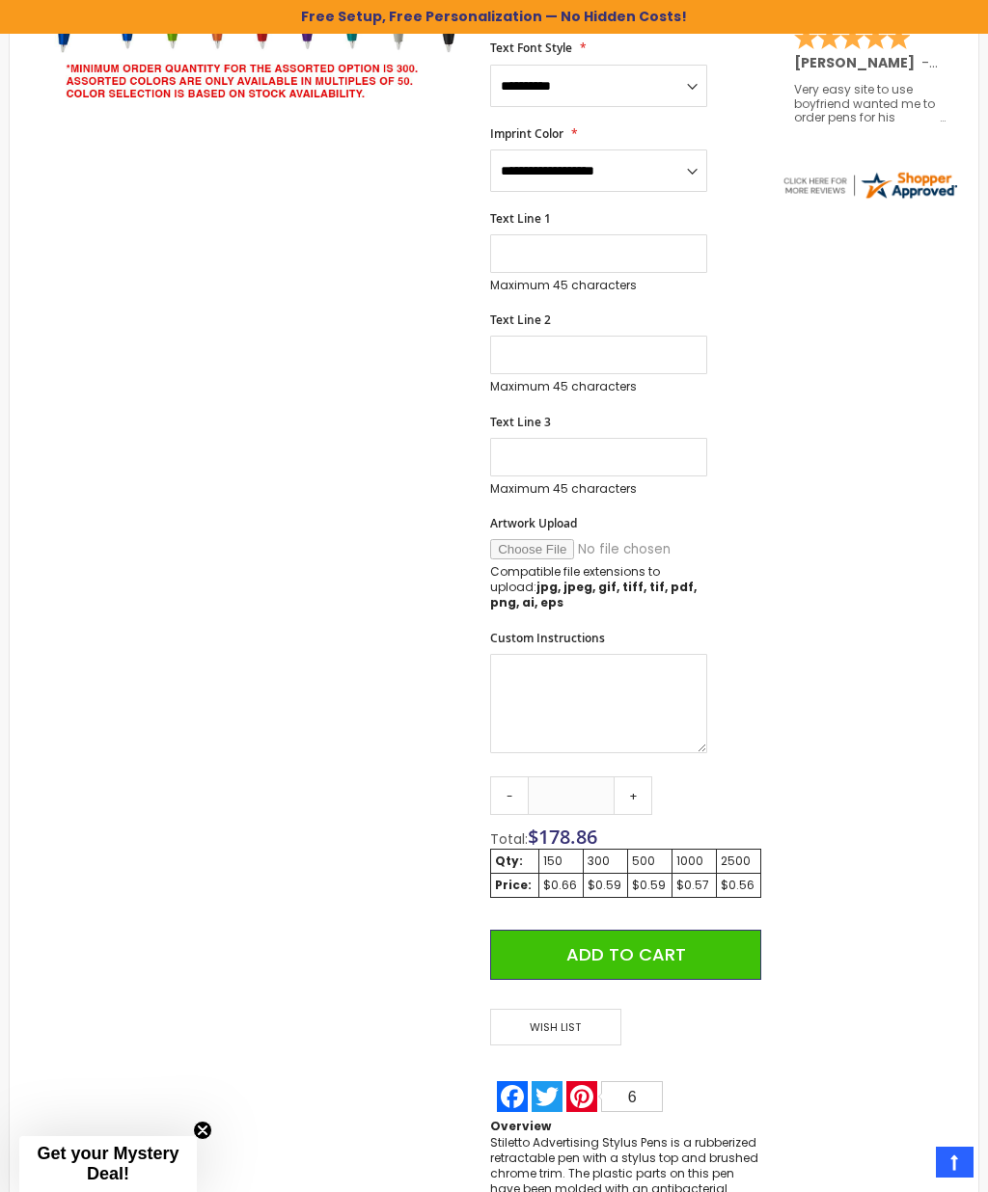
click at [643, 777] on link "+" at bounding box center [633, 796] width 39 height 39
click at [641, 777] on link "+" at bounding box center [633, 796] width 39 height 39
click at [638, 777] on link "+" at bounding box center [633, 796] width 39 height 39
click at [643, 777] on link "+" at bounding box center [633, 796] width 39 height 39
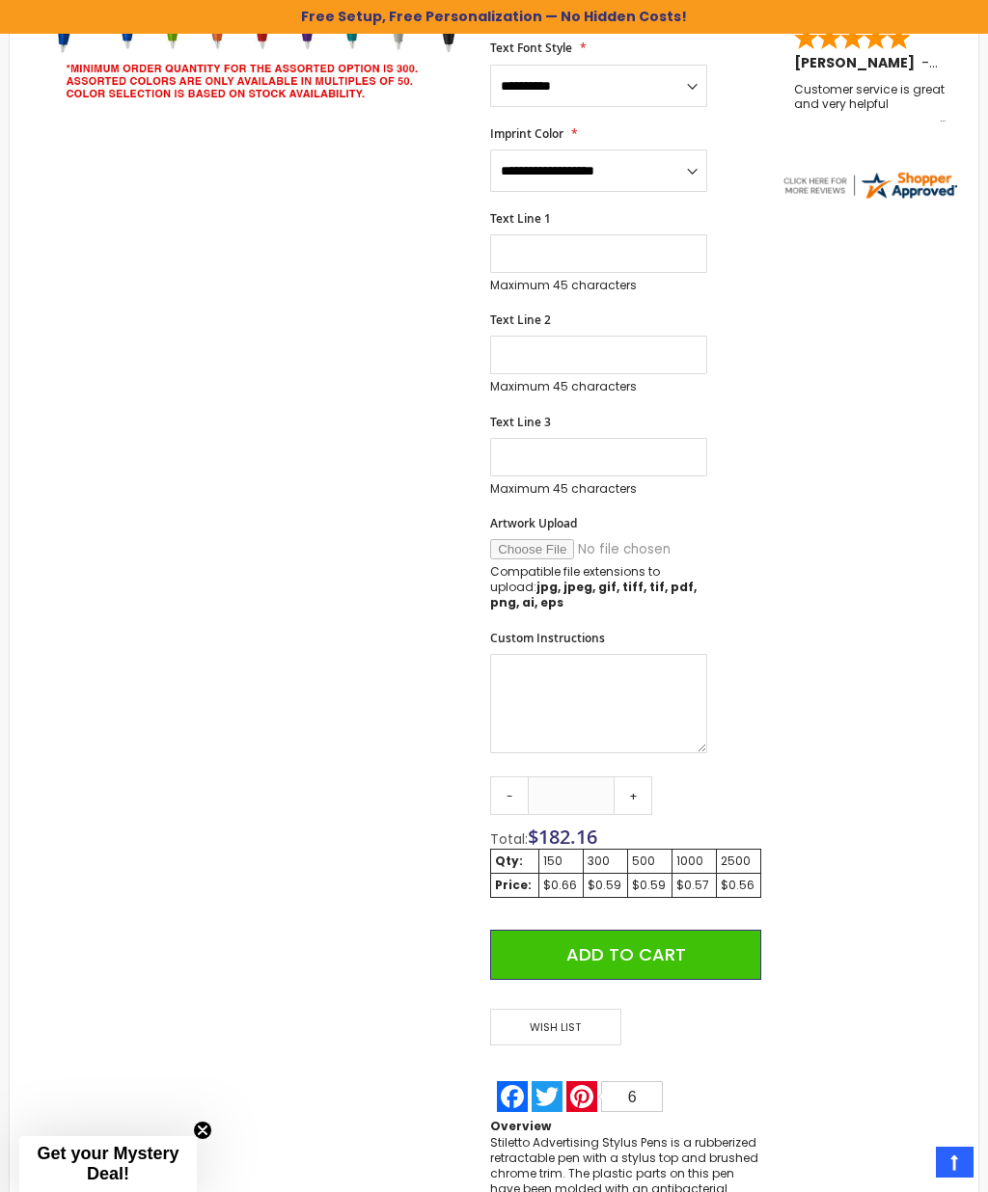
click at [643, 777] on link "+" at bounding box center [633, 796] width 39 height 39
click at [642, 777] on link "+" at bounding box center [633, 796] width 39 height 39
click at [641, 777] on link "+" at bounding box center [633, 796] width 39 height 39
click at [638, 777] on link "+" at bounding box center [633, 796] width 39 height 39
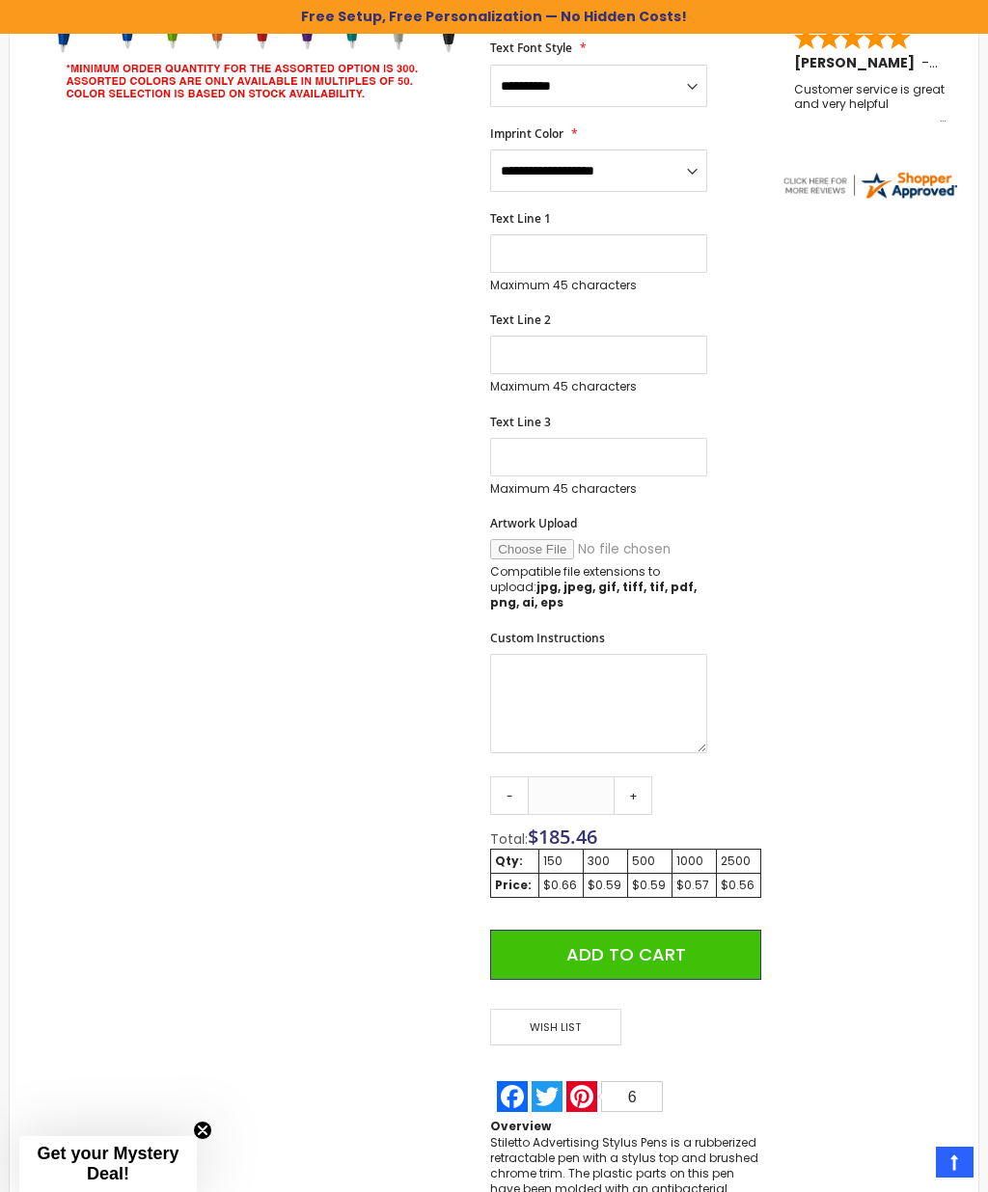
click at [638, 777] on link "+" at bounding box center [633, 796] width 39 height 39
click at [641, 777] on link "+" at bounding box center [633, 796] width 39 height 39
click at [643, 777] on link "+" at bounding box center [633, 796] width 39 height 39
click at [642, 777] on link "+" at bounding box center [633, 796] width 39 height 39
click at [643, 777] on link "+" at bounding box center [633, 796] width 39 height 39
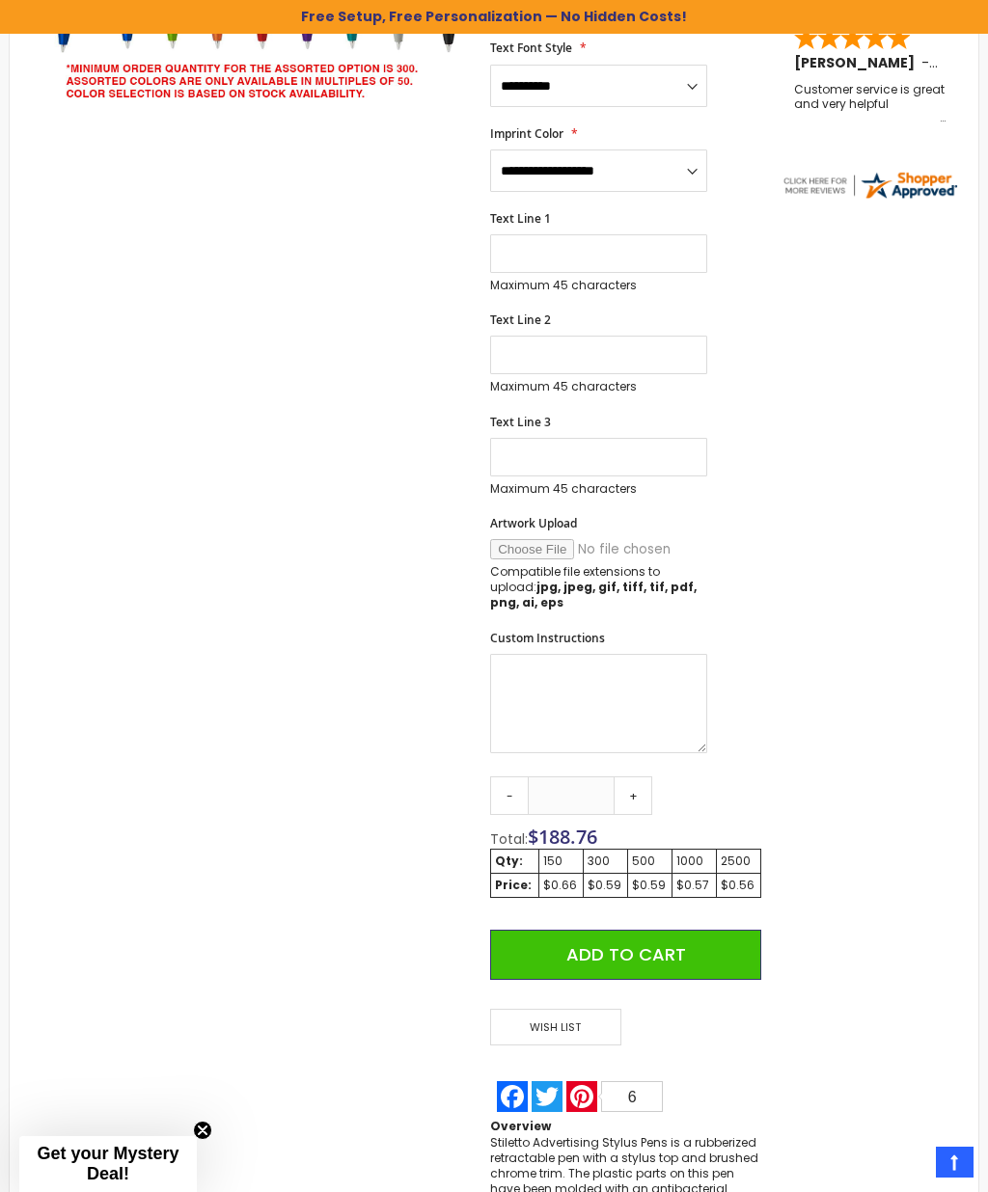
click at [643, 777] on link "+" at bounding box center [633, 796] width 39 height 39
click at [642, 777] on link "+" at bounding box center [633, 796] width 39 height 39
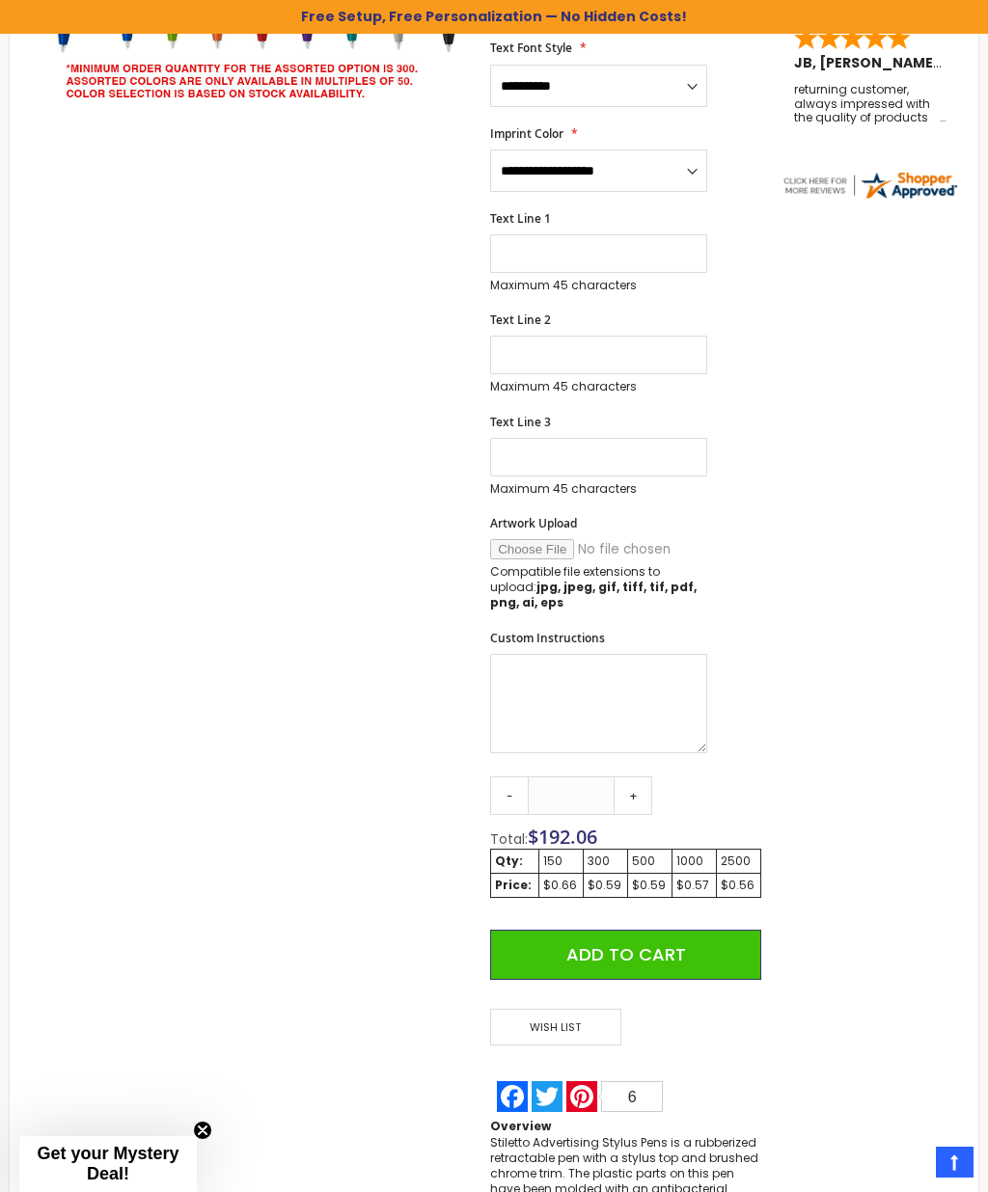
click at [643, 777] on link "+" at bounding box center [633, 796] width 39 height 39
click at [642, 777] on link "+" at bounding box center [633, 796] width 39 height 39
click at [643, 777] on link "+" at bounding box center [633, 796] width 39 height 39
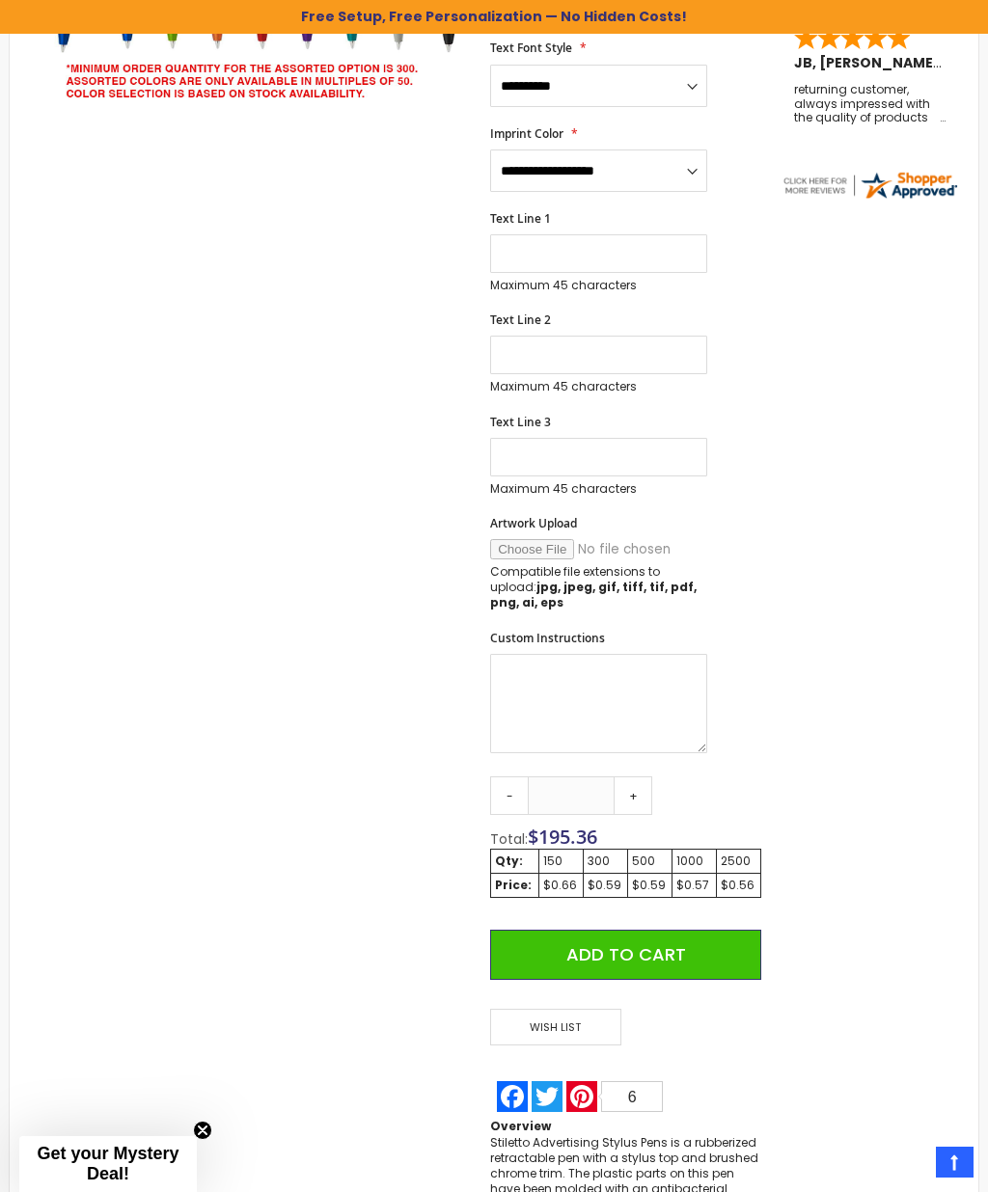
click at [642, 777] on link "+" at bounding box center [633, 796] width 39 height 39
click at [643, 777] on link "+" at bounding box center [633, 796] width 39 height 39
click at [642, 777] on link "+" at bounding box center [633, 796] width 39 height 39
click at [643, 777] on link "+" at bounding box center [633, 796] width 39 height 39
type input "***"
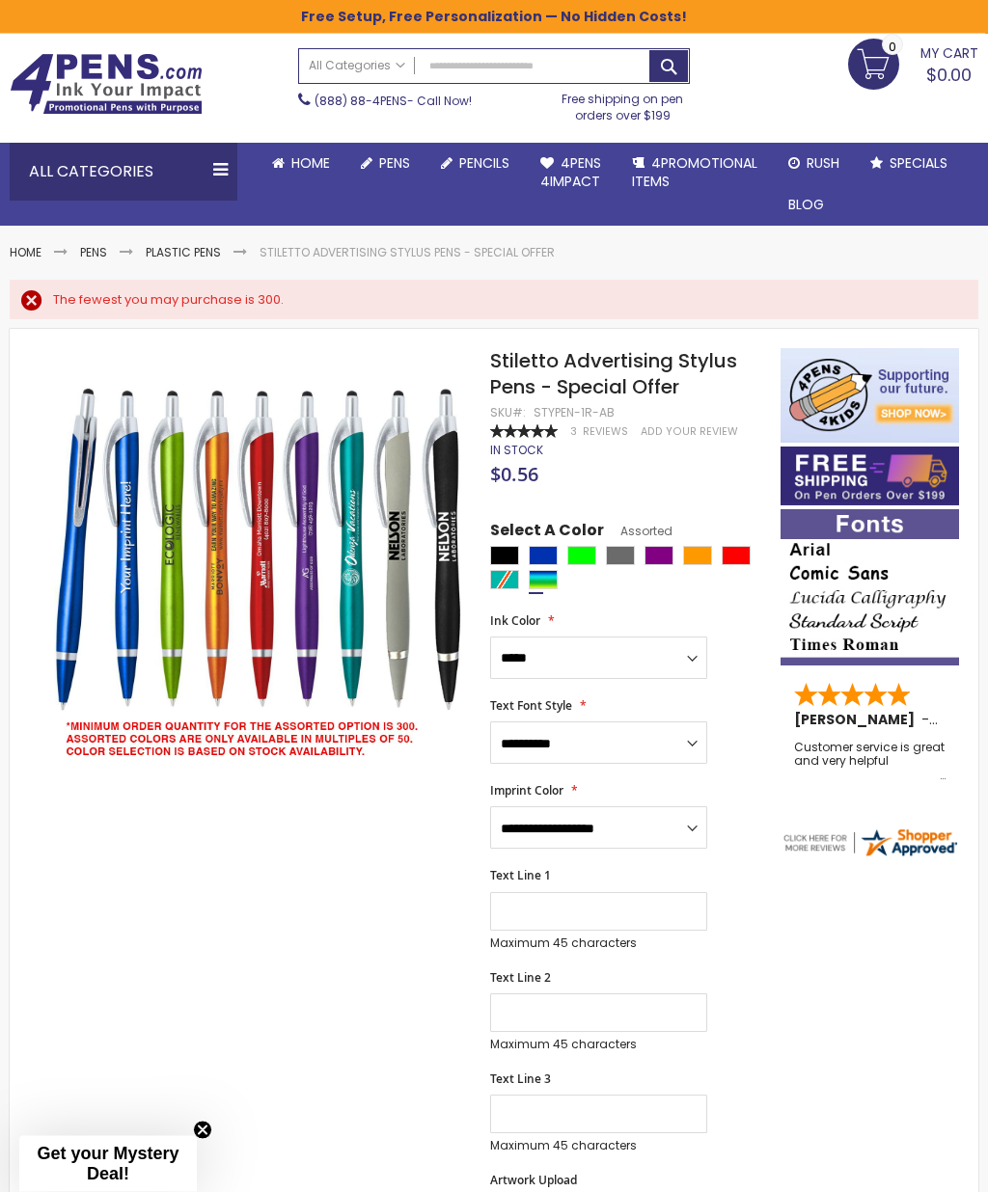
scroll to position [46, 0]
click at [603, 902] on input "Text Line 1" at bounding box center [598, 911] width 217 height 39
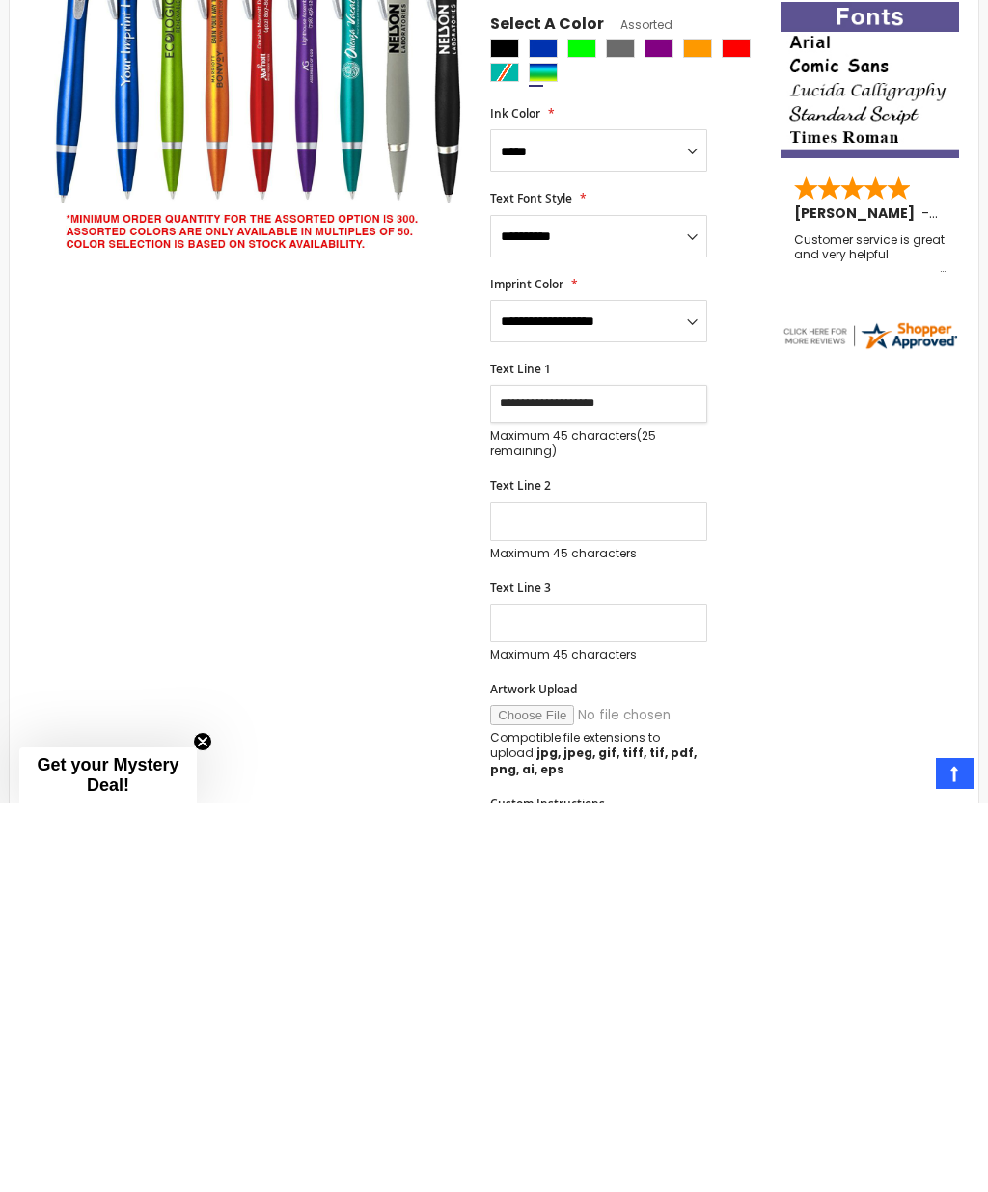
type input "**********"
click at [587, 891] on input "Text Line 2" at bounding box center [598, 910] width 217 height 39
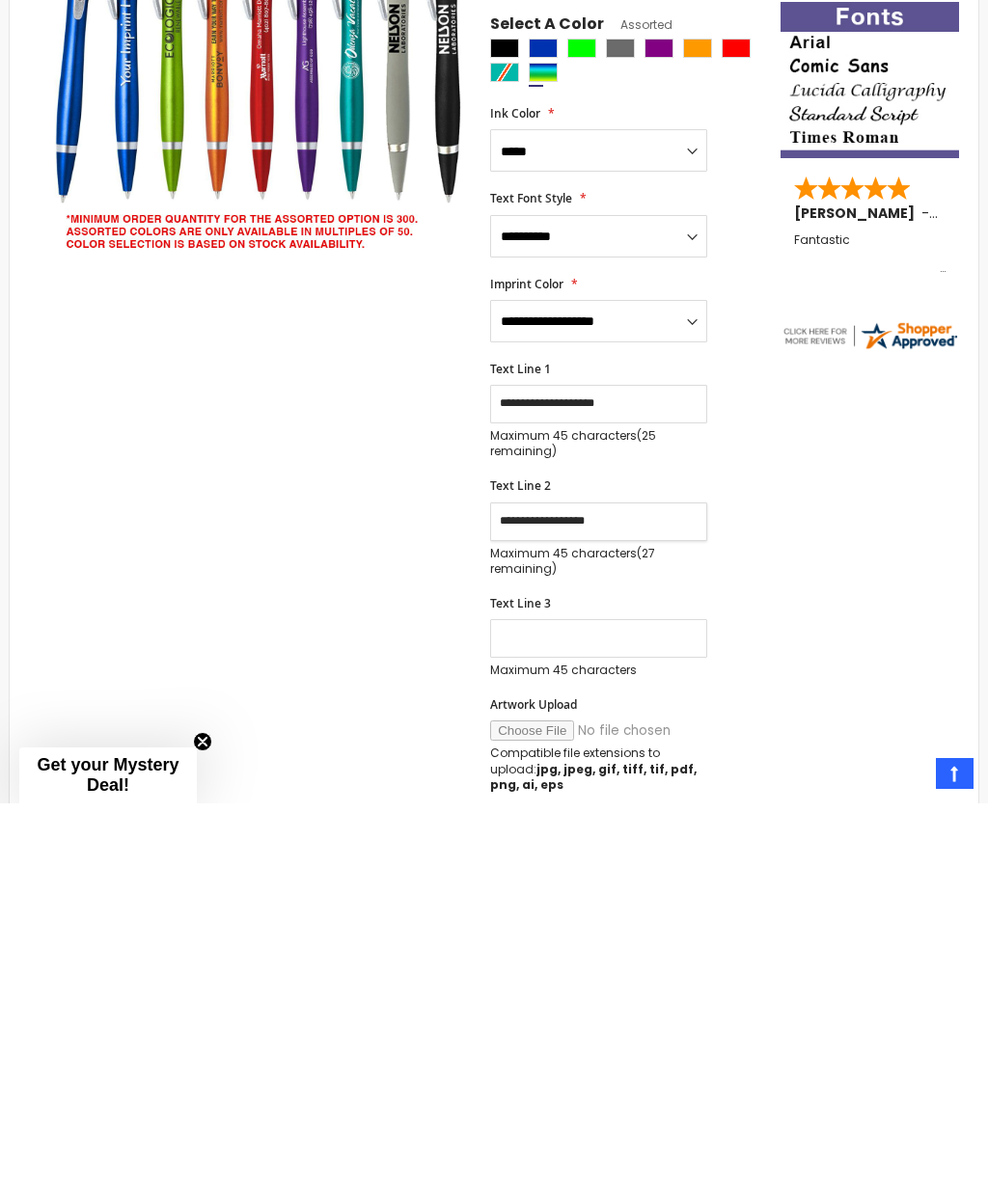
type input "**********"
click at [588, 1008] on input "Text Line 3" at bounding box center [598, 1027] width 217 height 39
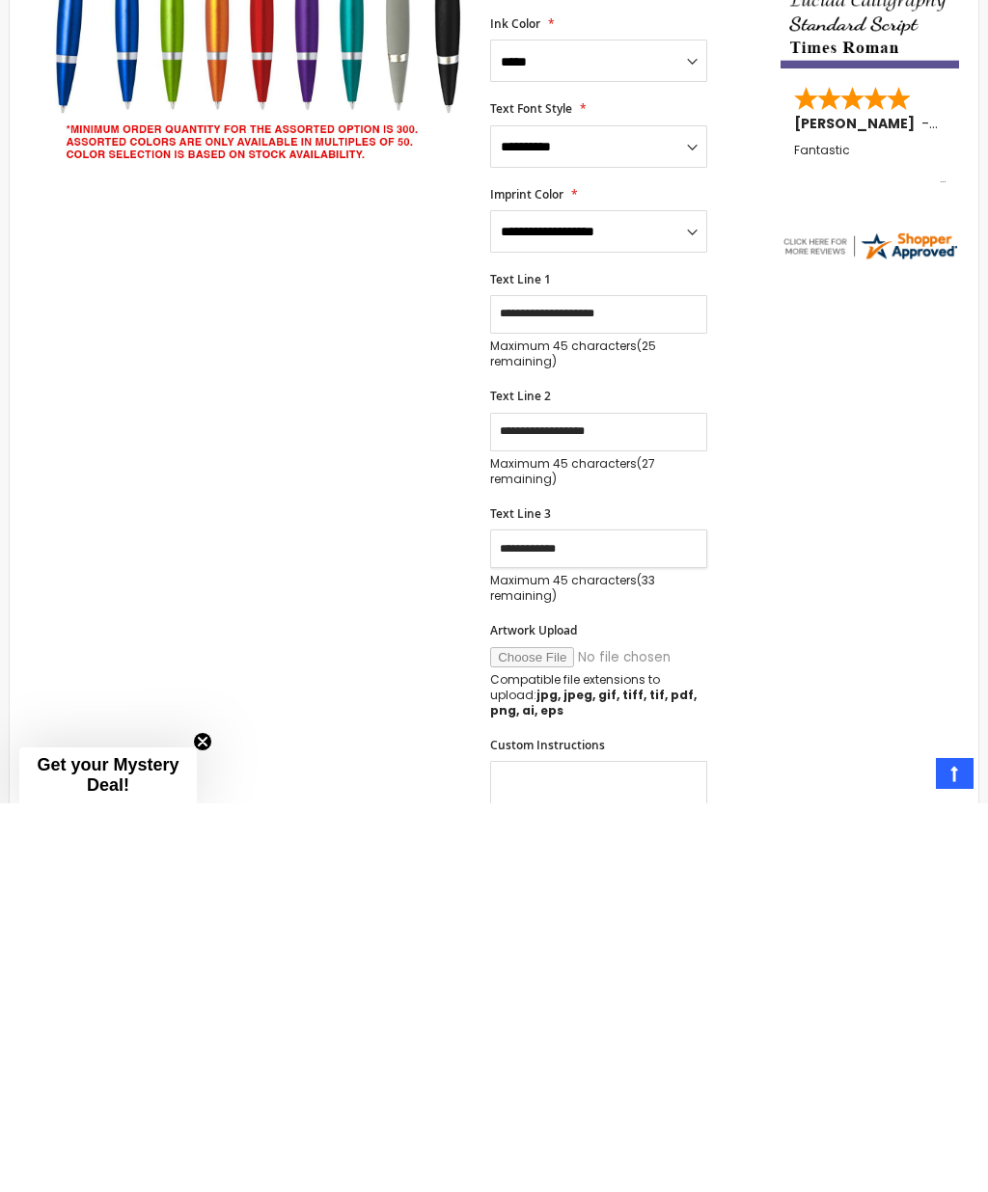
scroll to position [307, 0]
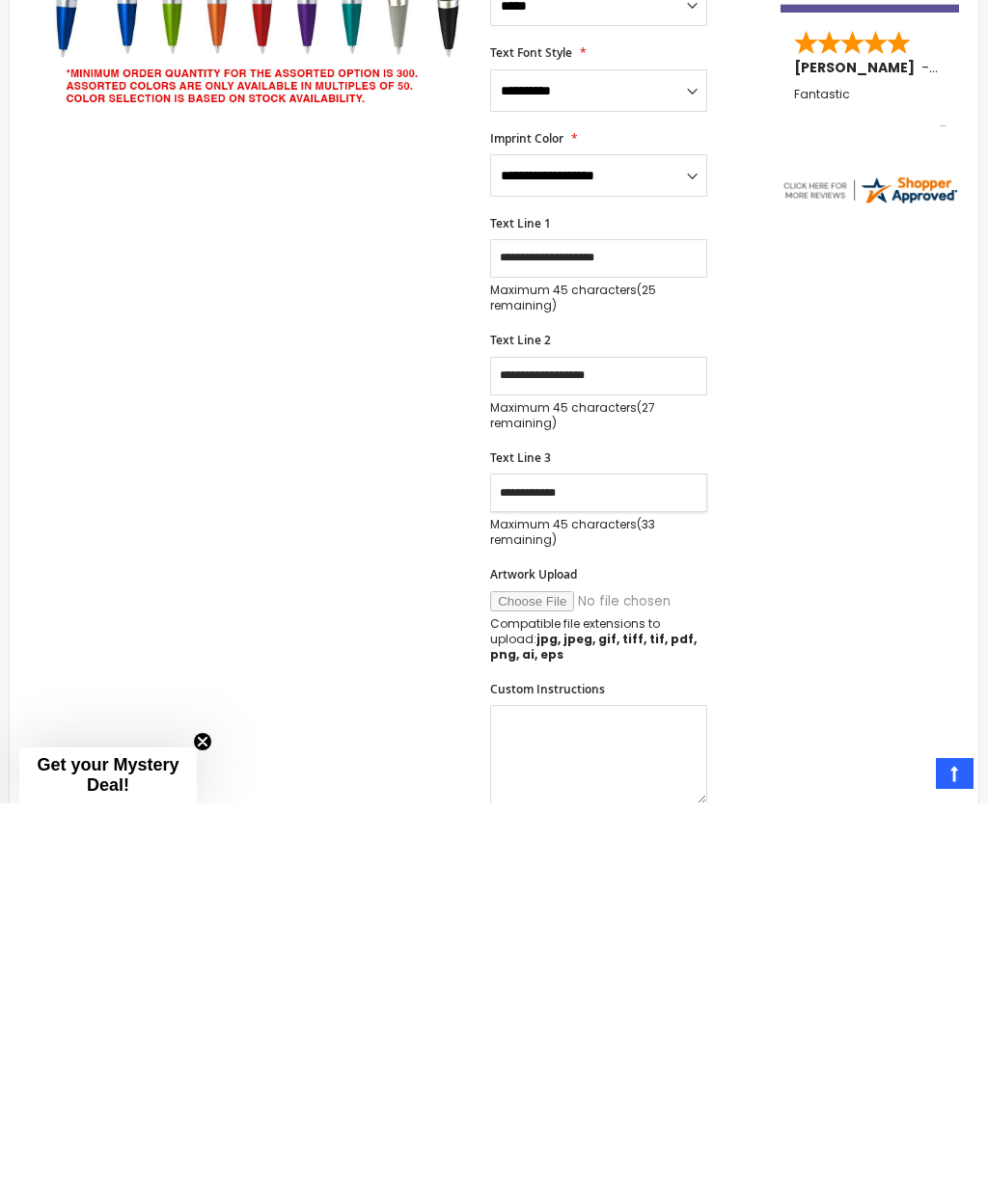
type input "**********"
click at [543, 980] on input "Artwork Upload" at bounding box center [621, 990] width 262 height 20
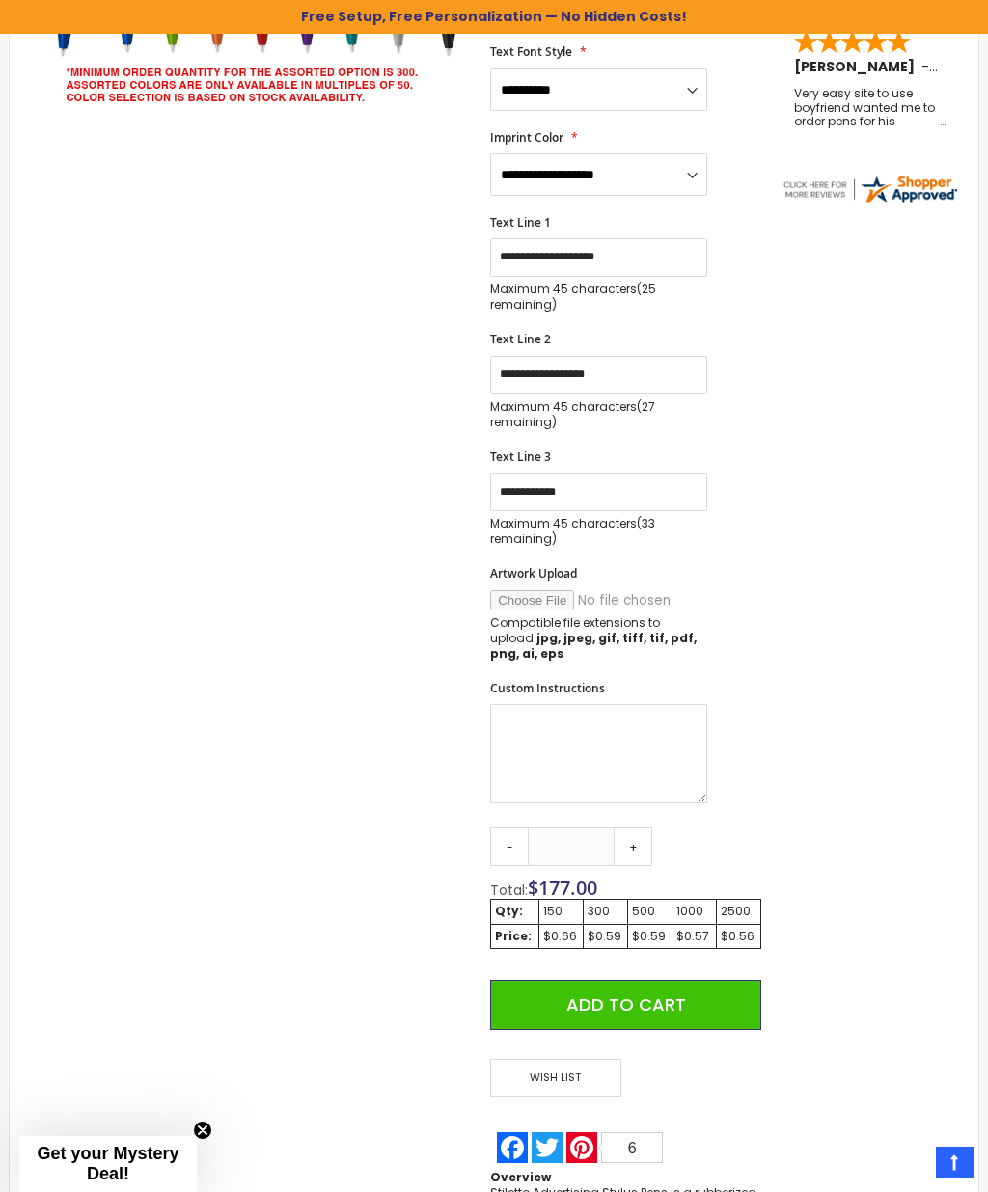
type input "**********"
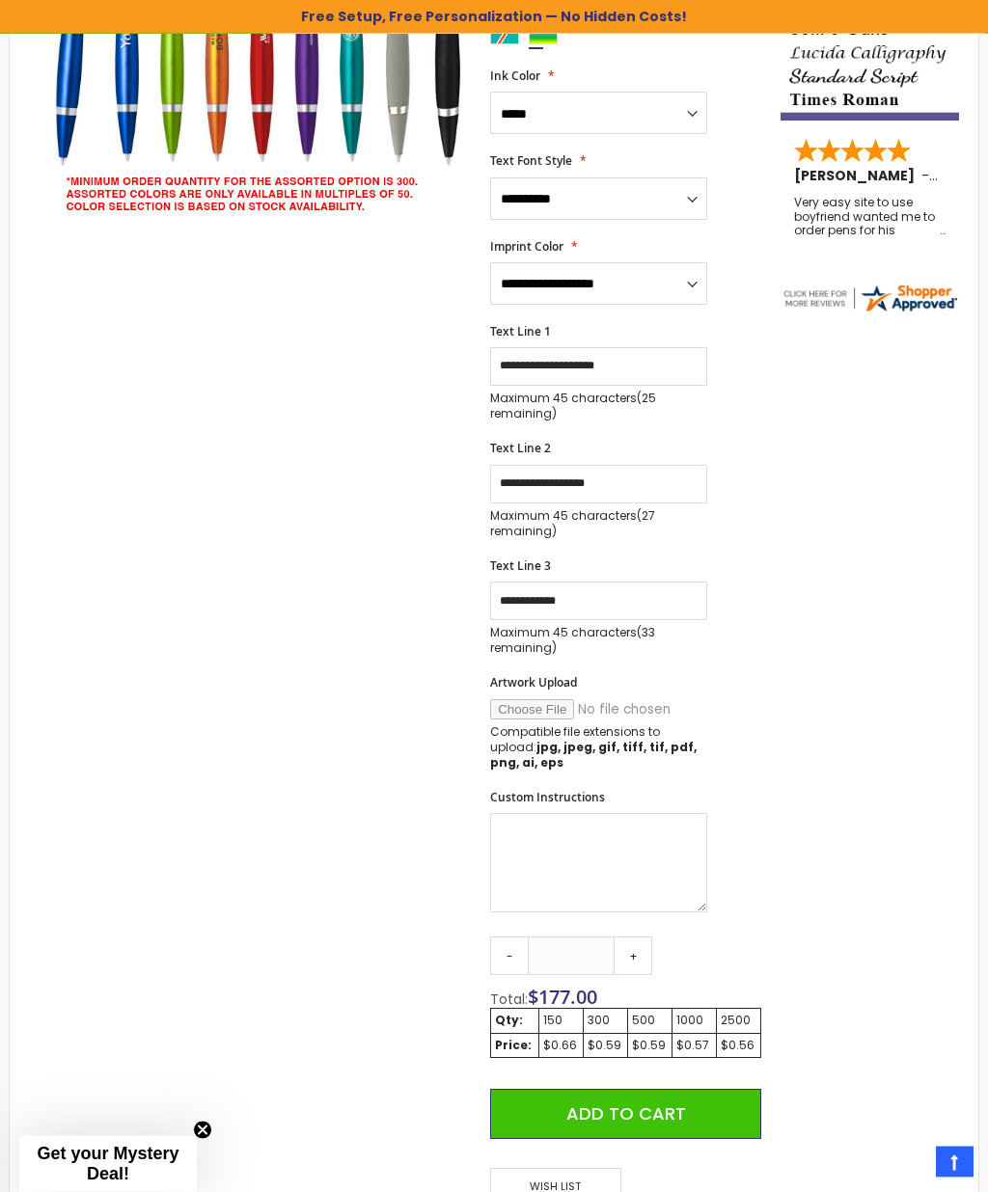
scroll to position [615, 0]
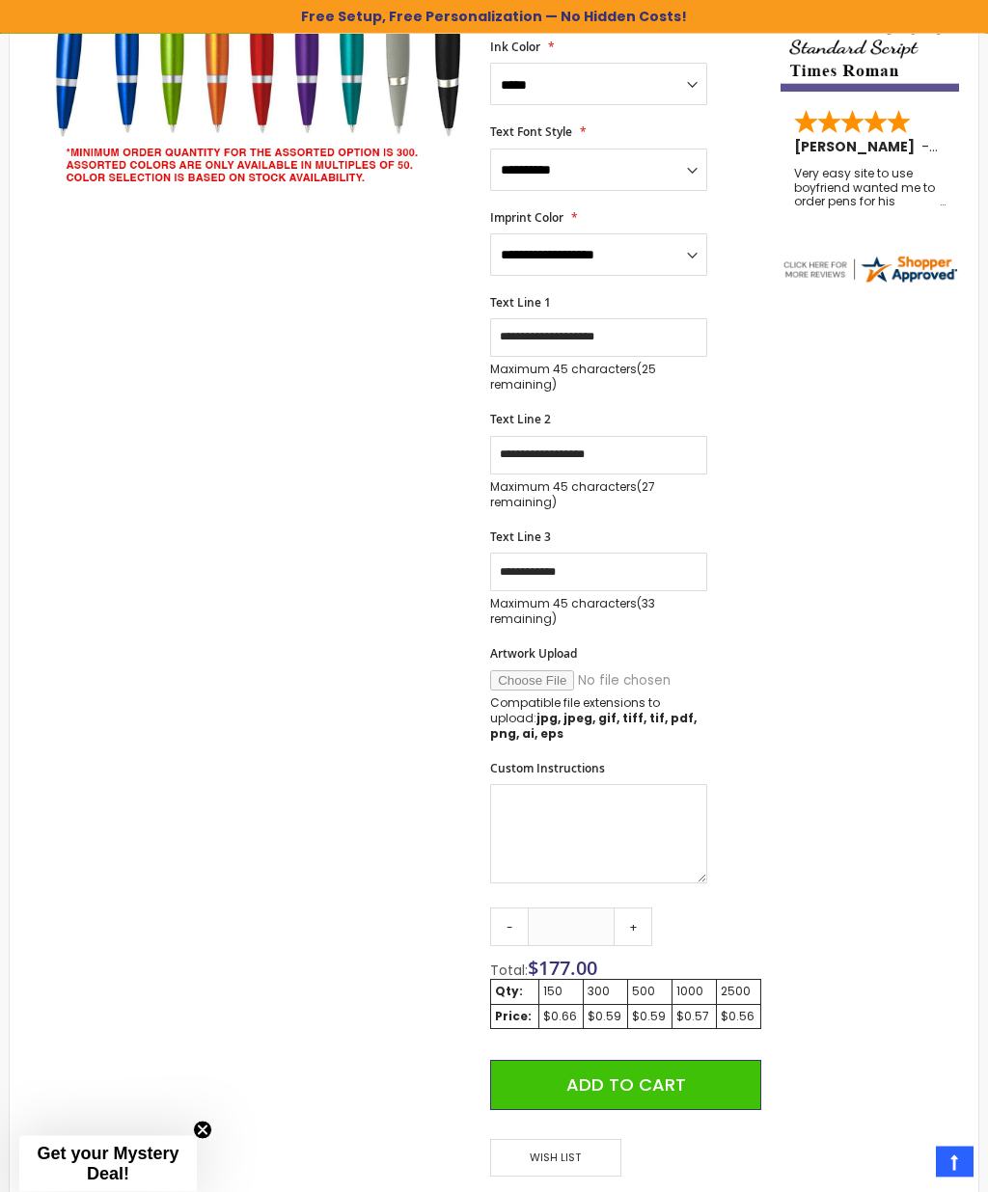
click at [684, 1070] on button "Add to Cart" at bounding box center [625, 1086] width 271 height 50
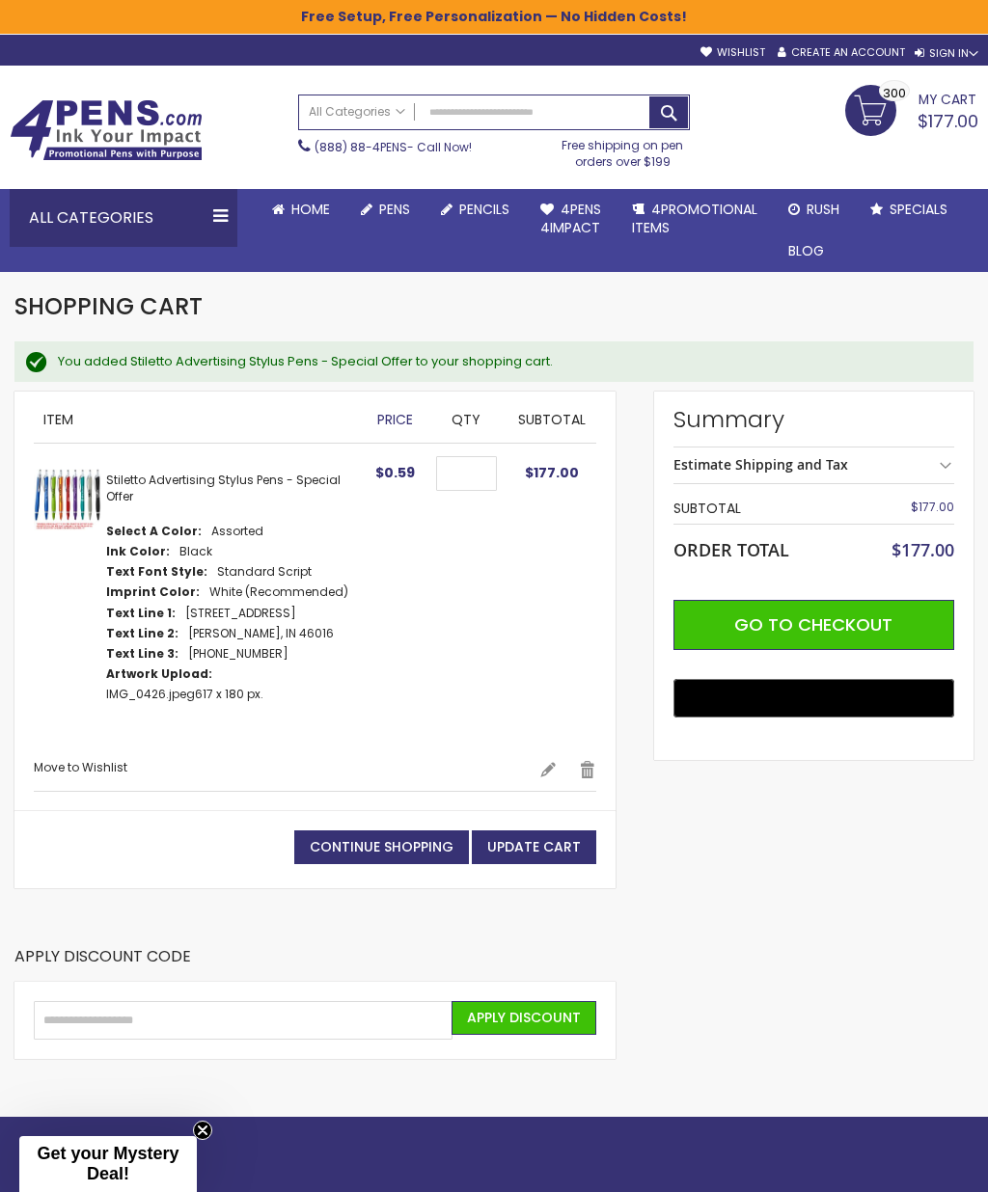
click at [95, 760] on span "Move to Wishlist" at bounding box center [81, 767] width 94 height 16
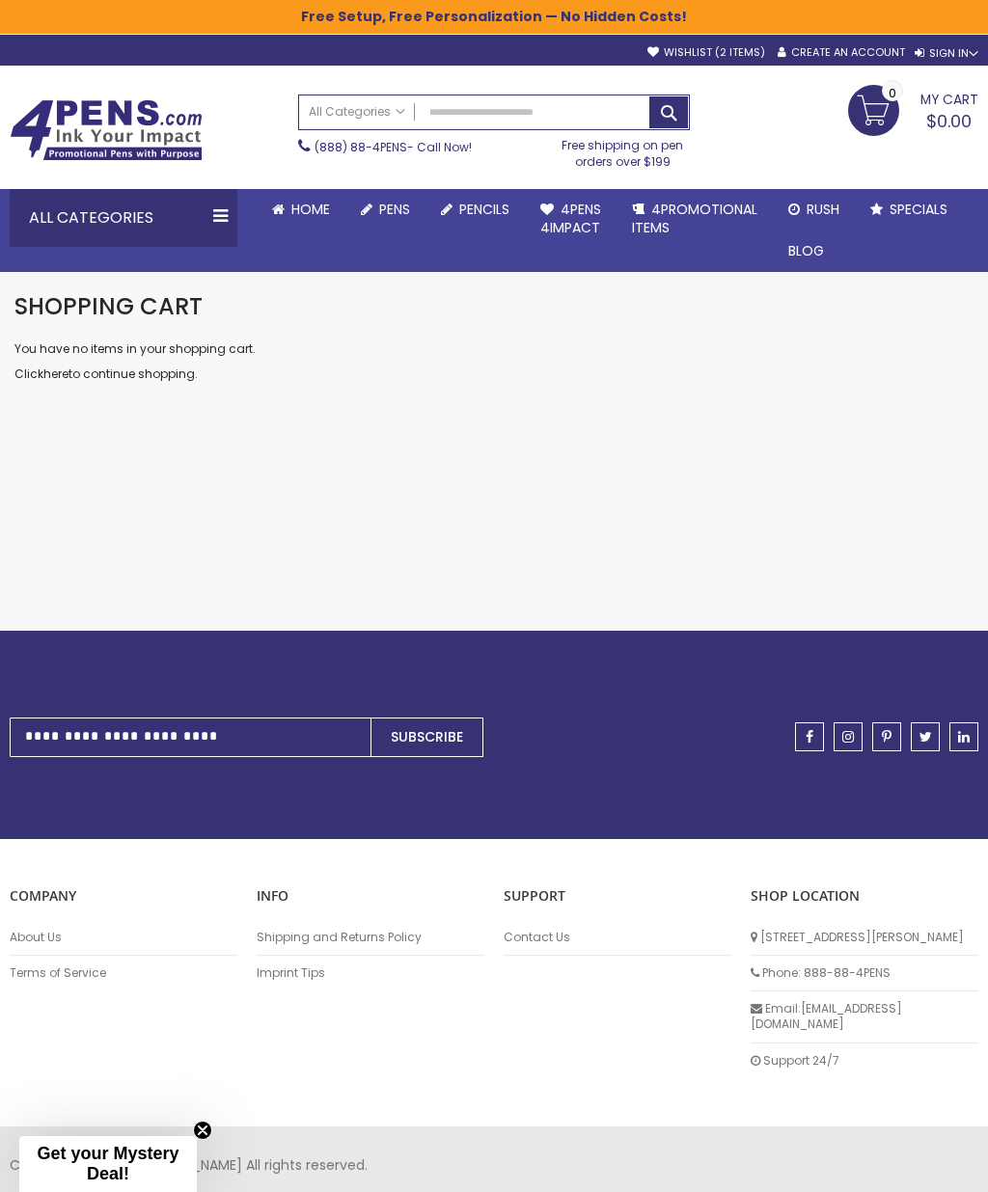
click at [703, 47] on link "Wishlist 2 items" at bounding box center [706, 52] width 118 height 14
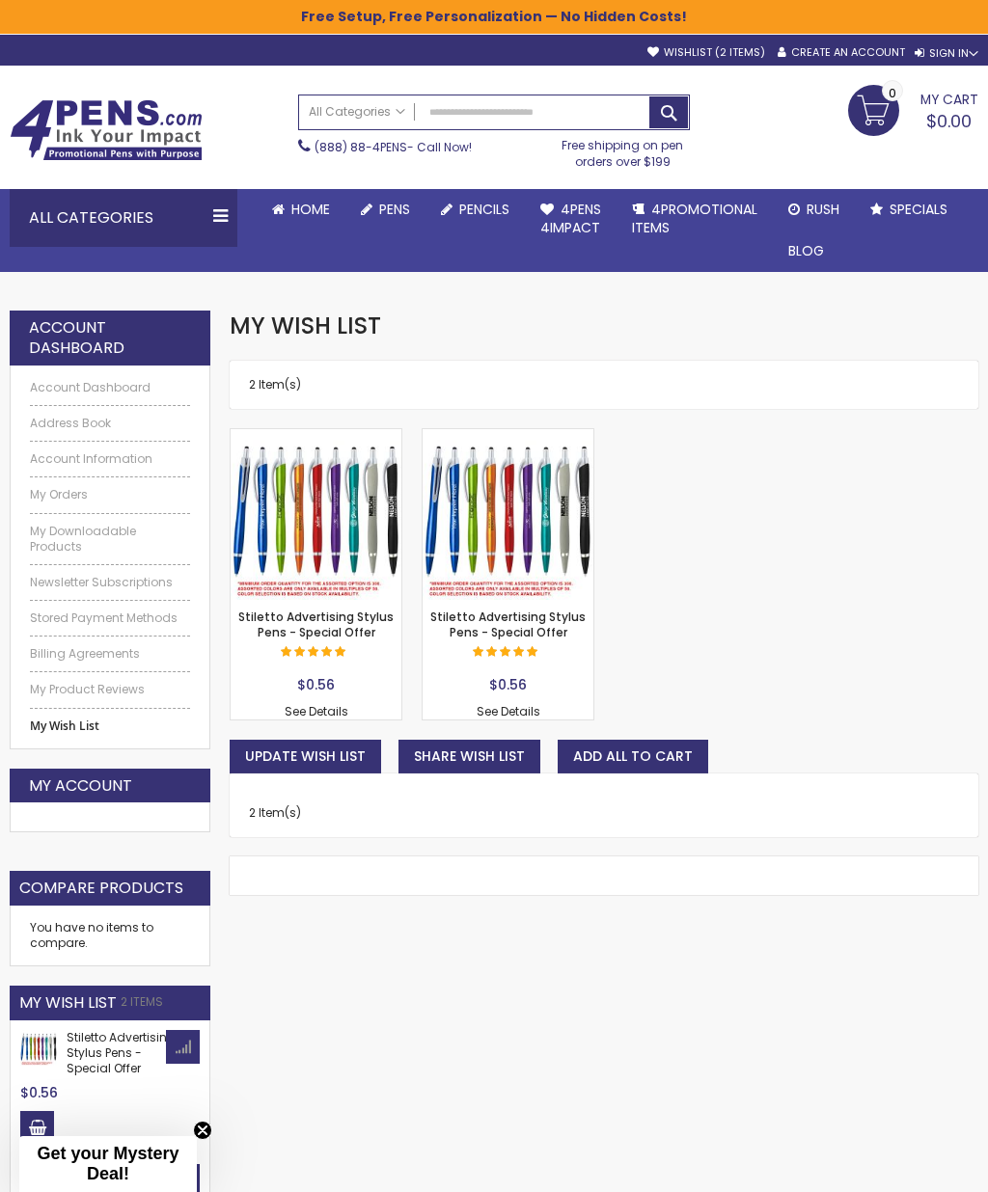
click at [737, 595] on form "Stiletto Advertising Stylus Pens - Special Offer Rating: 100% 3 Reviews $0.56 S…" at bounding box center [604, 600] width 749 height 345
click at [324, 748] on span "Update Wish List" at bounding box center [305, 756] width 121 height 19
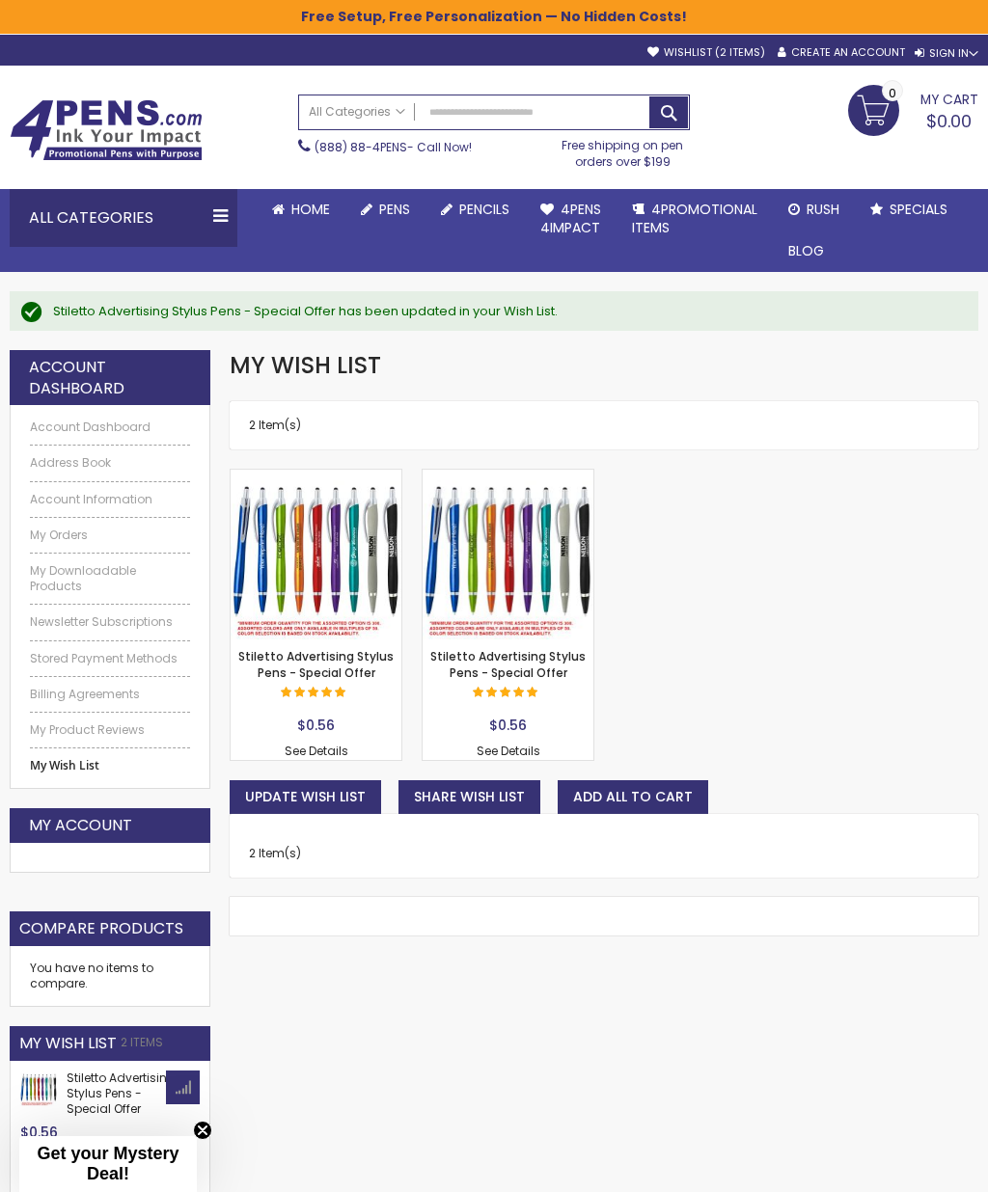
click at [482, 801] on span "Share Wish List" at bounding box center [469, 796] width 111 height 19
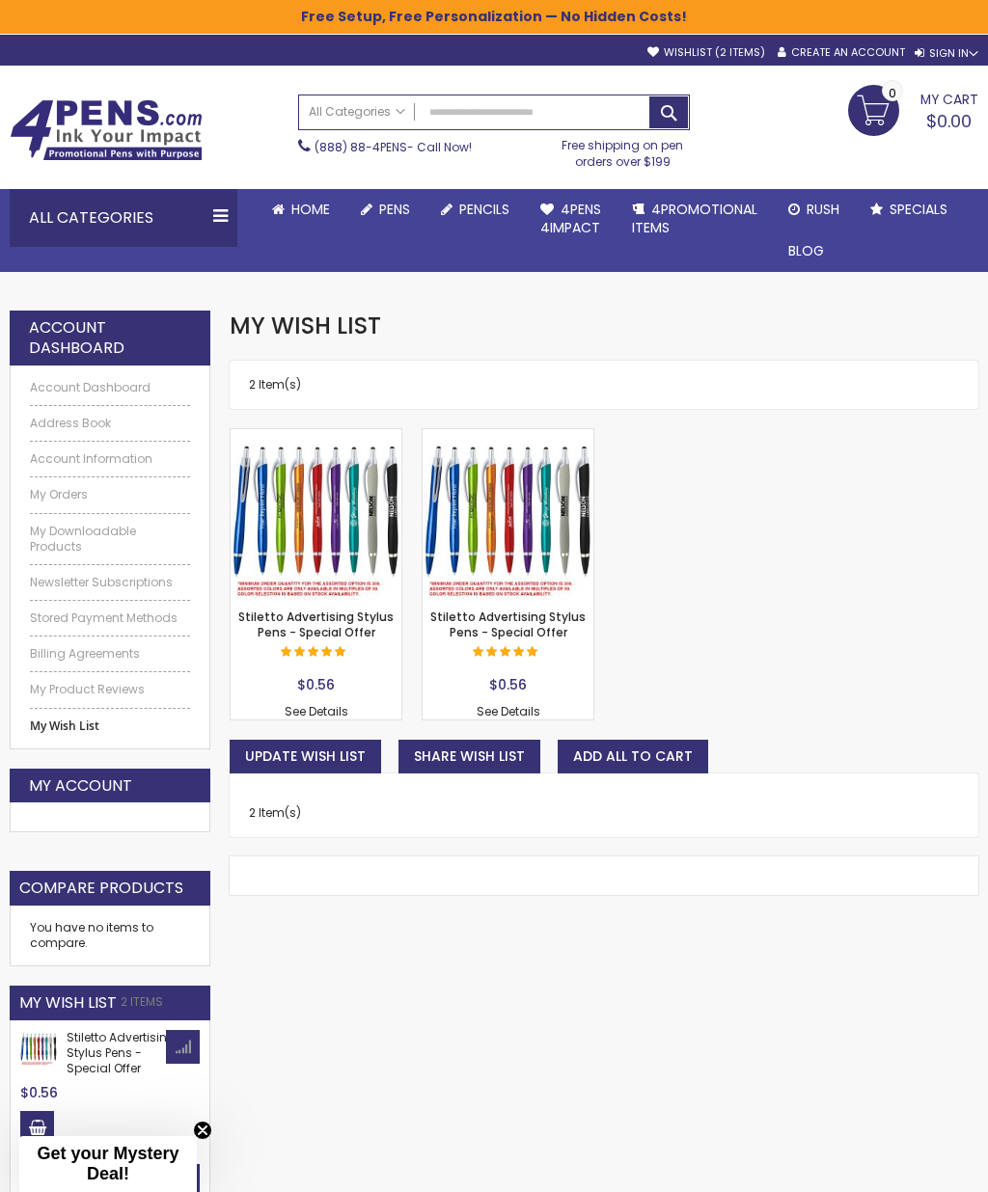
click at [0, 0] on span "Add to Cart" at bounding box center [0, 0] width 0 height 0
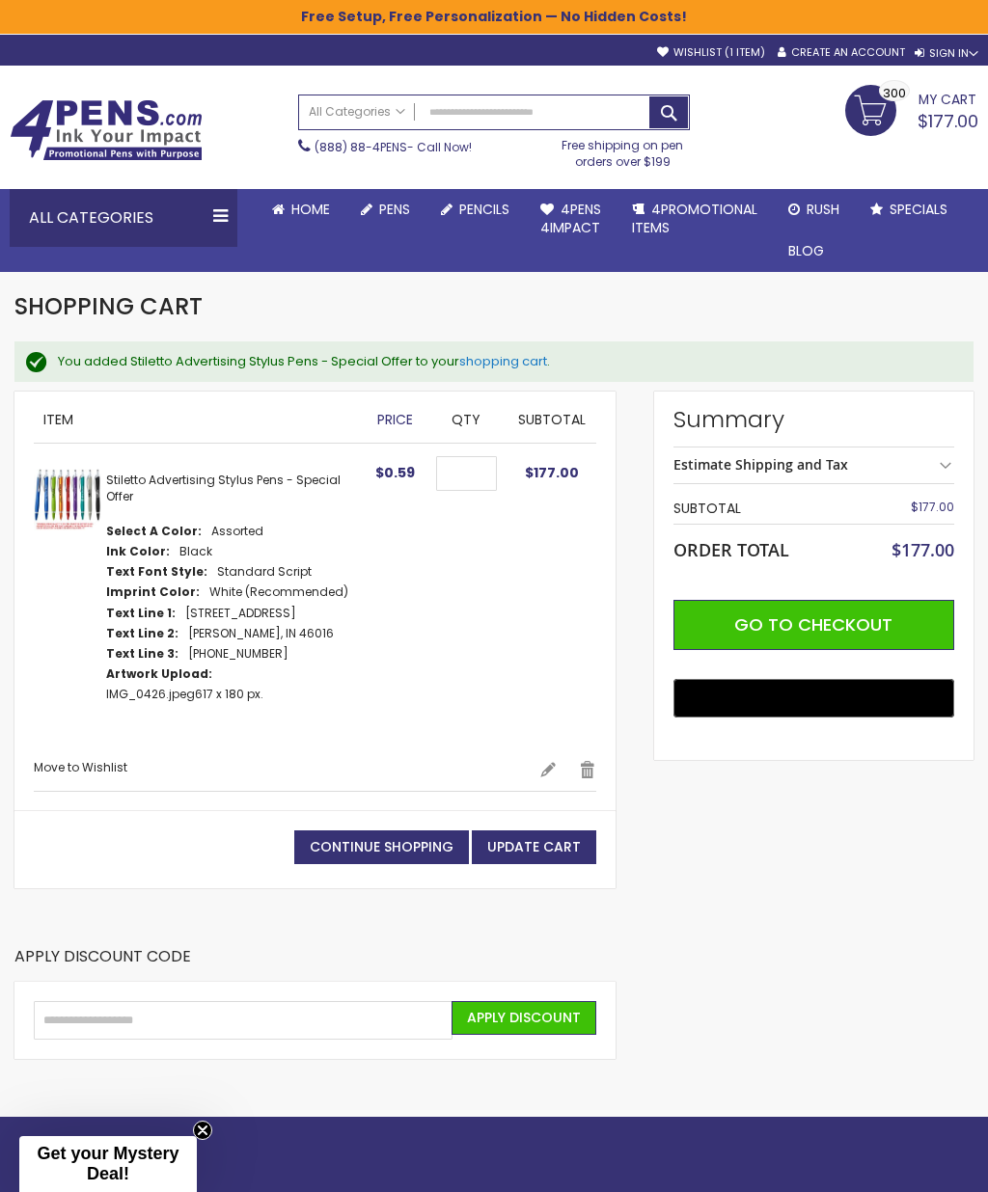
click at [552, 764] on link "Edit" at bounding box center [547, 769] width 17 height 19
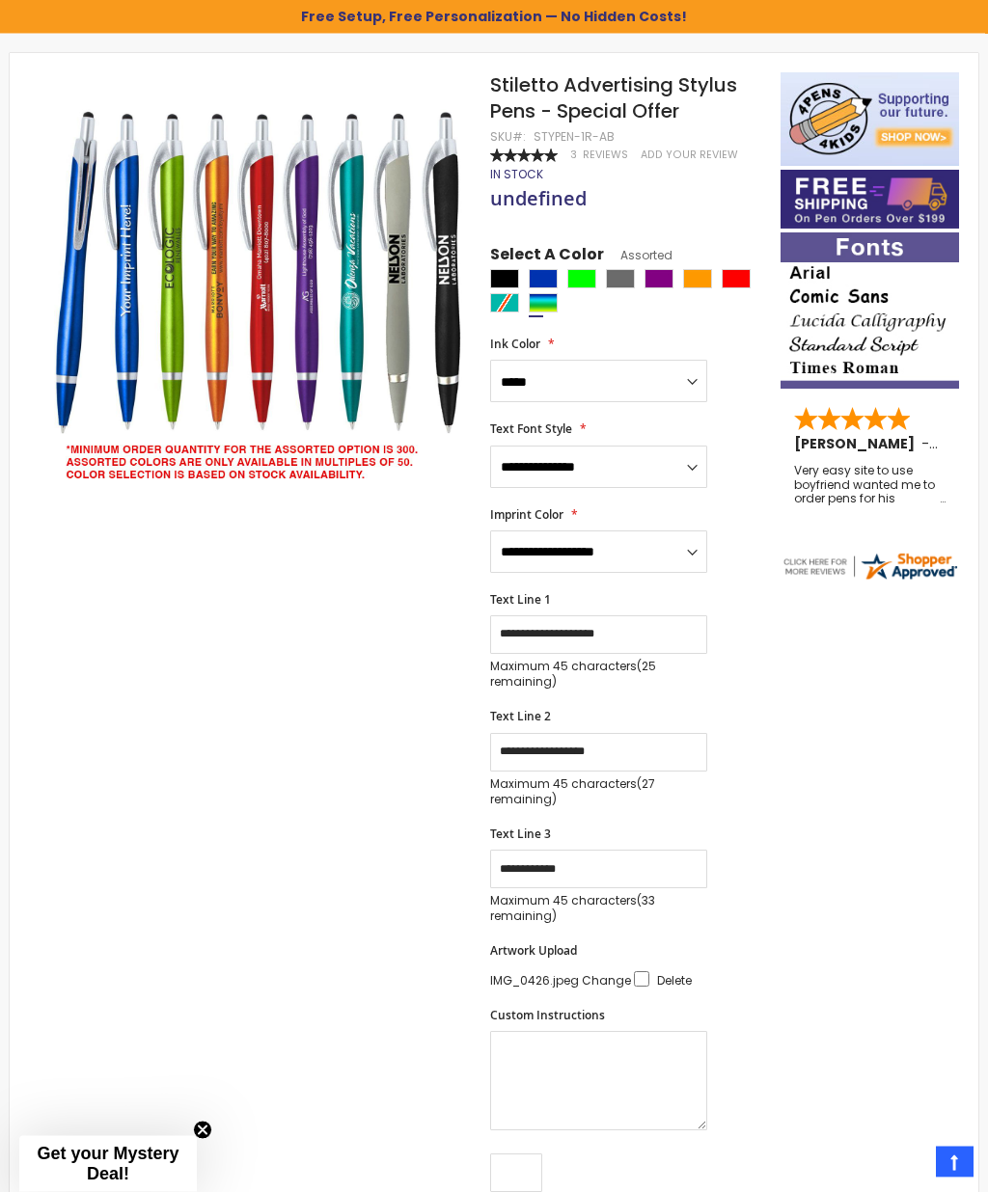
scroll to position [274, 0]
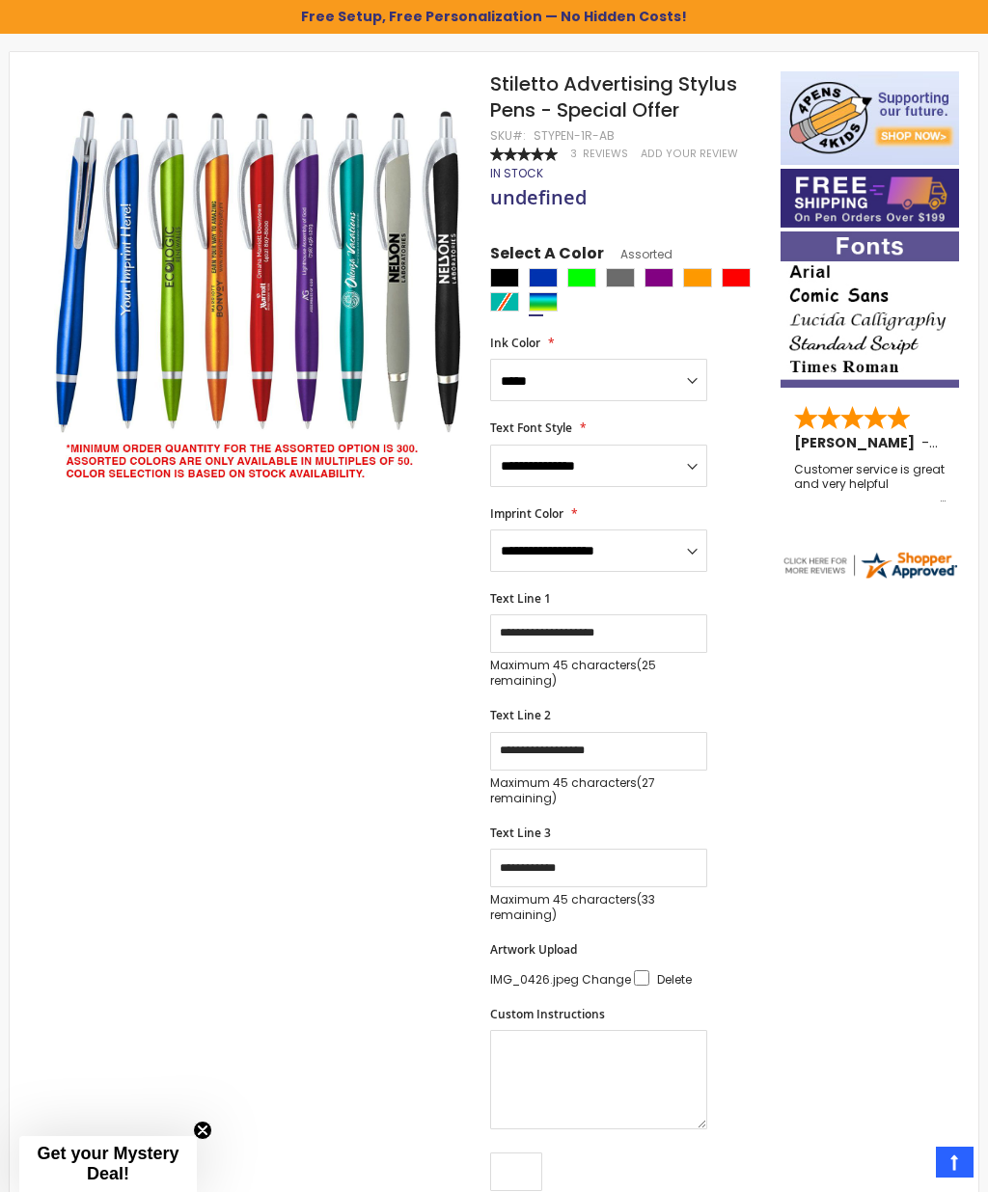
click at [675, 971] on span "Delete" at bounding box center [674, 979] width 35 height 16
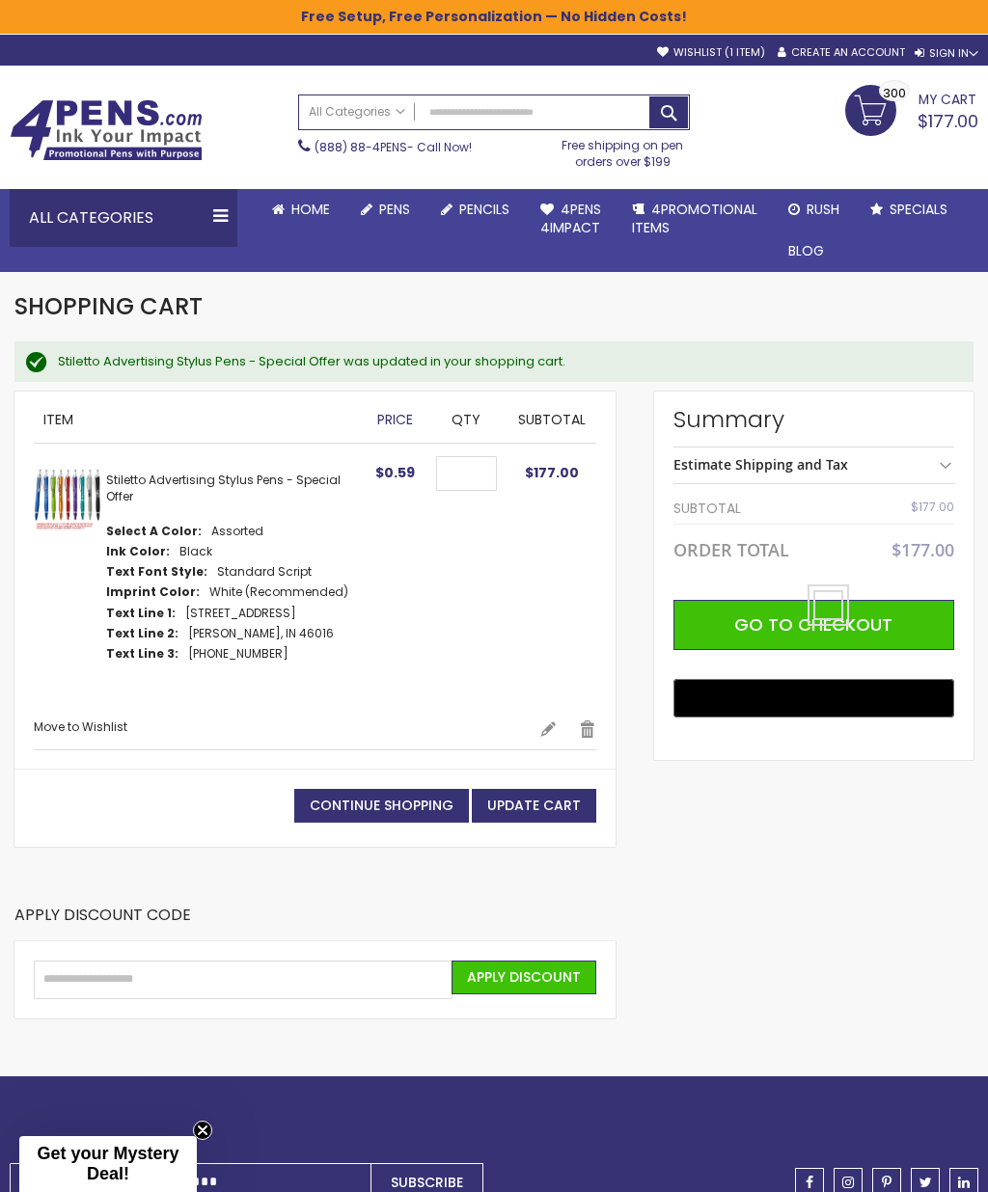
click at [544, 724] on link "Edit" at bounding box center [547, 729] width 17 height 19
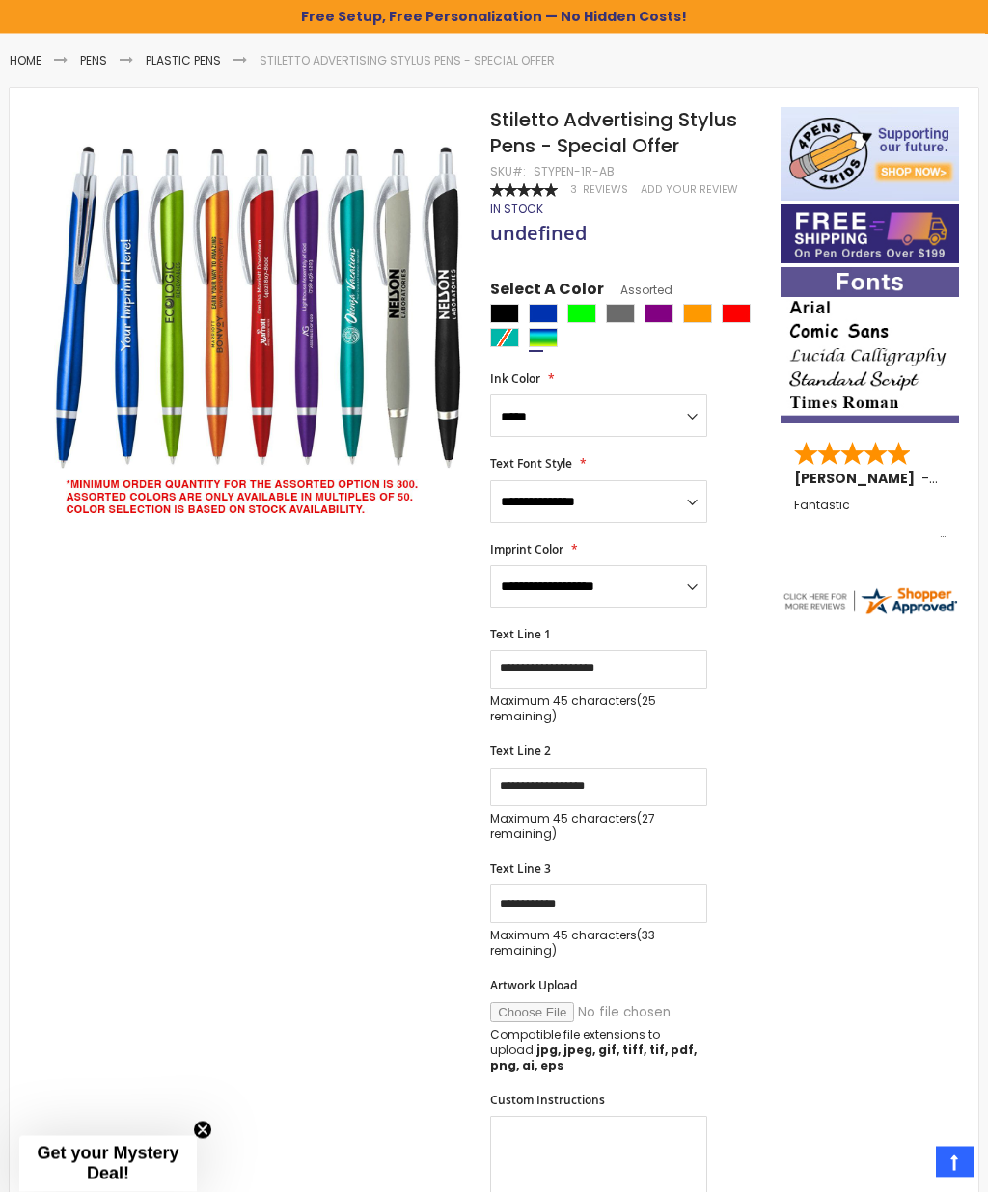
scroll to position [272, 0]
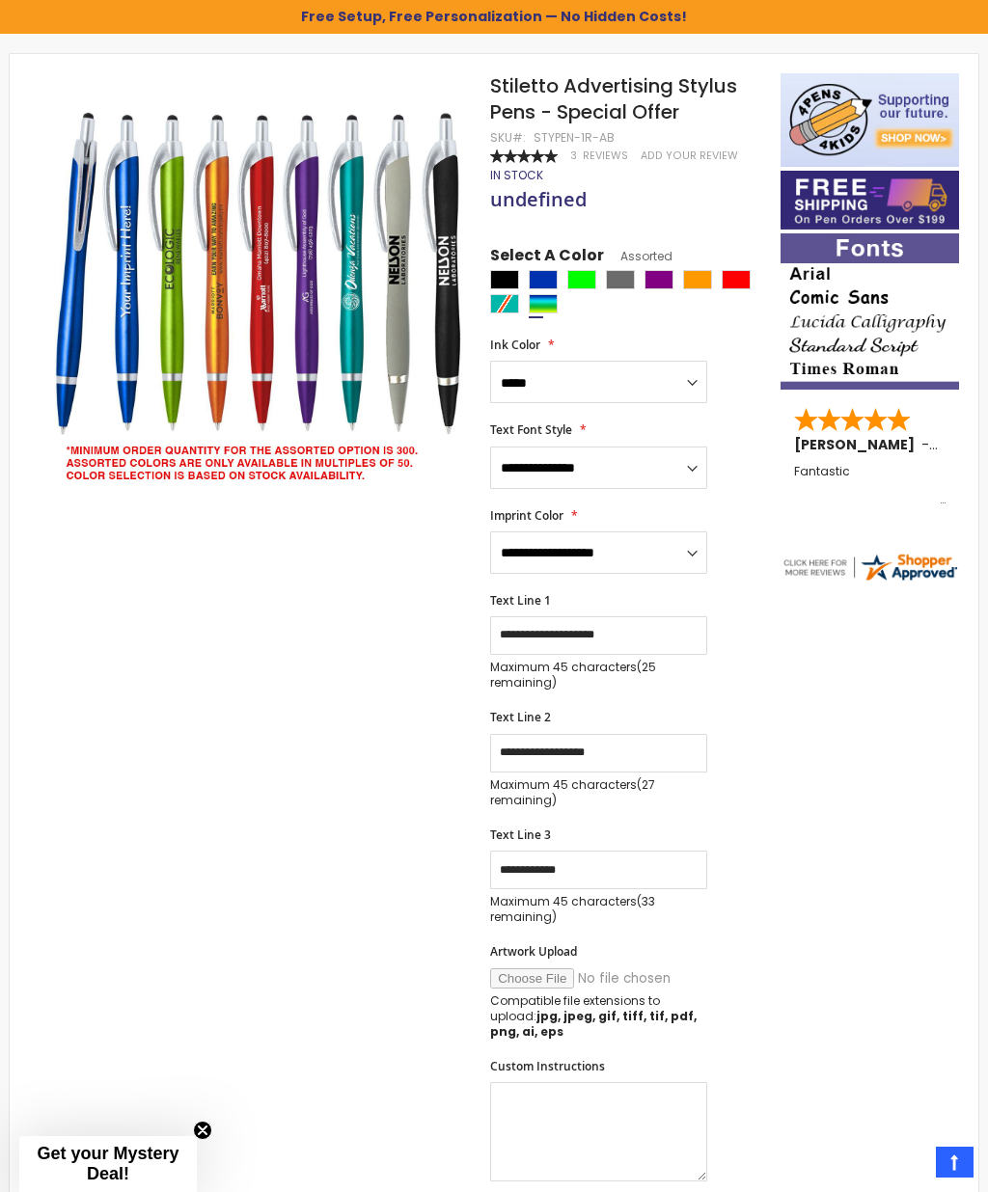
click at [527, 971] on input "Artwork Upload" at bounding box center [621, 978] width 262 height 20
type input "**********"
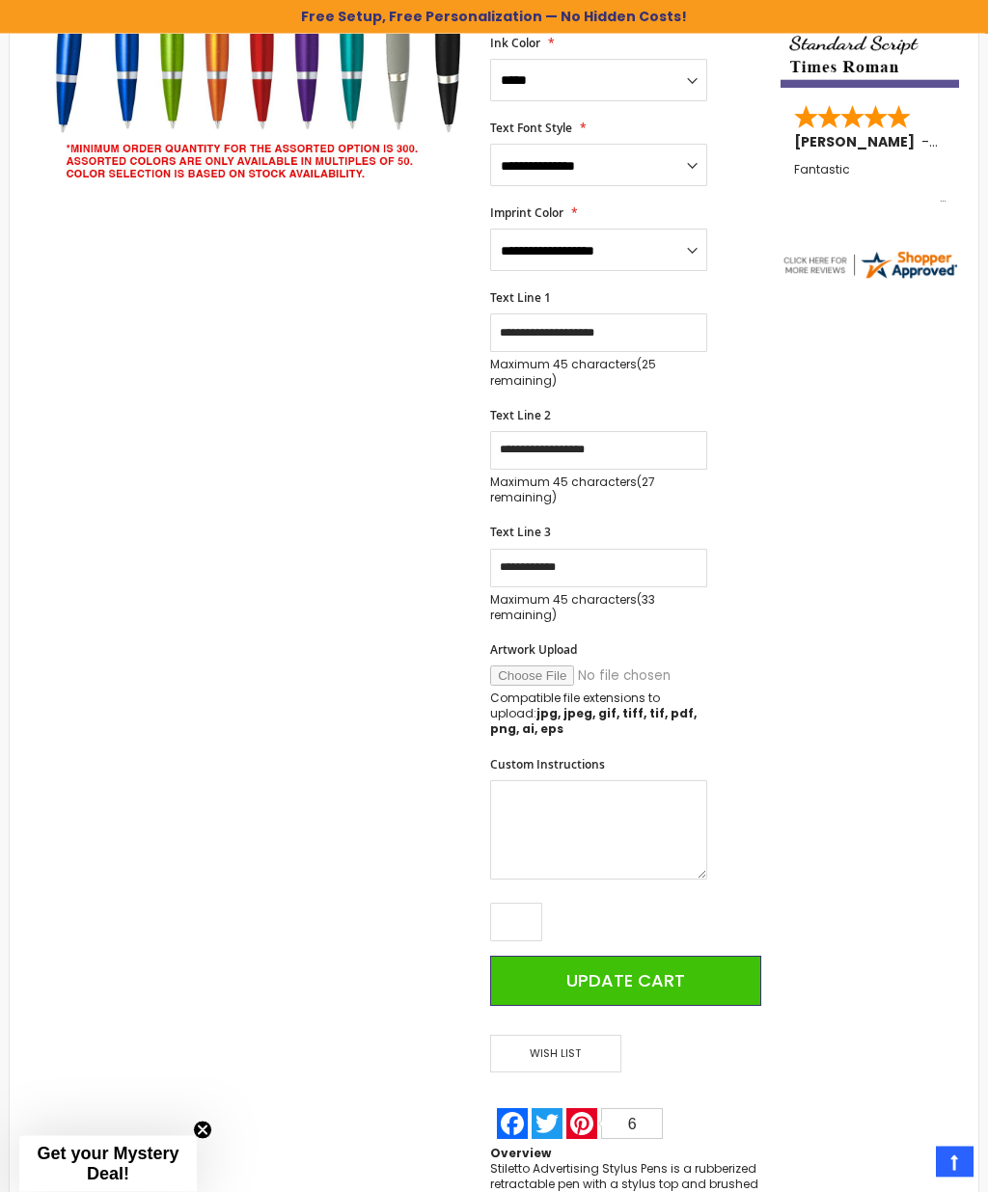
scroll to position [600, 0]
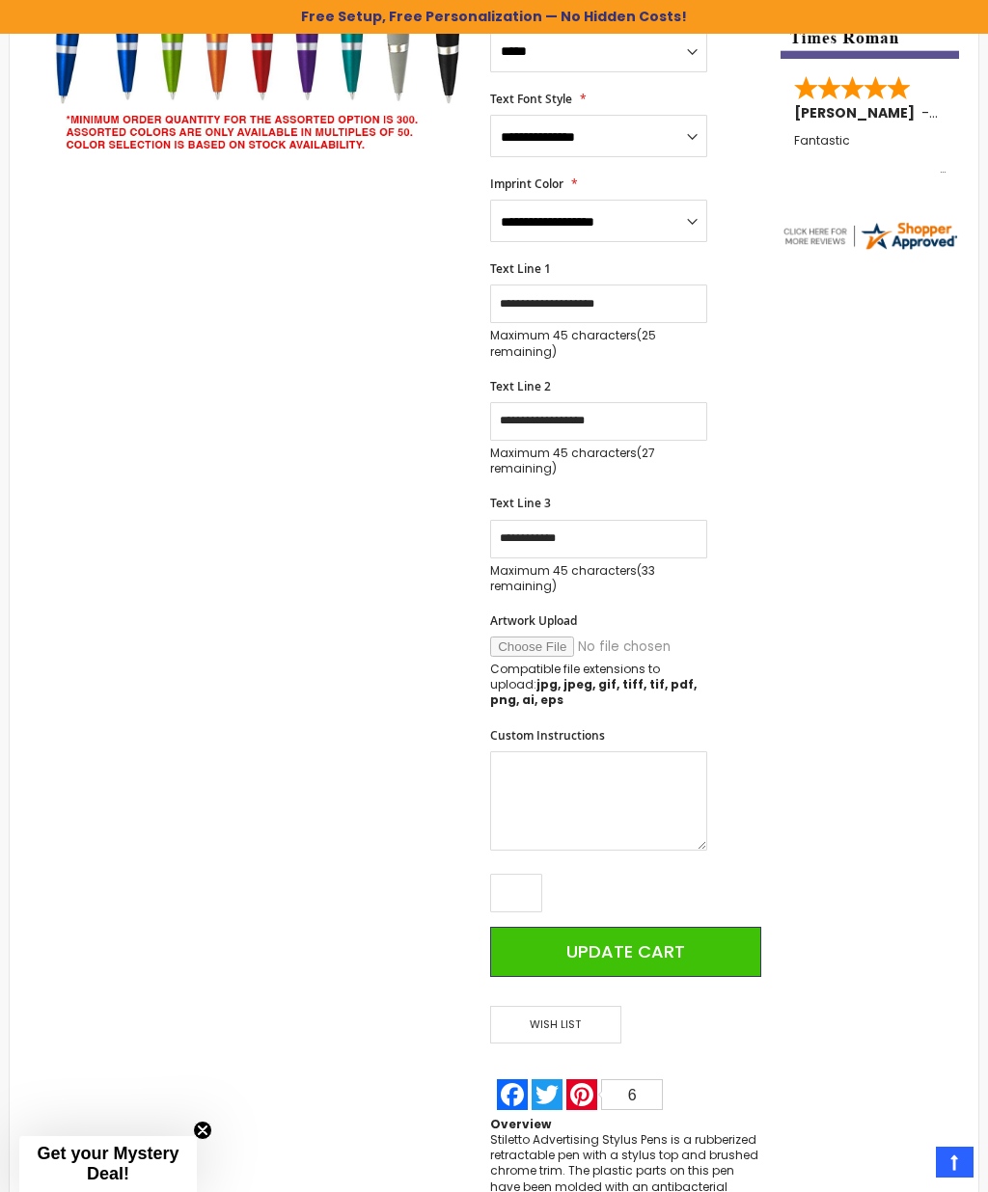
click at [695, 940] on button "Update Cart" at bounding box center [625, 952] width 271 height 50
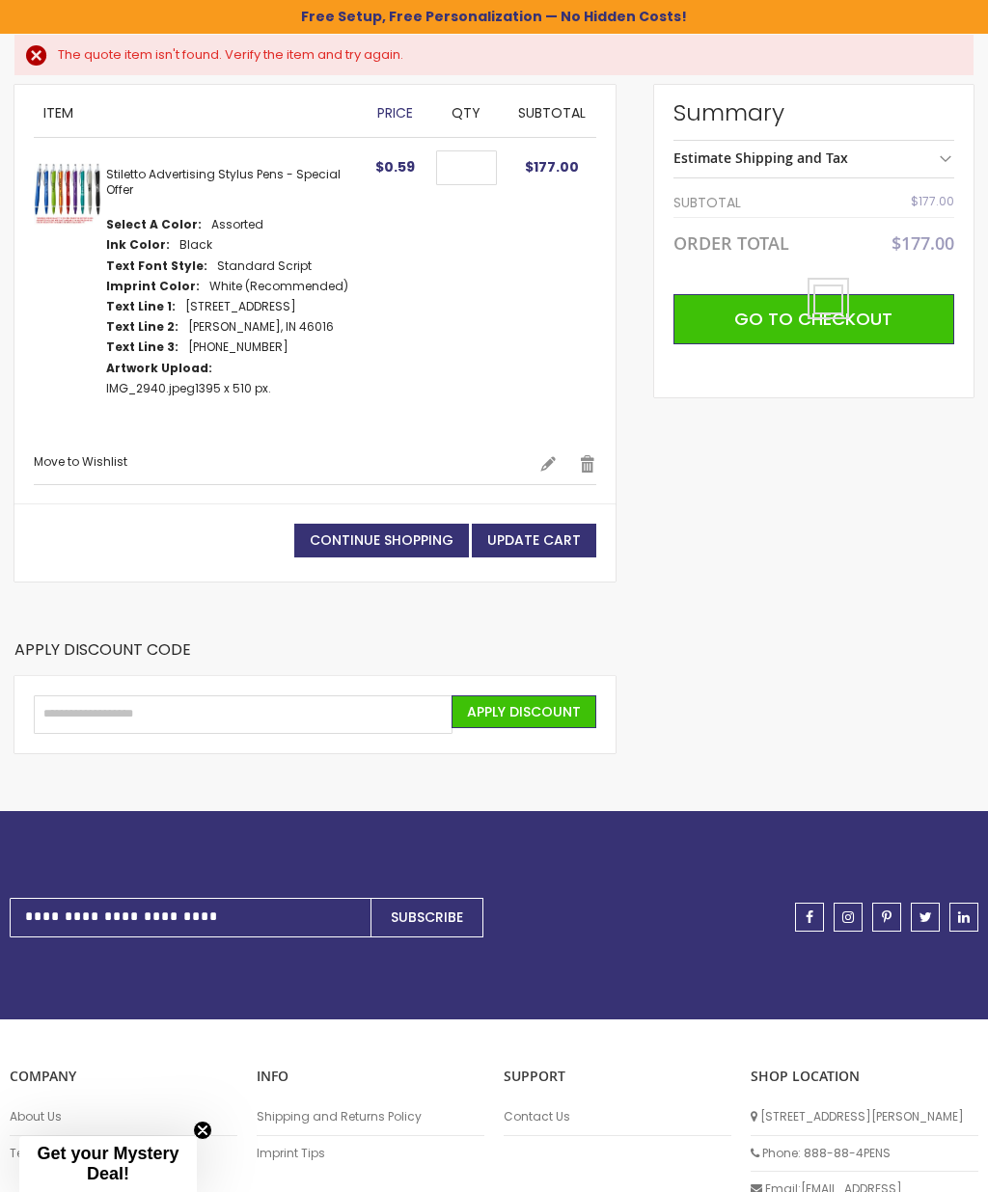
scroll to position [306, 0]
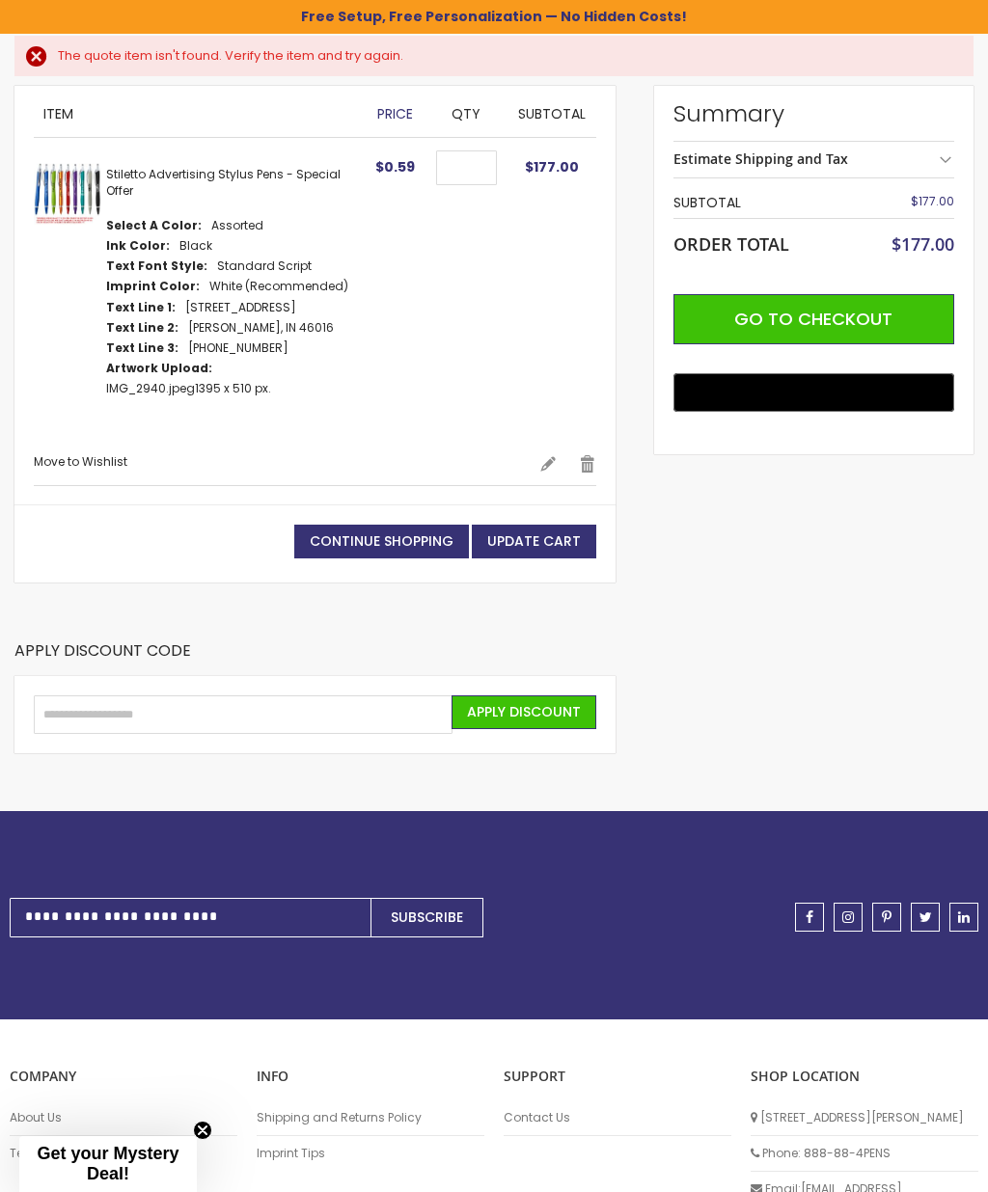
click at [535, 532] on span "Update Cart" at bounding box center [534, 541] width 94 height 19
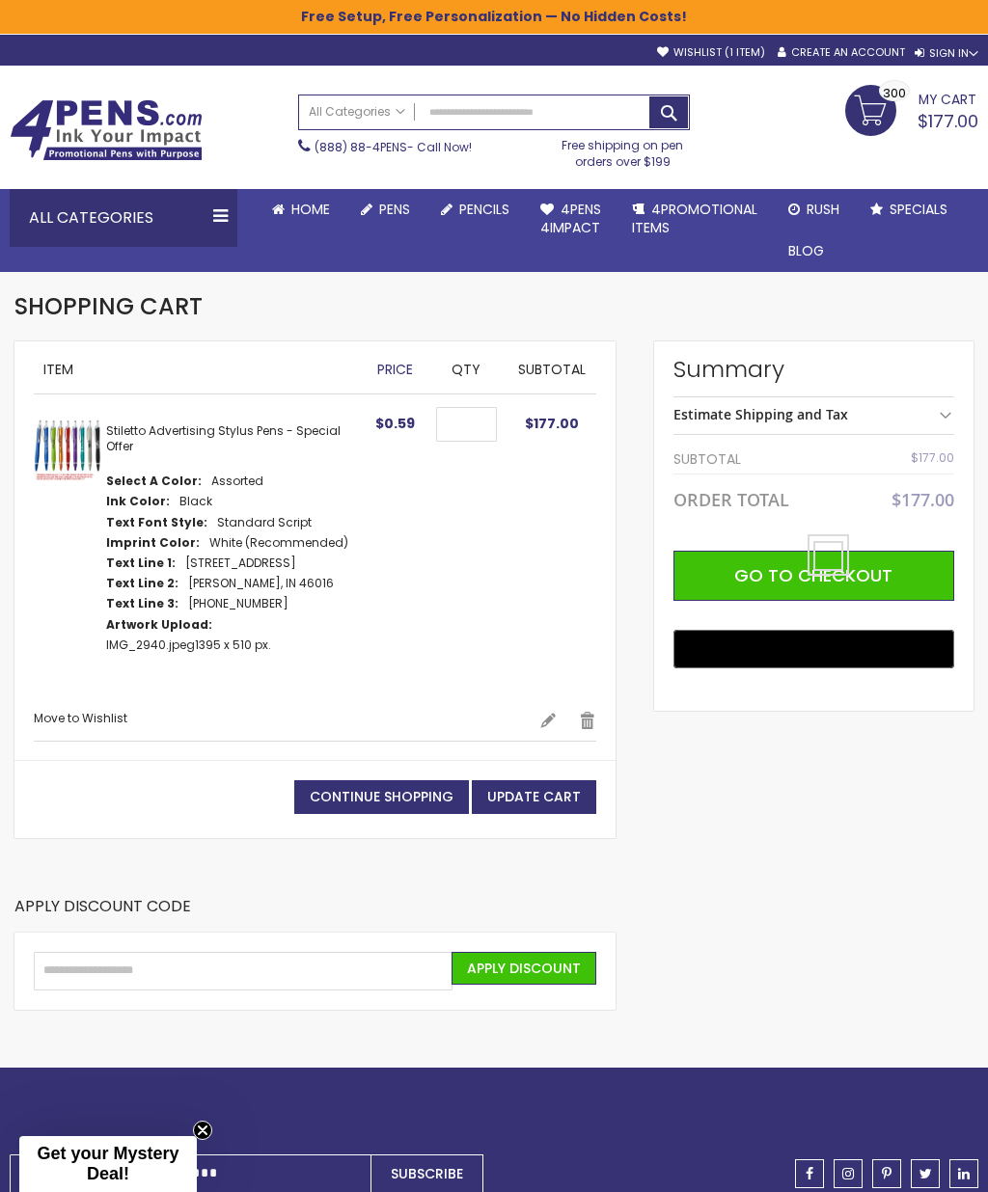
click at [546, 721] on link "Edit" at bounding box center [547, 720] width 17 height 19
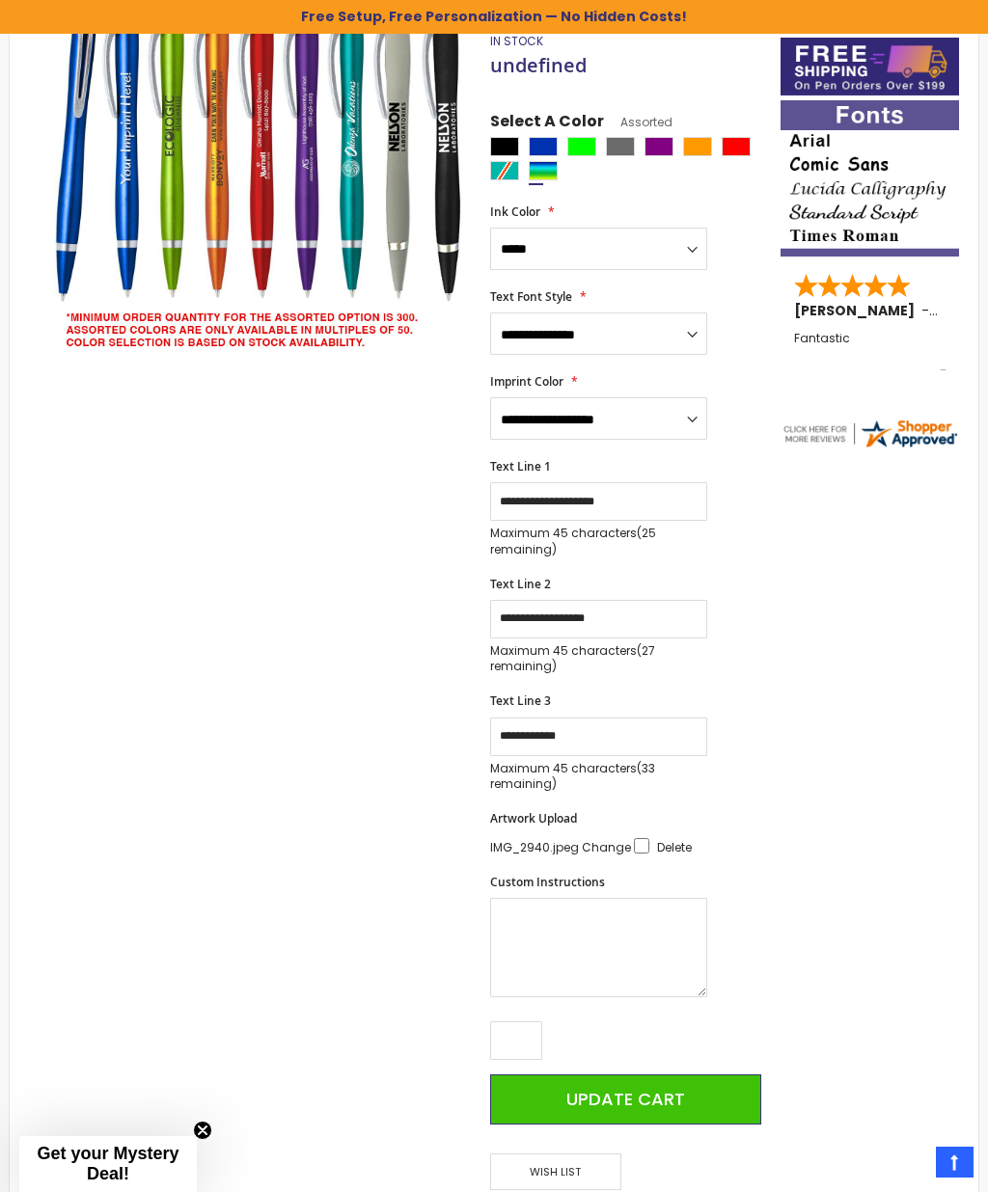
scroll to position [472, 0]
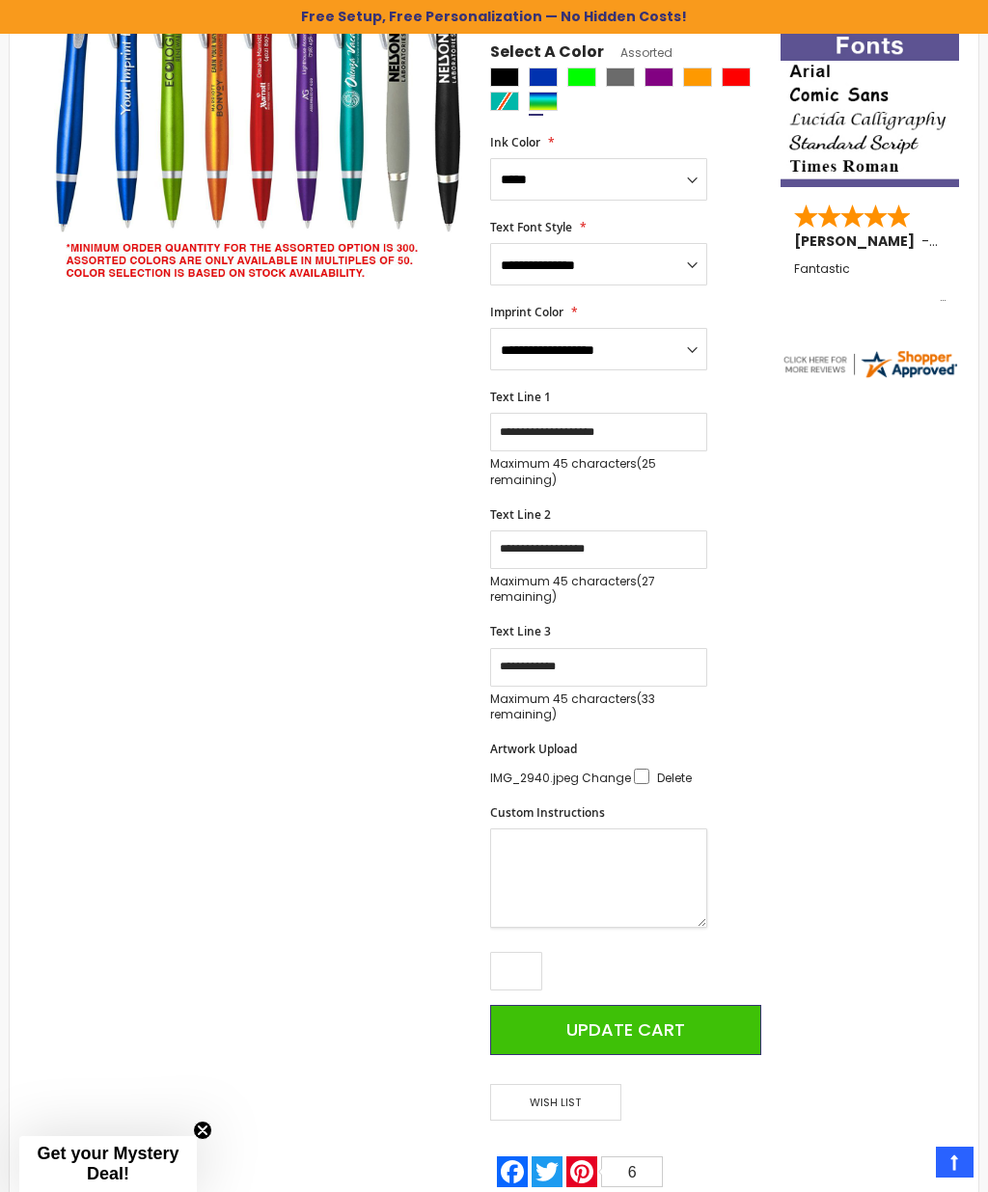
click at [543, 848] on textarea "Custom Instructions" at bounding box center [598, 878] width 217 height 99
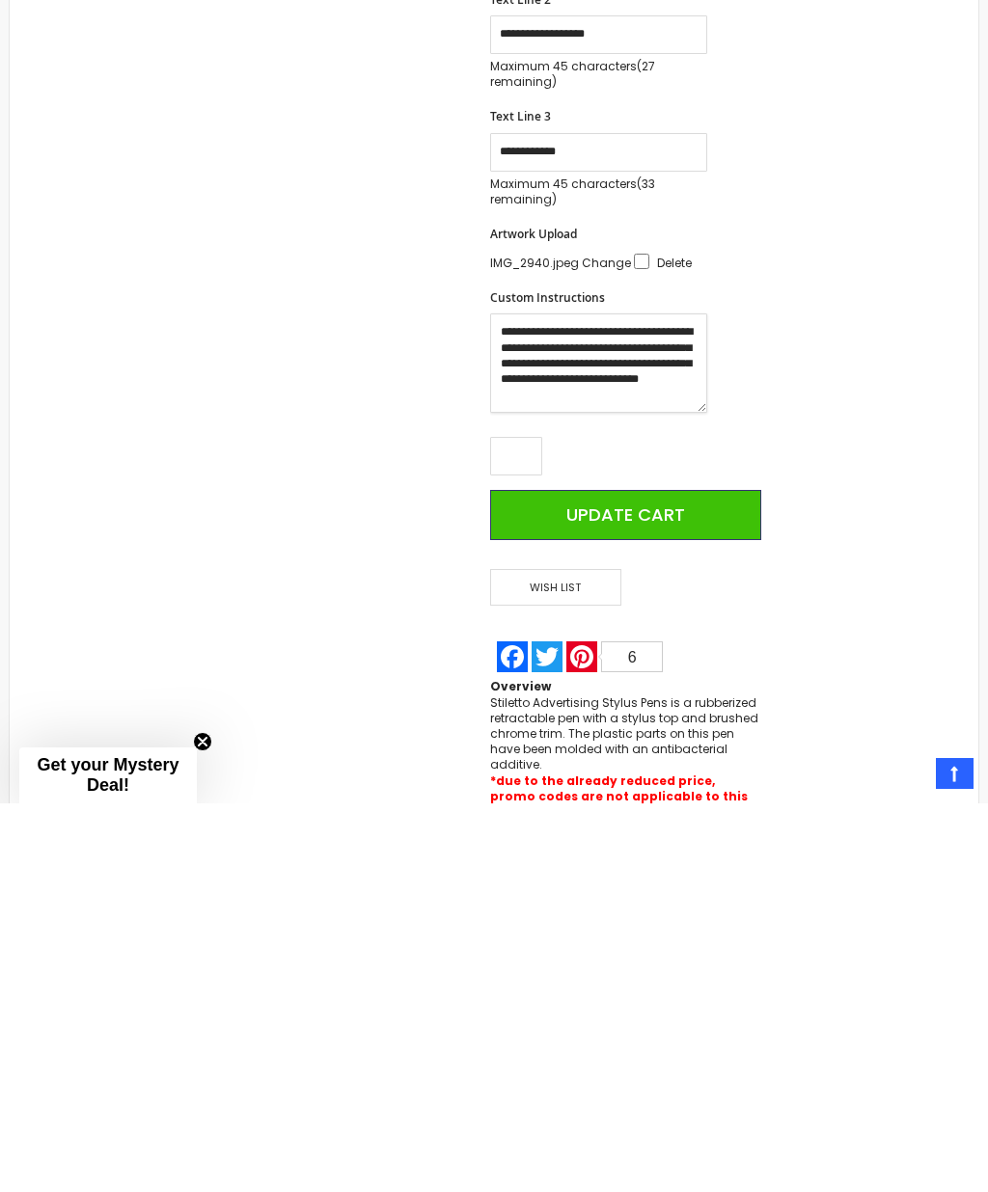
scroll to position [6, 0]
type textarea "**********"
click at [637, 879] on button "Update Cart" at bounding box center [625, 904] width 271 height 50
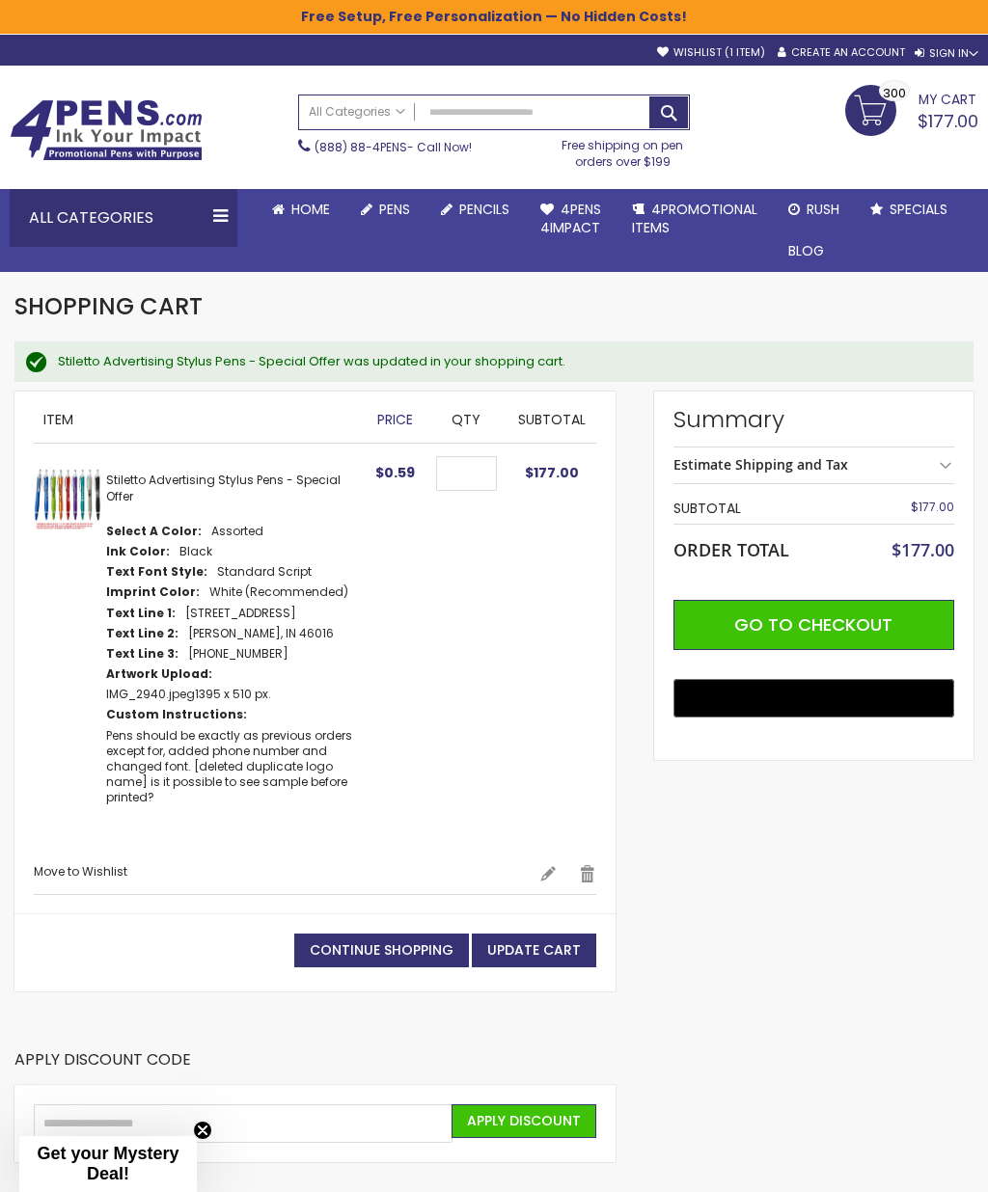
click at [536, 954] on button "Update Cart" at bounding box center [534, 951] width 124 height 34
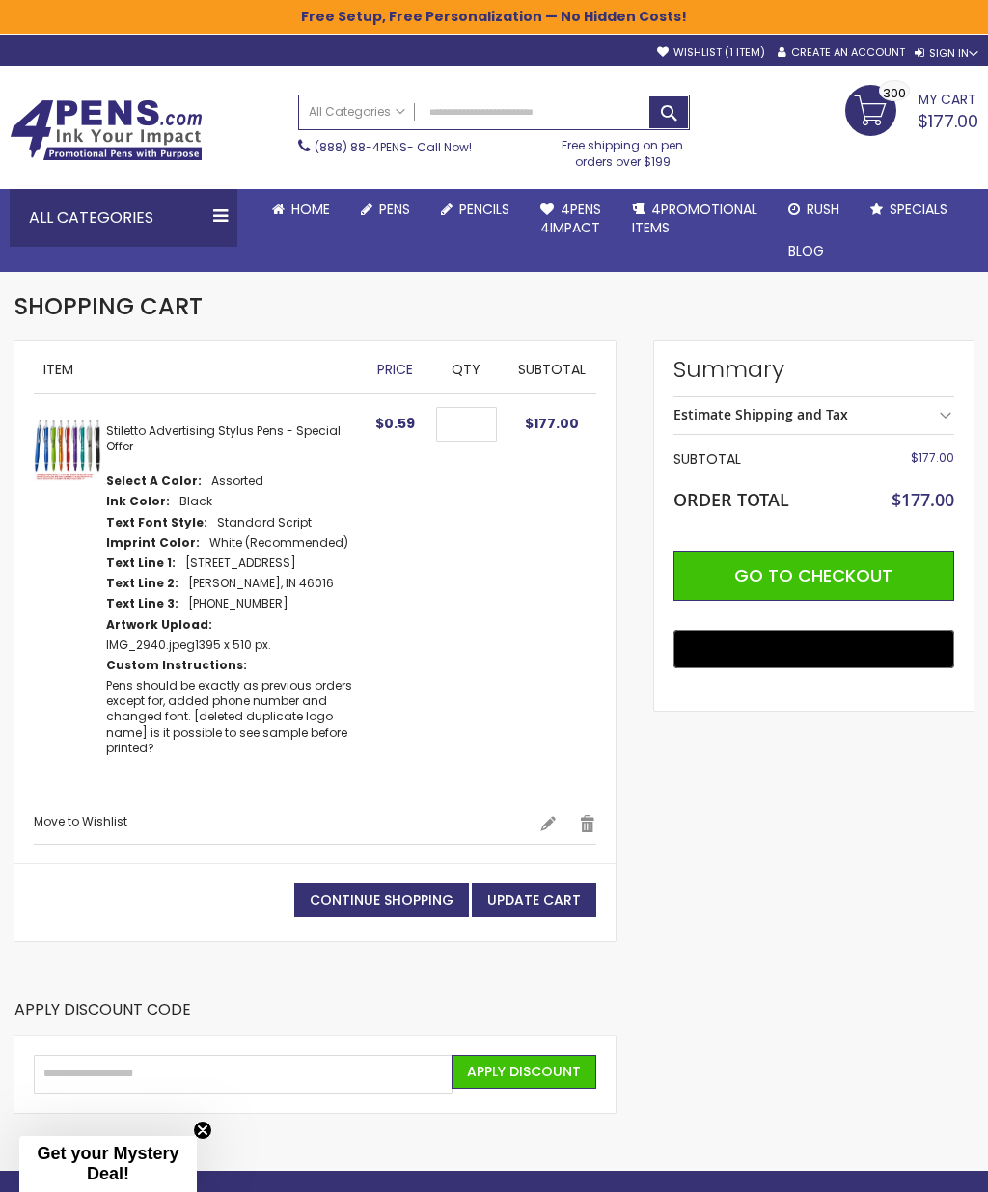
click at [813, 570] on span "Go to Checkout" at bounding box center [813, 575] width 158 height 24
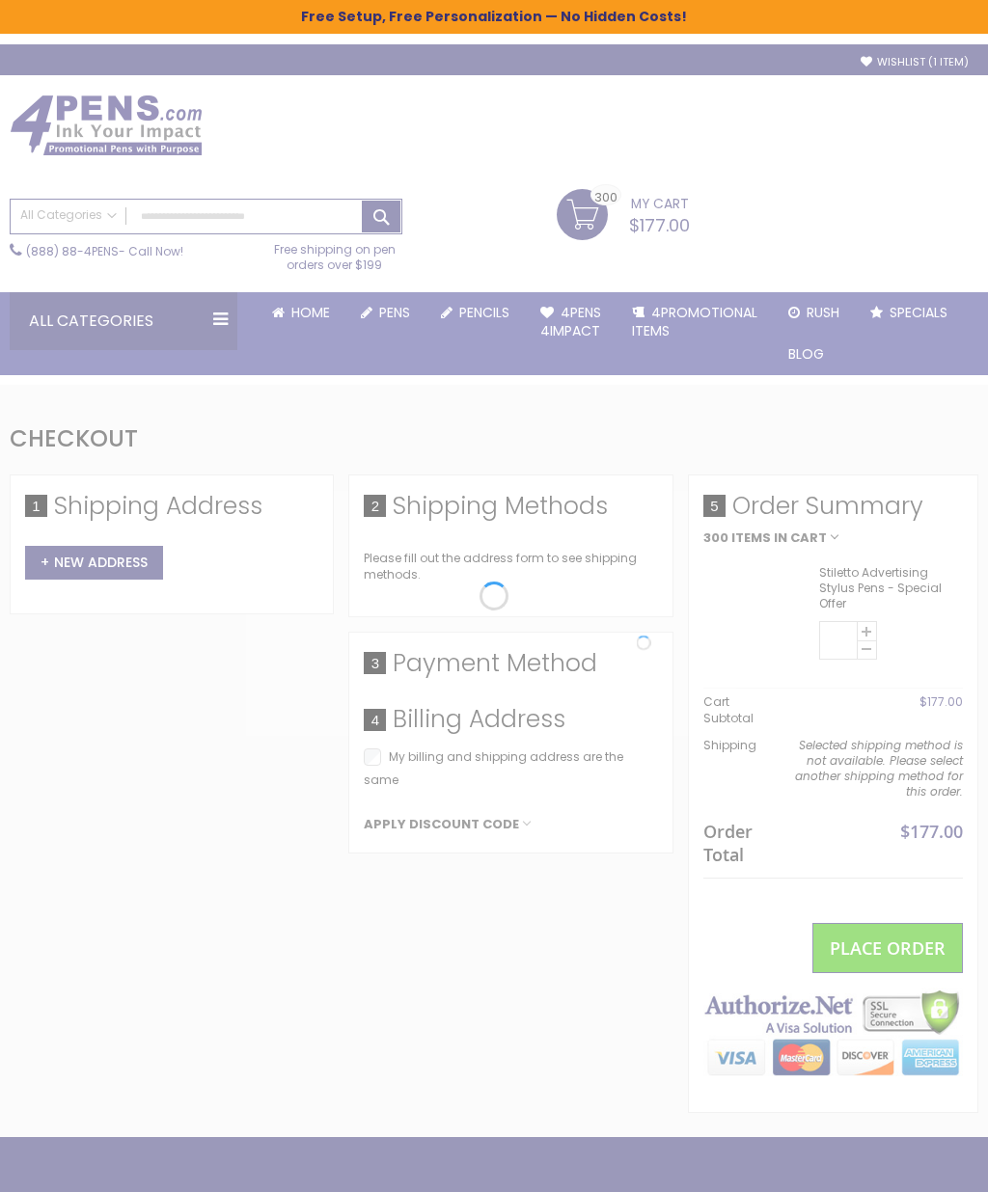
select select "*"
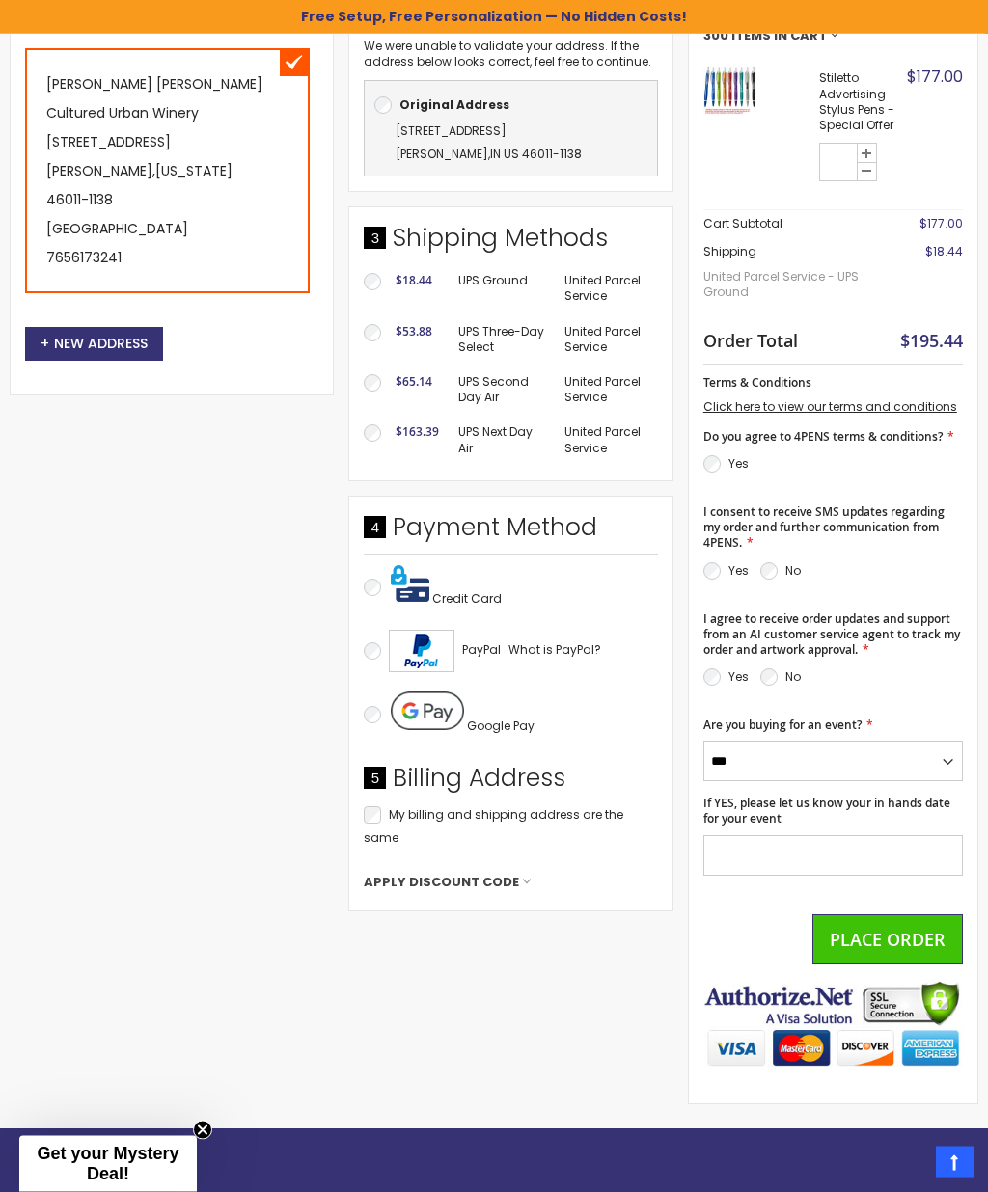
scroll to position [480, 0]
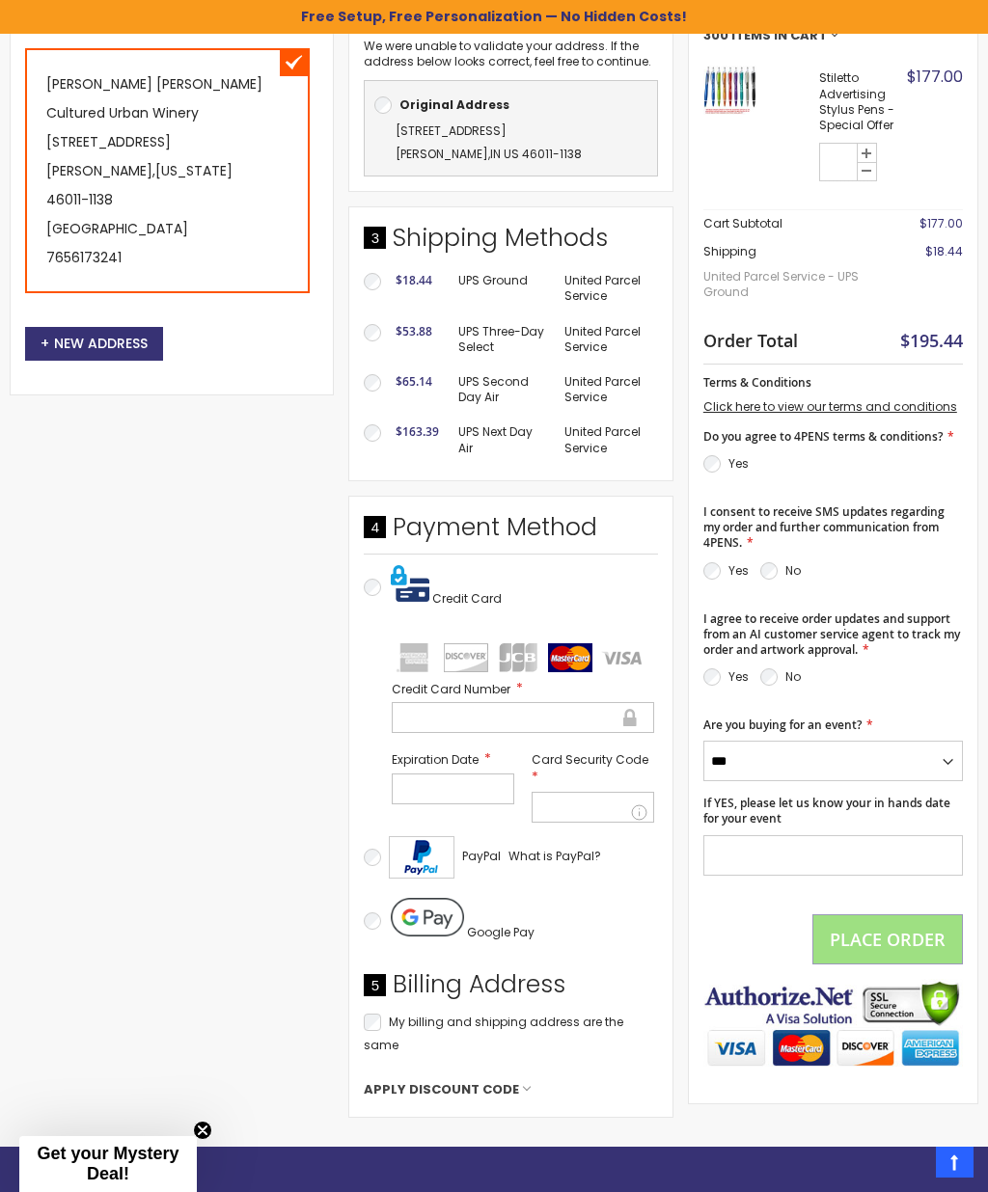
click at [438, 774] on div at bounding box center [453, 789] width 123 height 31
click at [584, 809] on div at bounding box center [593, 807] width 123 height 31
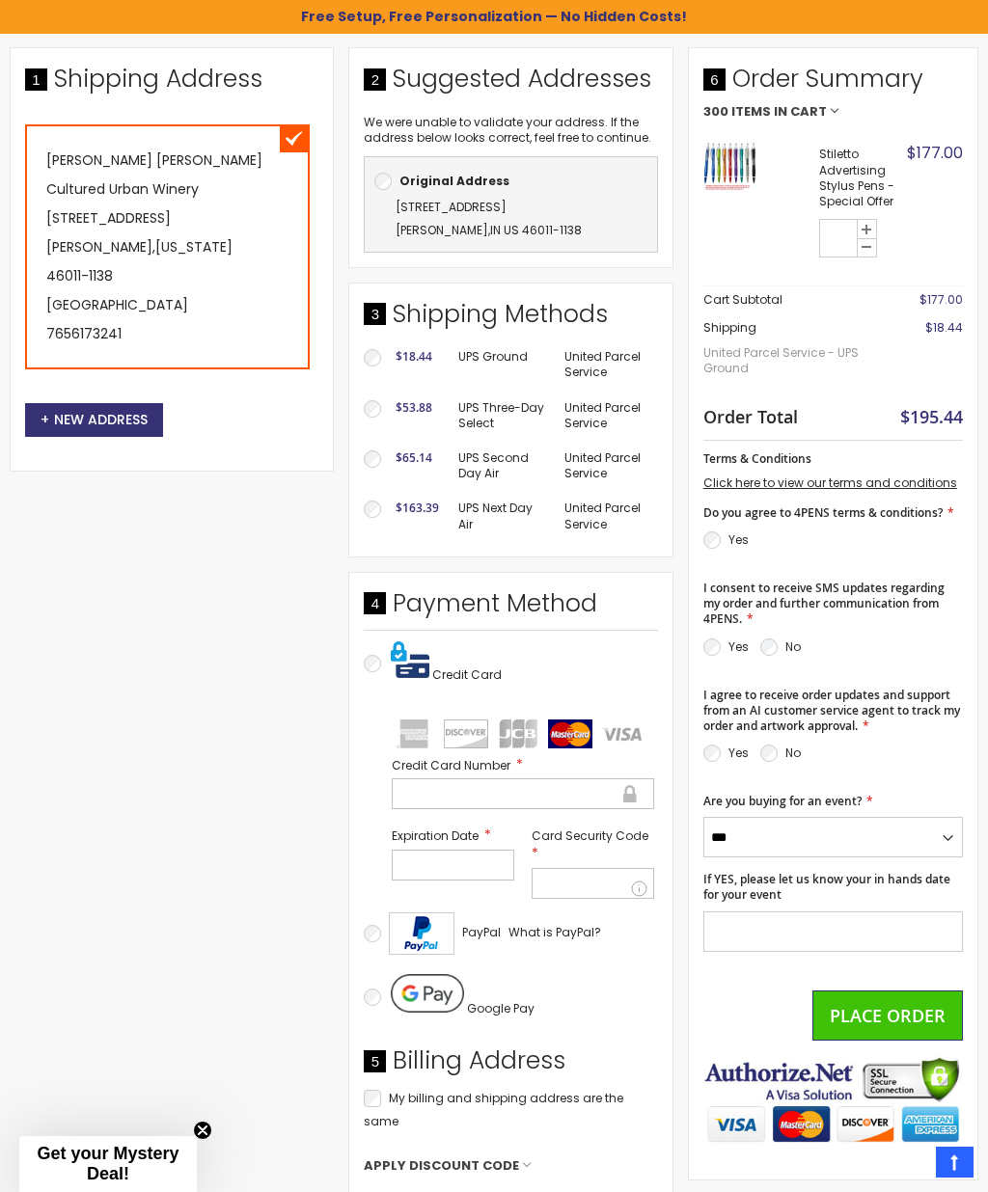
scroll to position [406, 0]
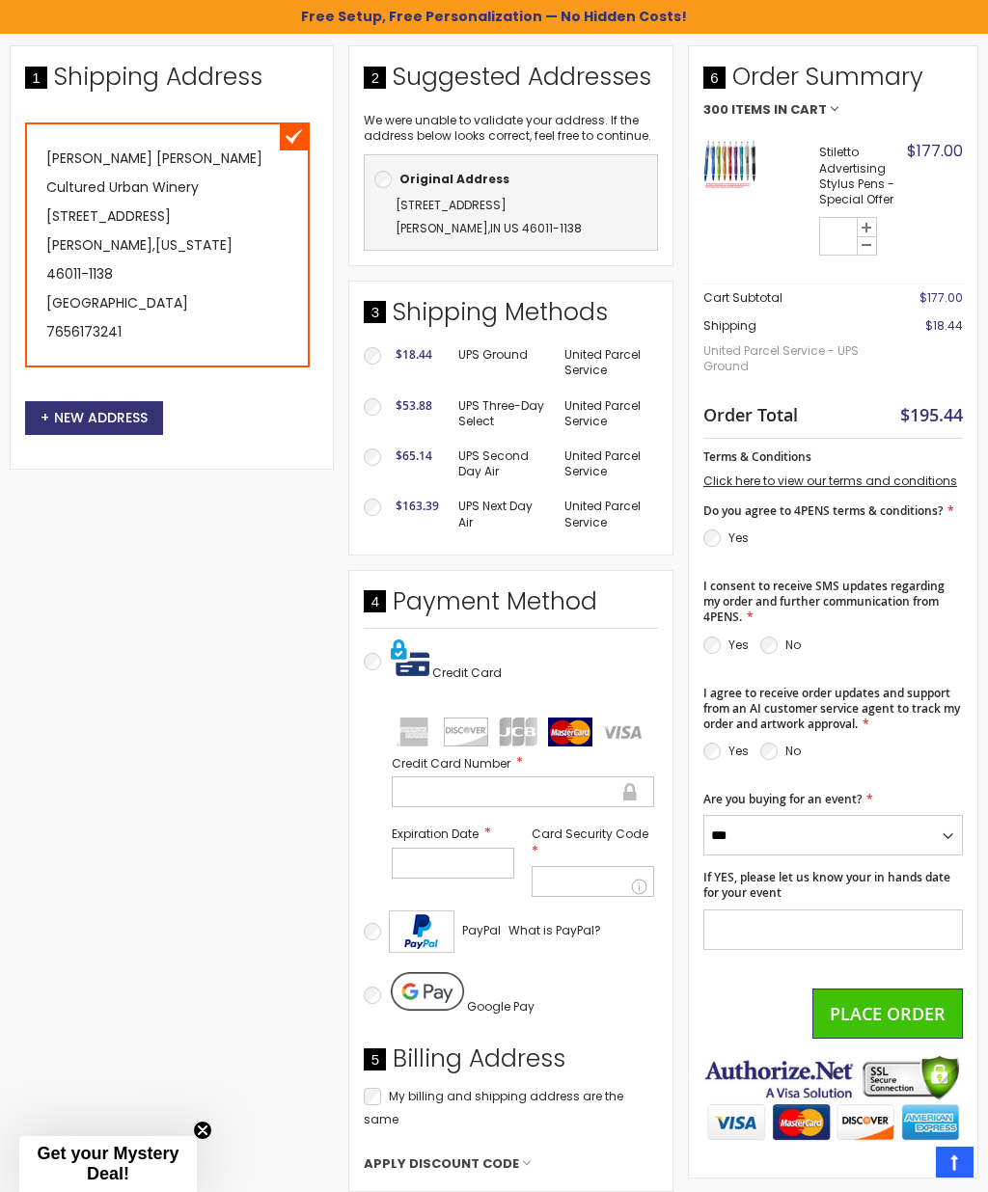
click at [876, 1005] on span "Place Order" at bounding box center [888, 1013] width 116 height 23
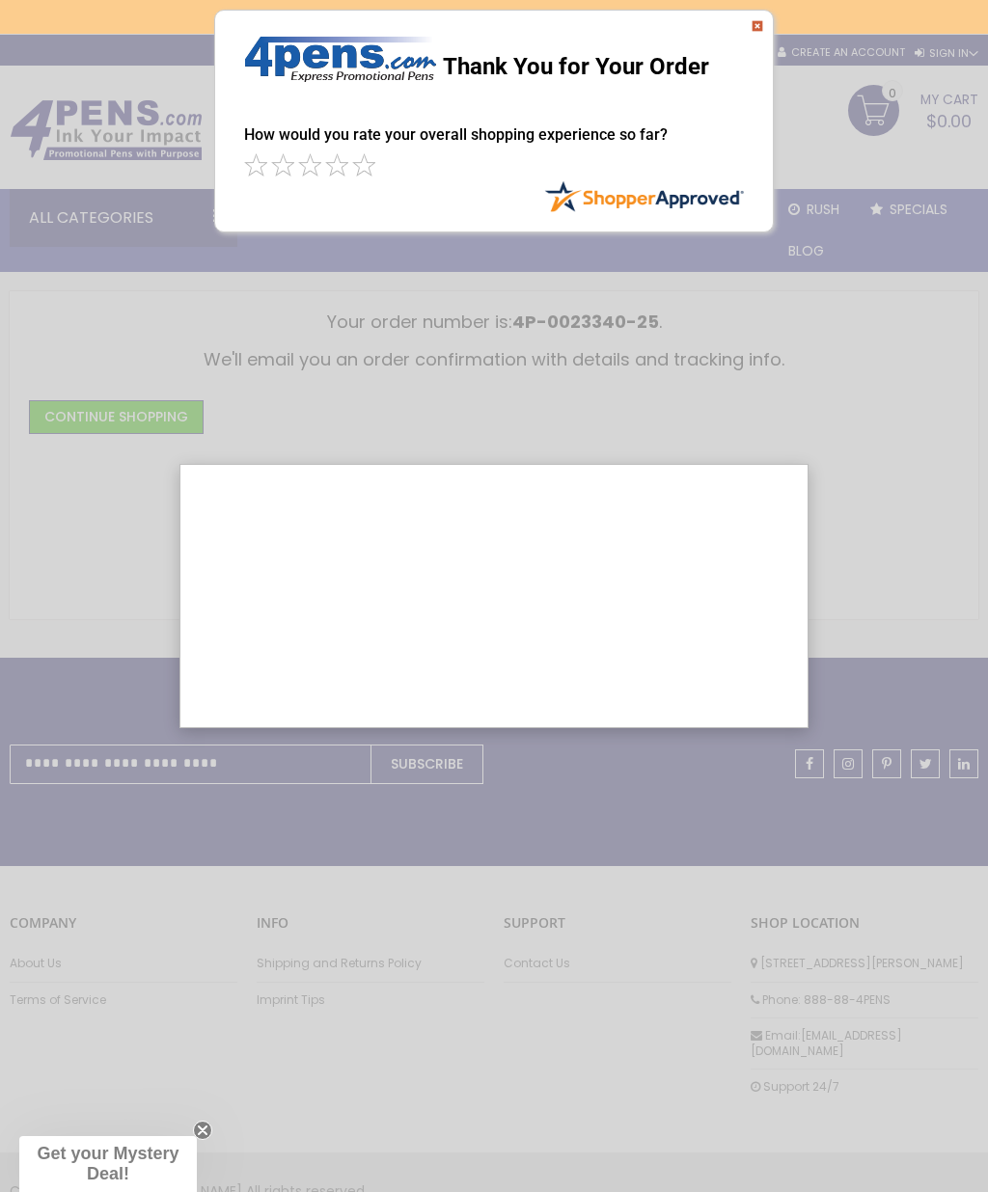
click at [922, 558] on div at bounding box center [494, 613] width 988 height 1227
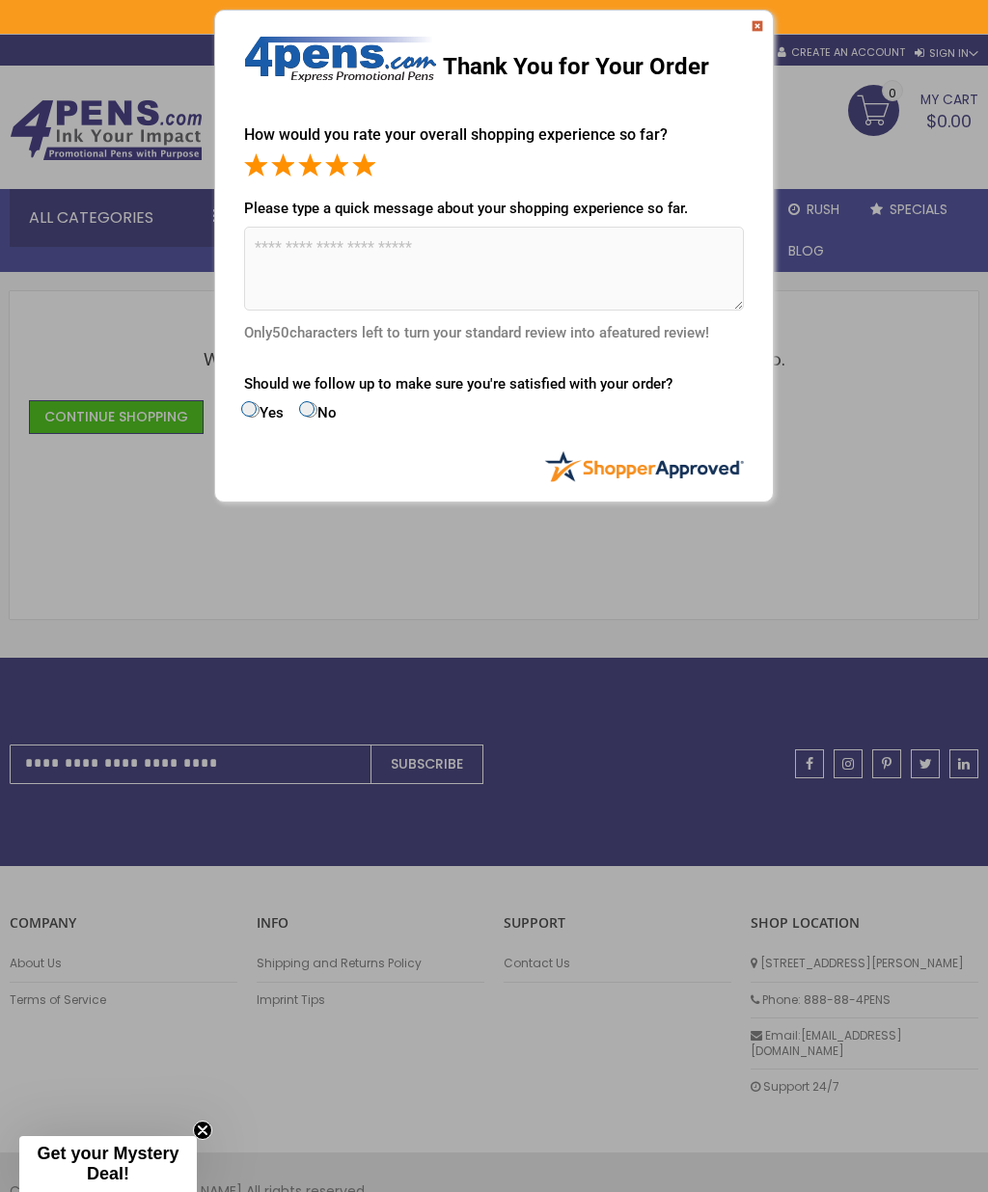
click at [238, 419] on div "How would you rate your overall shopping experience so far? It appears from you…" at bounding box center [494, 294] width 558 height 376
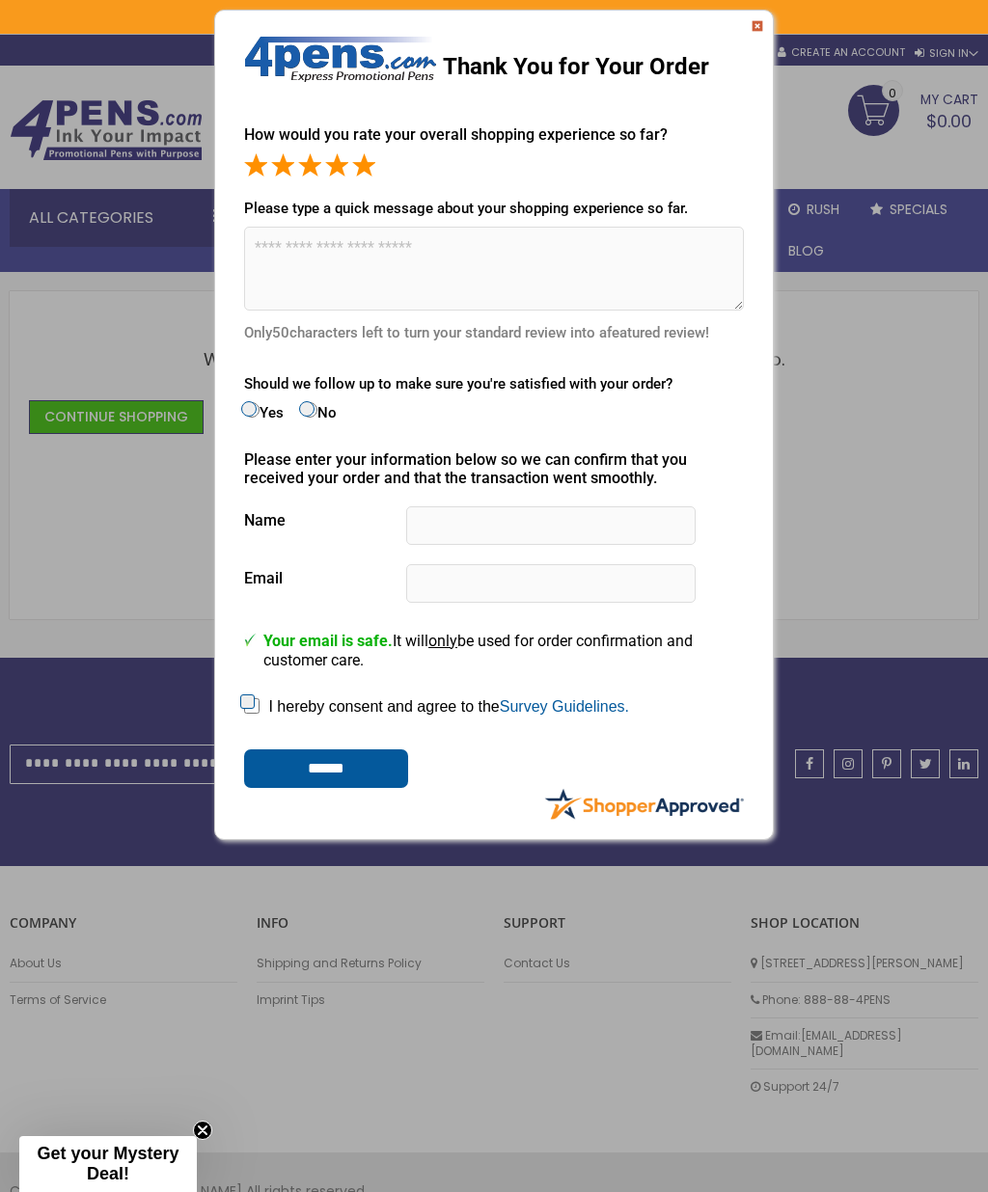
click at [755, 28] on img at bounding box center [757, 26] width 12 height 12
